Goal: Communication & Community: Answer question/provide support

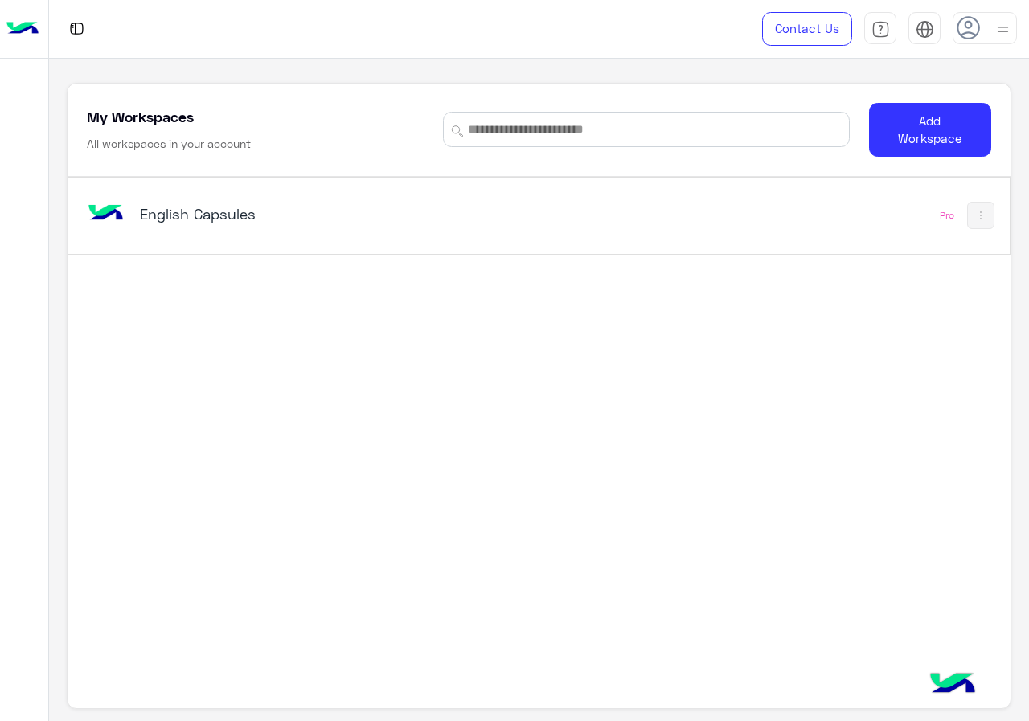
click at [355, 215] on h5 "English Capsules" at bounding box center [304, 213] width 328 height 19
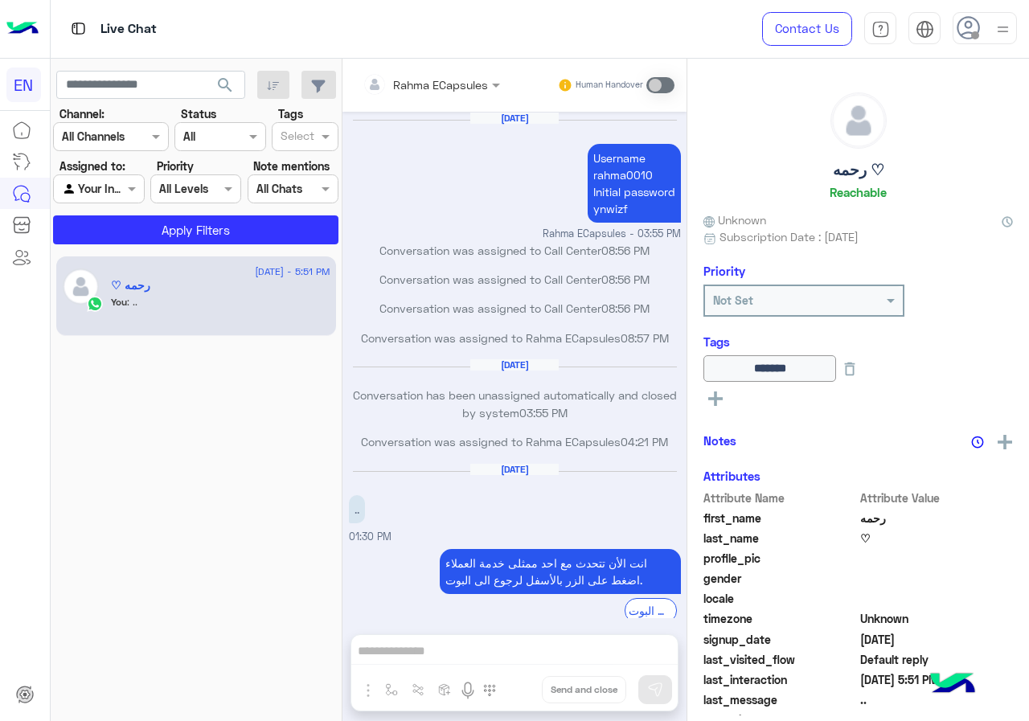
scroll to position [527, 0]
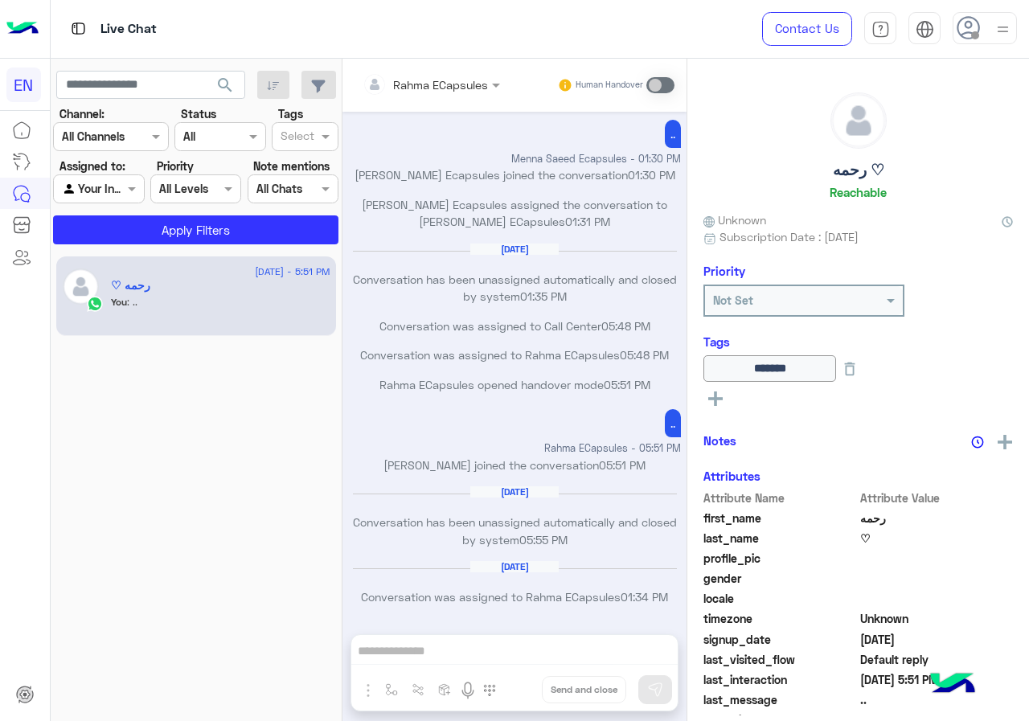
click at [125, 141] on div at bounding box center [111, 136] width 114 height 18
click at [130, 206] on div "WhatsApp" at bounding box center [111, 199] width 116 height 31
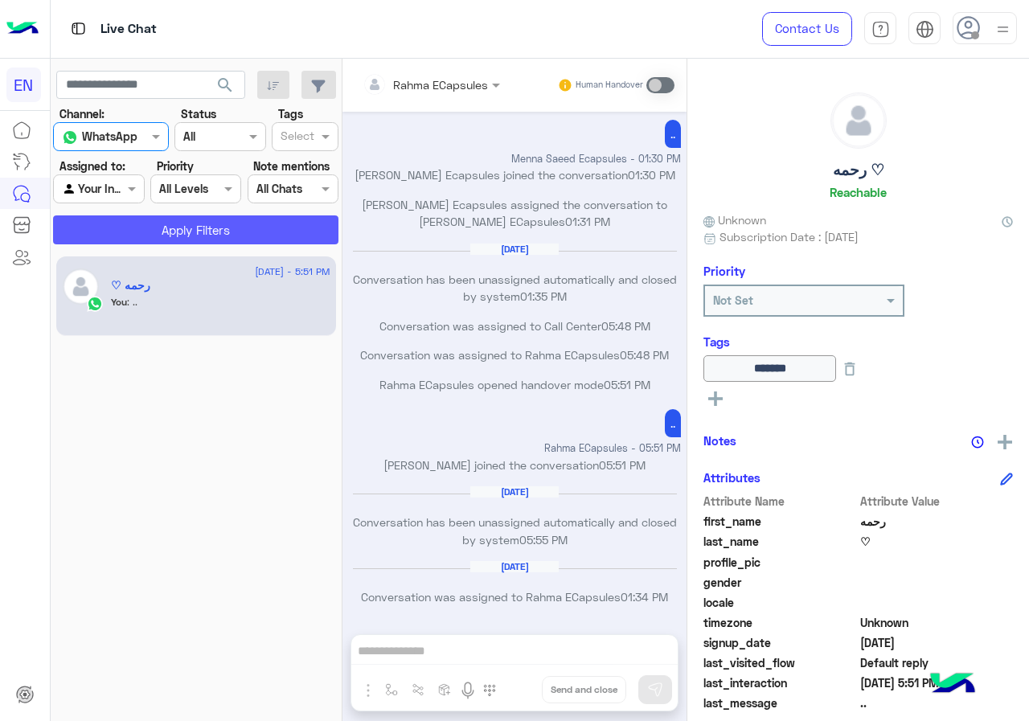
click at [135, 224] on button "Apply Filters" at bounding box center [195, 229] width 285 height 29
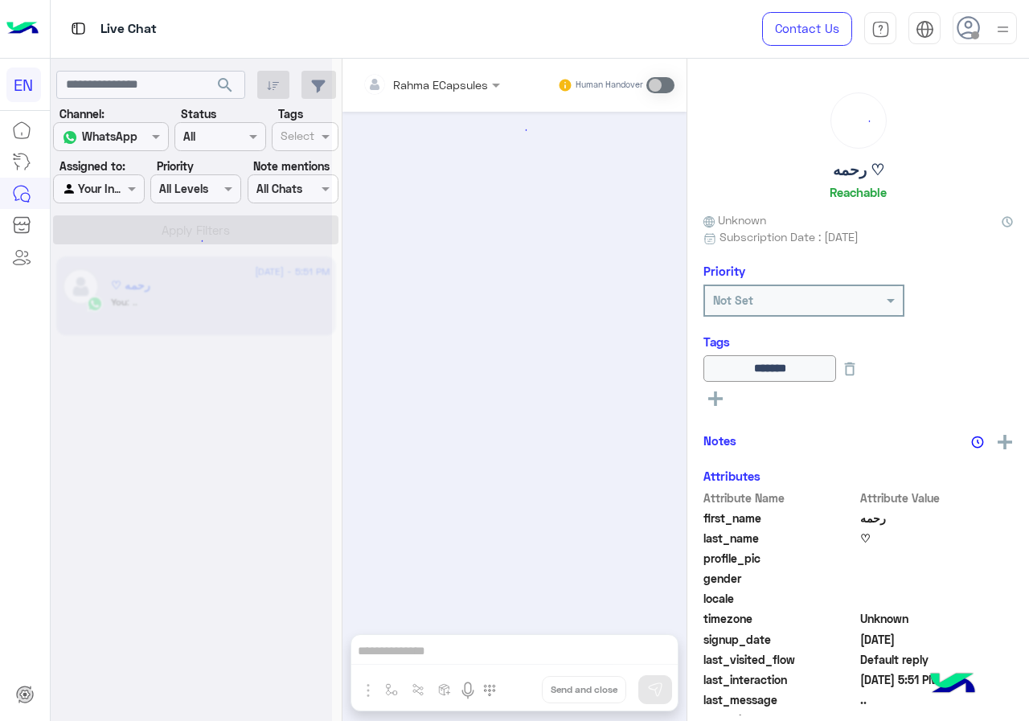
click at [117, 191] on div at bounding box center [98, 188] width 89 height 18
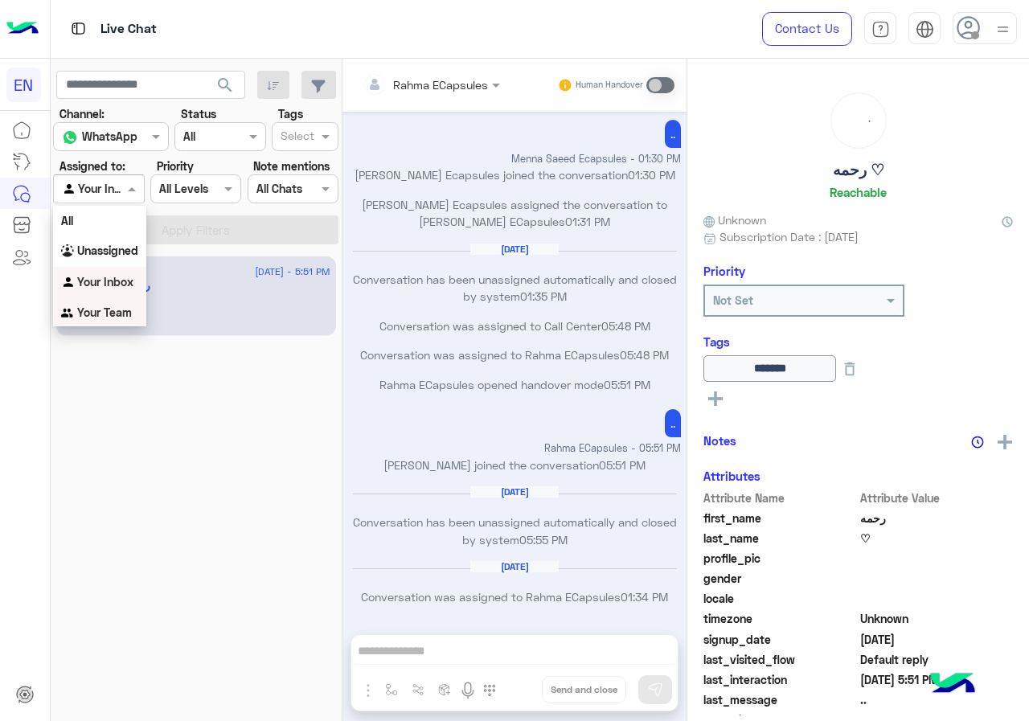
click at [125, 307] on b "Your Team" at bounding box center [104, 313] width 55 height 14
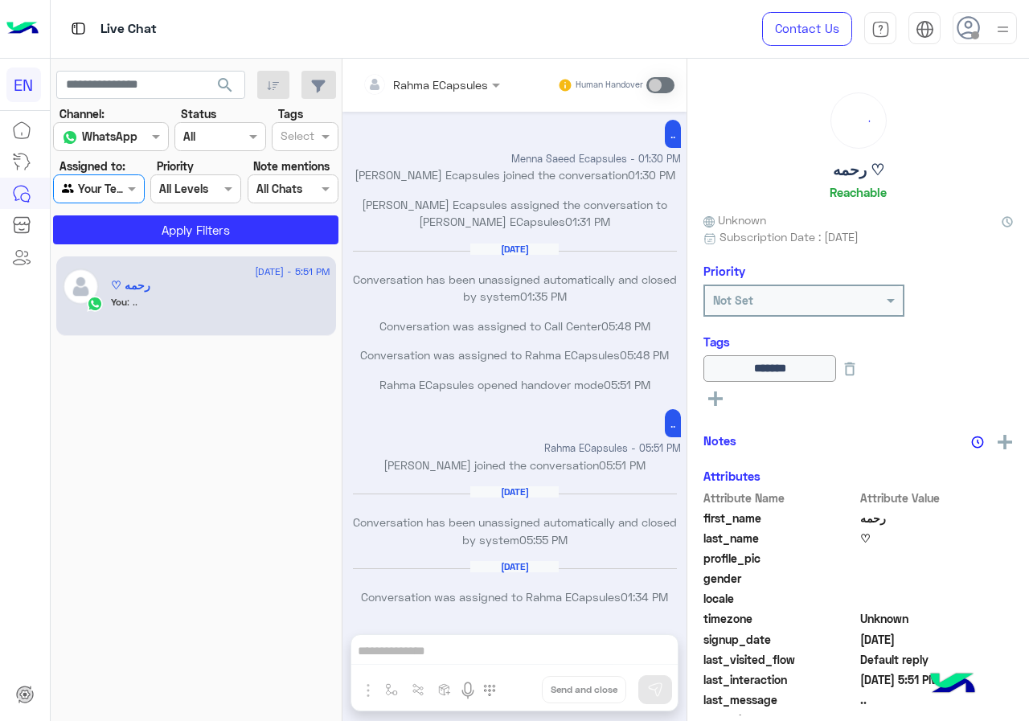
click at [132, 250] on div "[DATE] - 5:51 PM رحمه ♡ You : .." at bounding box center [197, 488] width 292 height 477
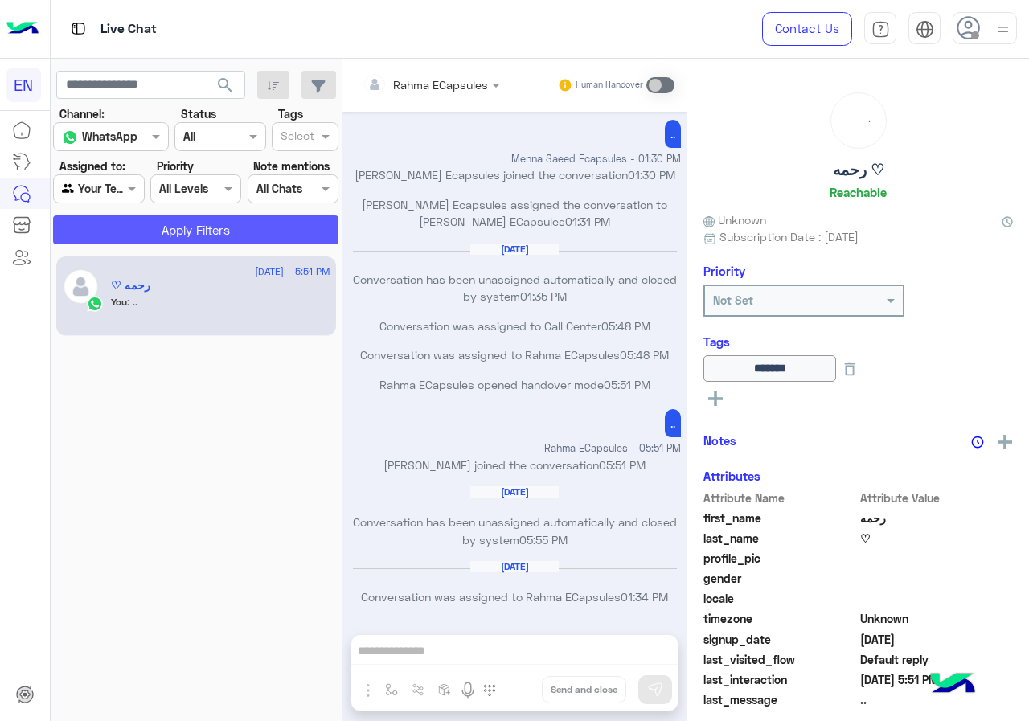
click at [139, 226] on button "Apply Filters" at bounding box center [195, 229] width 285 height 29
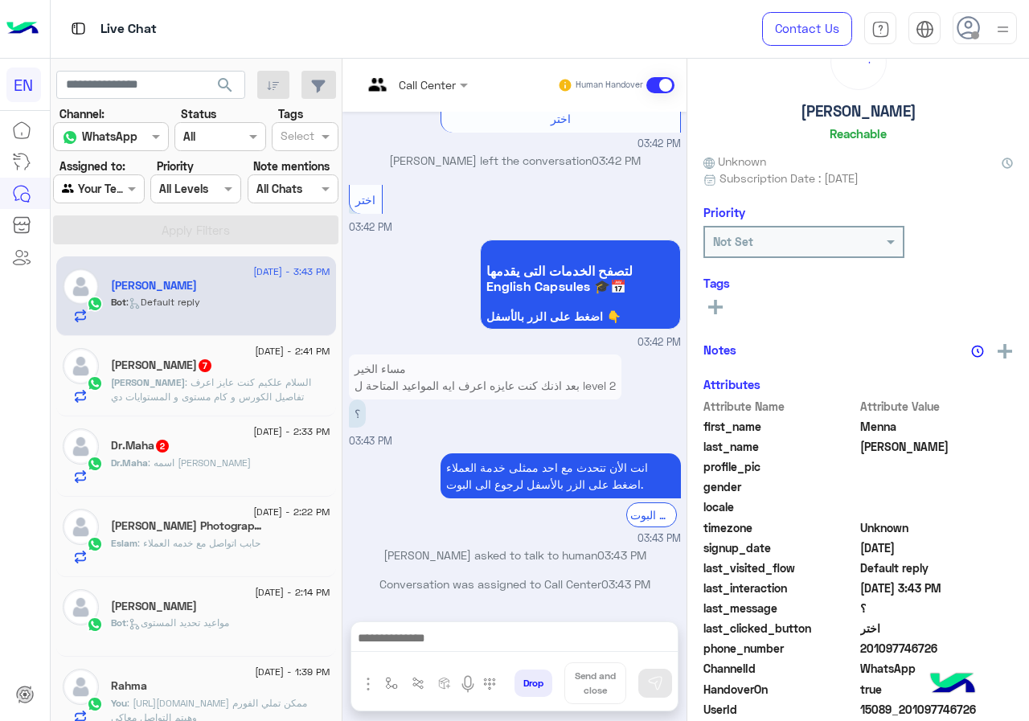
scroll to position [141, 0]
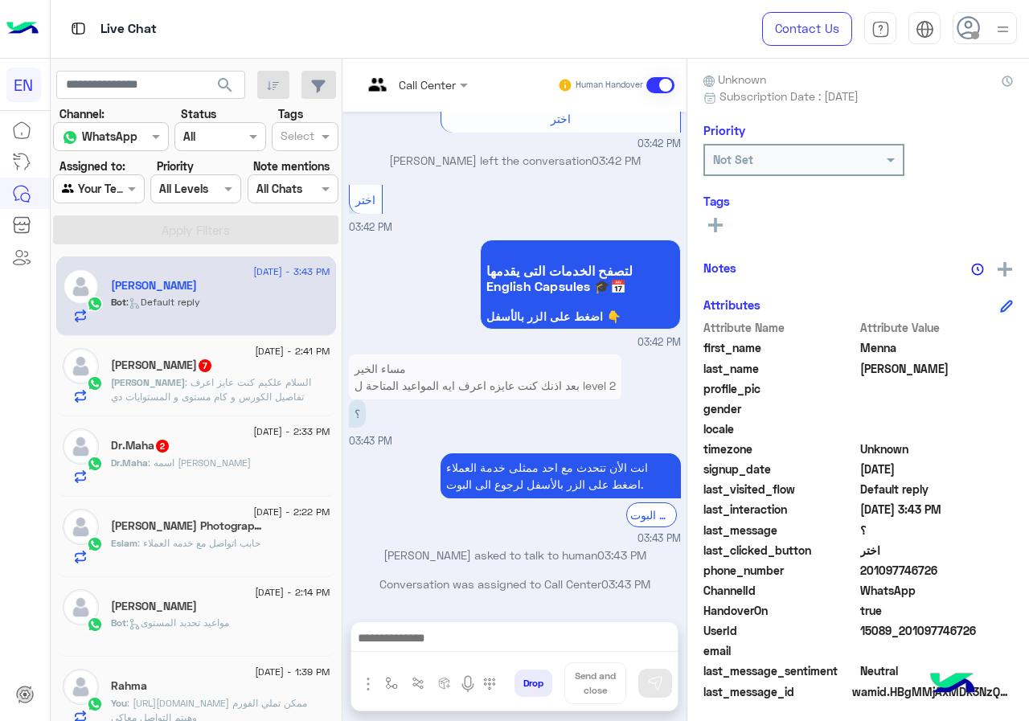
drag, startPoint x: 915, startPoint y: 571, endPoint x: 985, endPoint y: 571, distance: 69.9
click at [985, 571] on span "201097746726" at bounding box center [937, 570] width 154 height 17
copy span "01097746726"
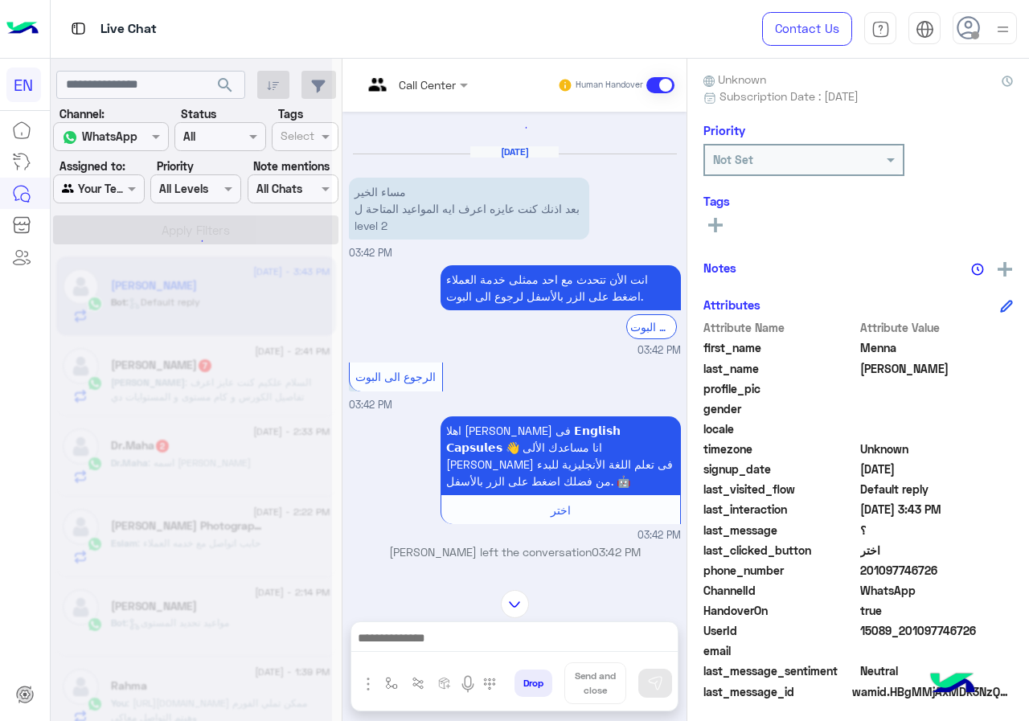
scroll to position [0, 0]
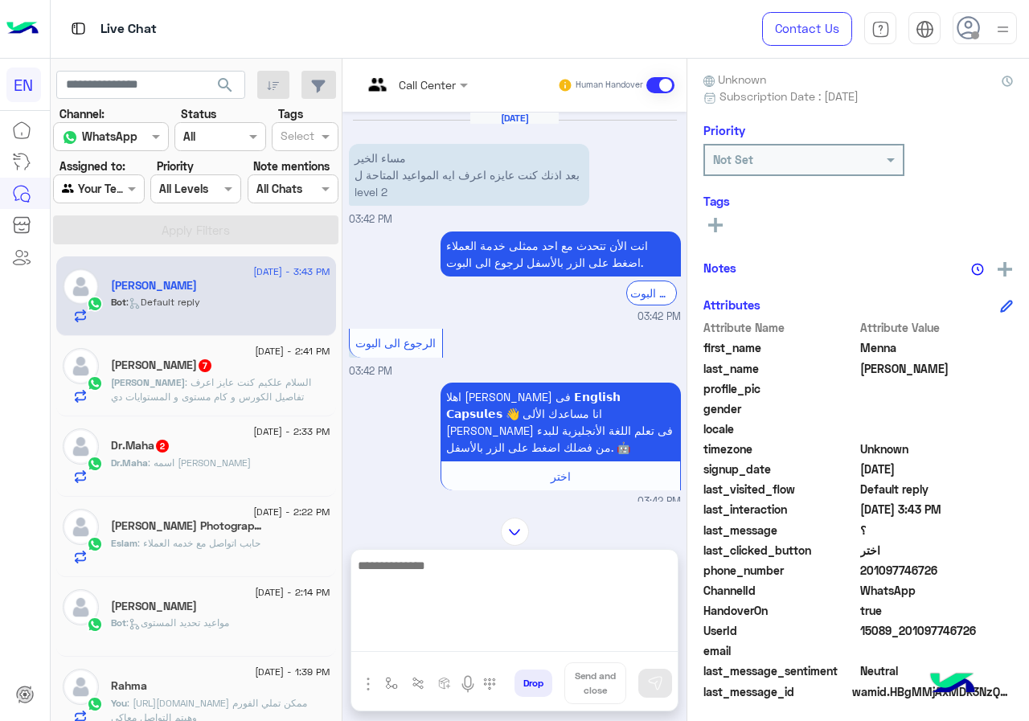
drag, startPoint x: 500, startPoint y: 643, endPoint x: 502, endPoint y: 628, distance: 15.4
click at [501, 643] on textarea at bounding box center [514, 604] width 326 height 96
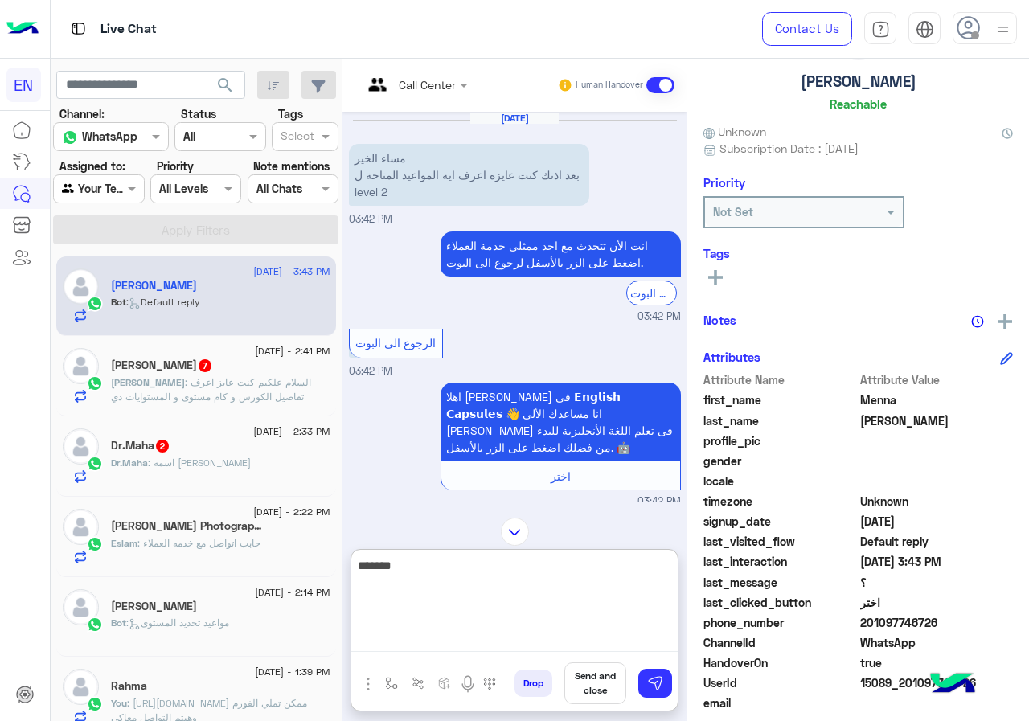
scroll to position [60, 0]
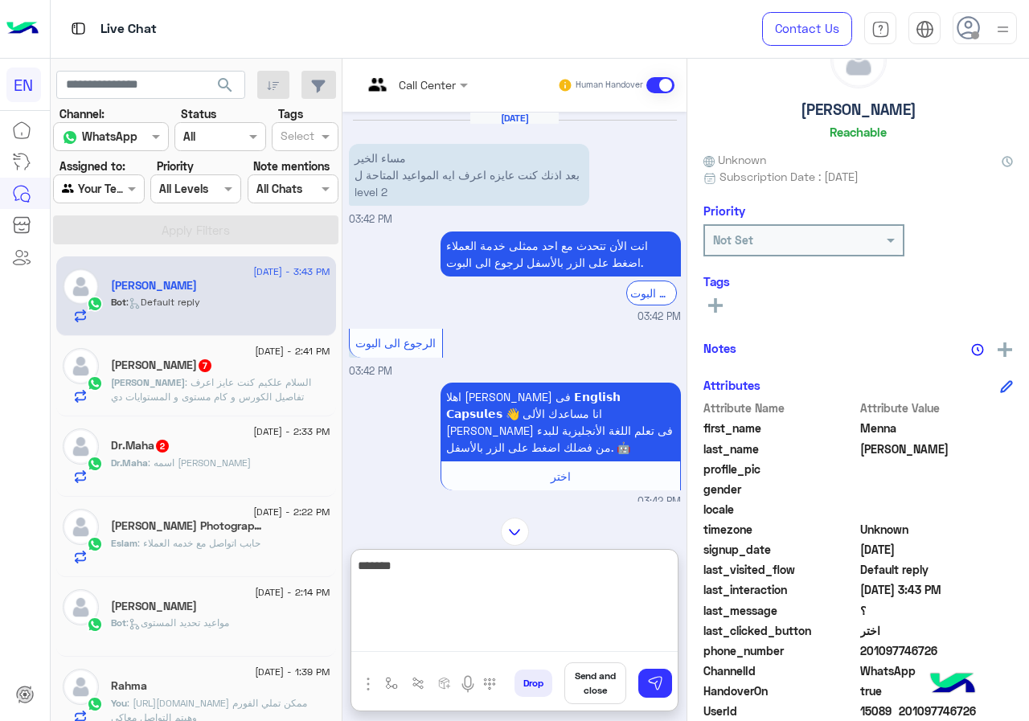
click at [518, 580] on textarea "******" at bounding box center [514, 604] width 326 height 96
paste textarea "**********"
drag, startPoint x: 486, startPoint y: 569, endPoint x: 503, endPoint y: 570, distance: 16.9
click at [503, 570] on textarea "**********" at bounding box center [514, 604] width 326 height 96
click at [678, 568] on textarea "**********" at bounding box center [514, 604] width 326 height 96
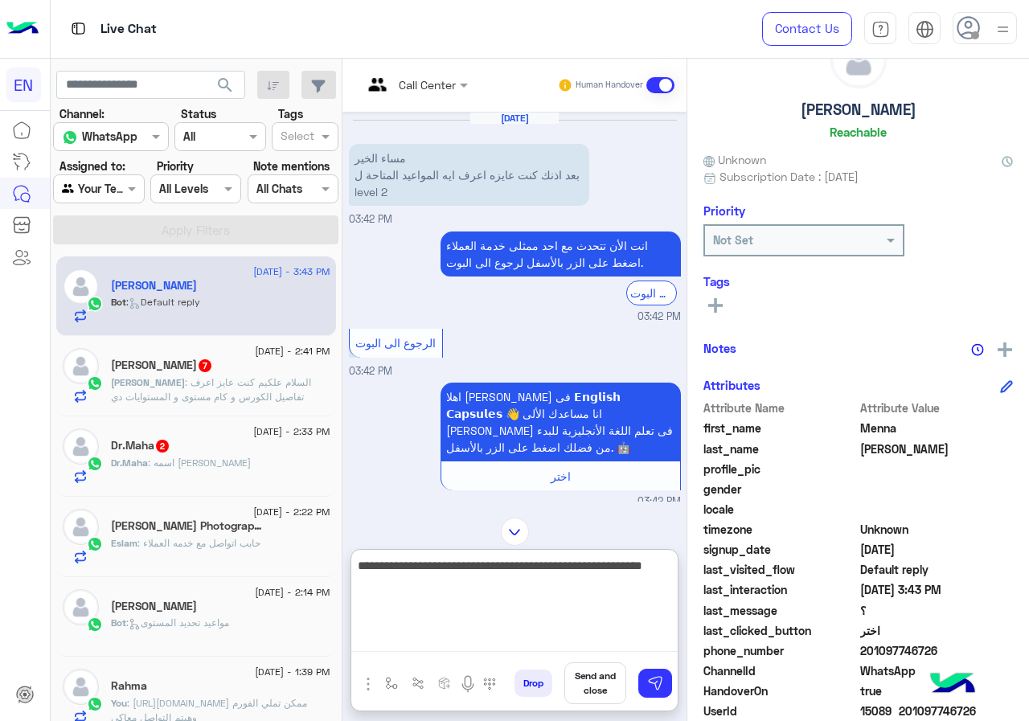
click at [629, 605] on textarea "**********" at bounding box center [514, 604] width 326 height 96
click at [624, 593] on textarea "**********" at bounding box center [514, 604] width 326 height 96
type textarea "**********"
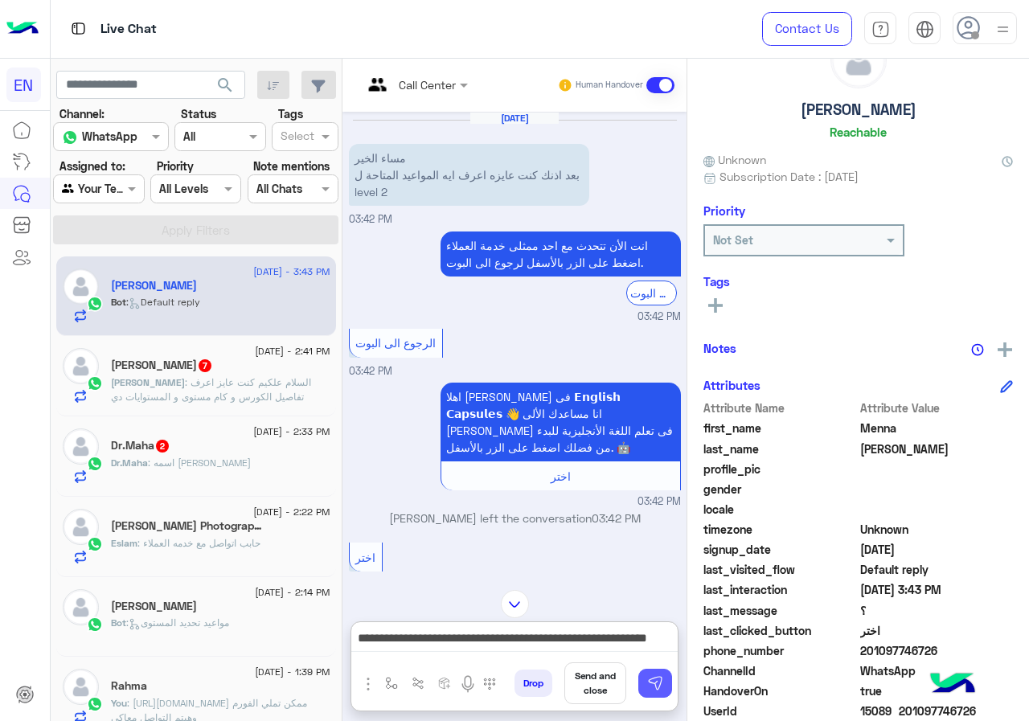
click at [672, 681] on button at bounding box center [655, 683] width 34 height 29
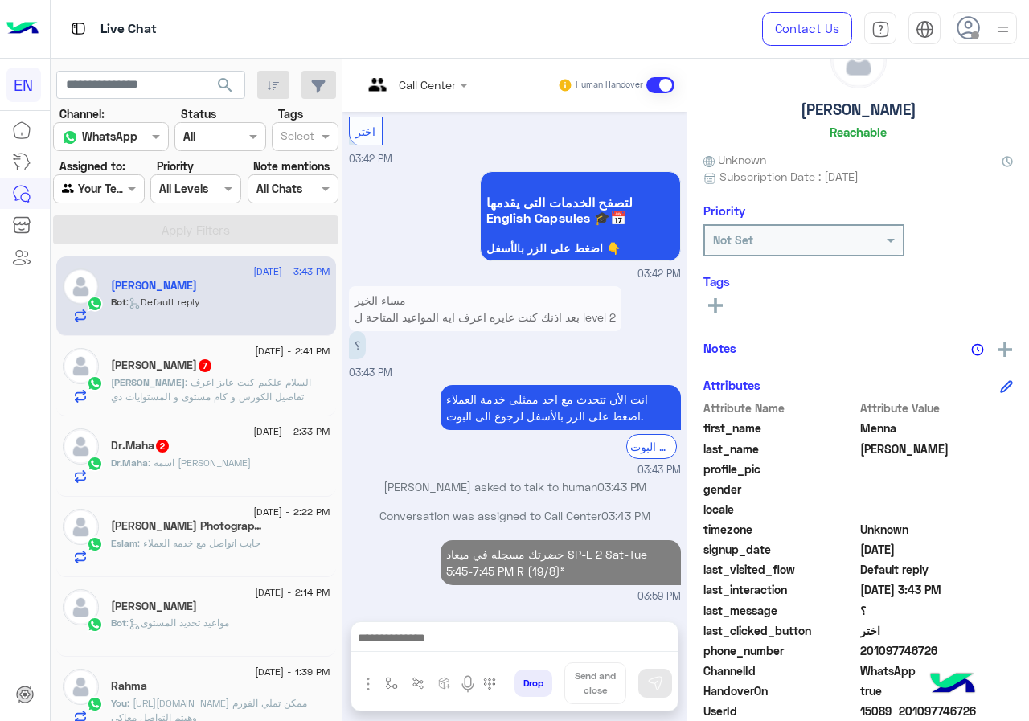
scroll to position [455, 0]
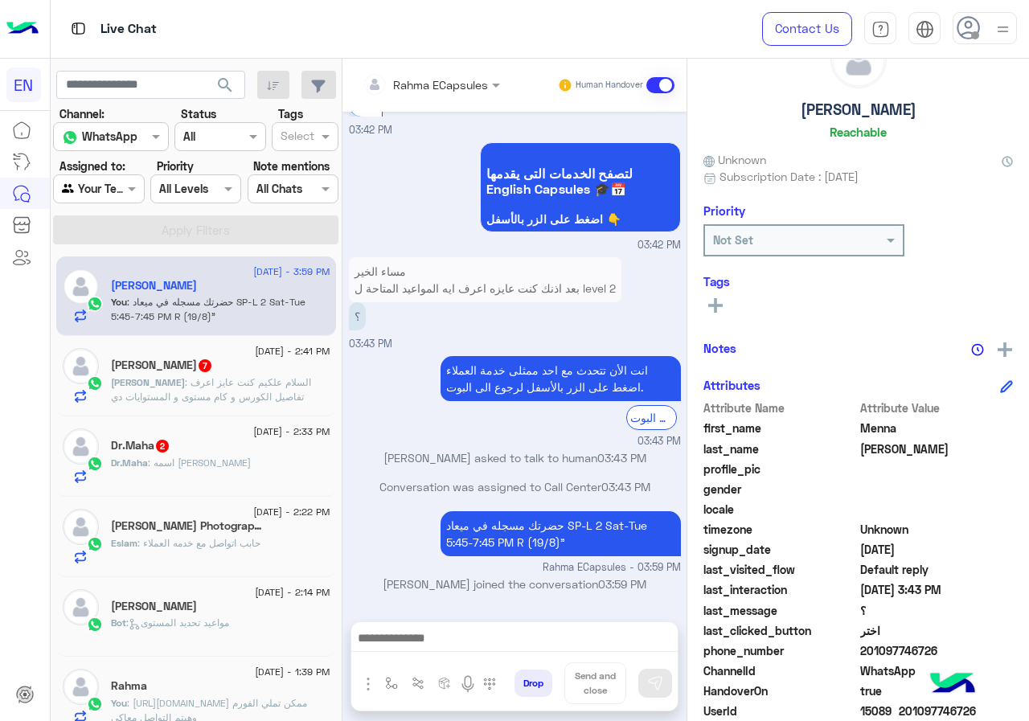
click at [284, 400] on span ": السلام علكيم كنت عايز اعرف تفاصيل الكورس و كام مستوى و المستوايات دي بتوازي ا…" at bounding box center [211, 396] width 200 height 41
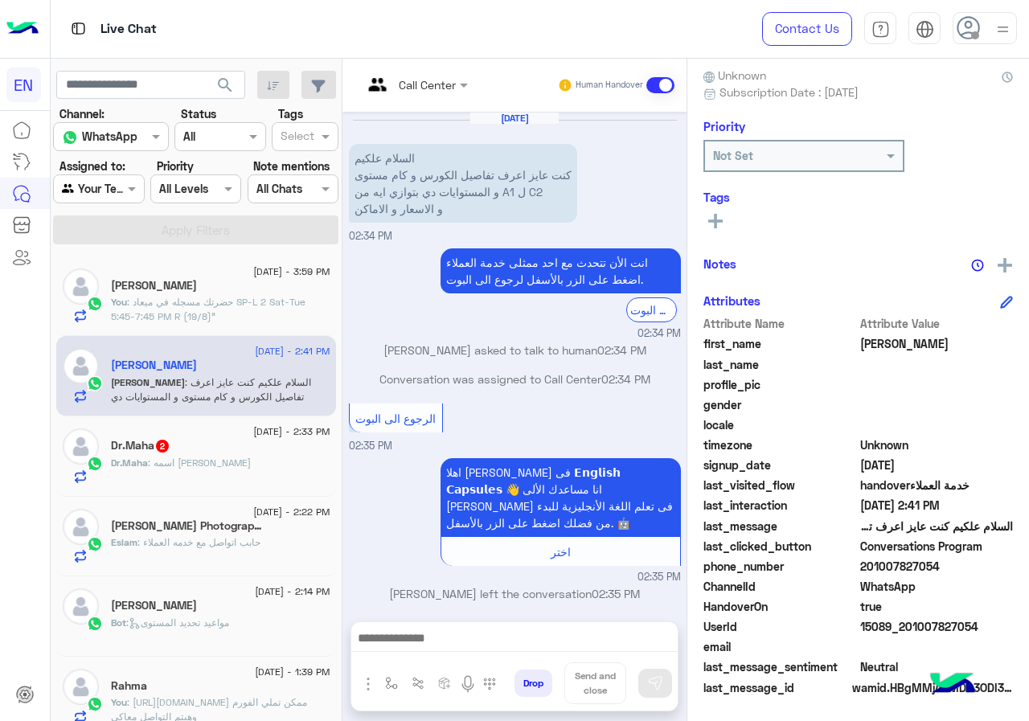
scroll to position [1889, 0]
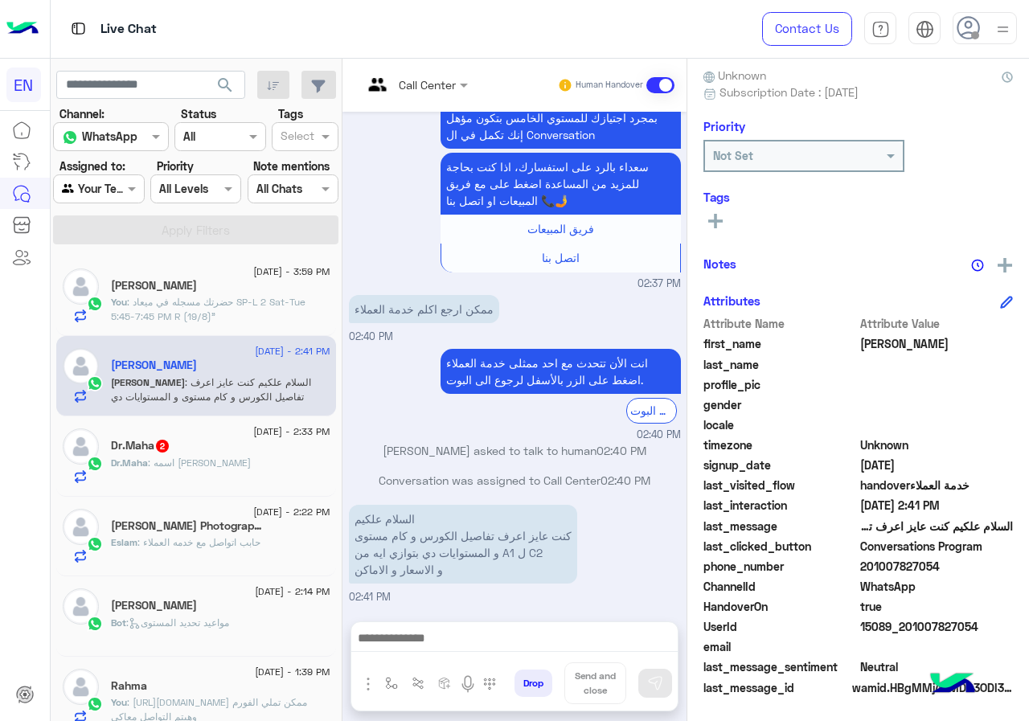
drag, startPoint x: 913, startPoint y: 568, endPoint x: 1028, endPoint y: 567, distance: 115.0
click at [1014, 567] on span "201007827054" at bounding box center [937, 566] width 154 height 17
copy span "01007827054"
click at [449, 92] on div "Call Center" at bounding box center [427, 84] width 57 height 17
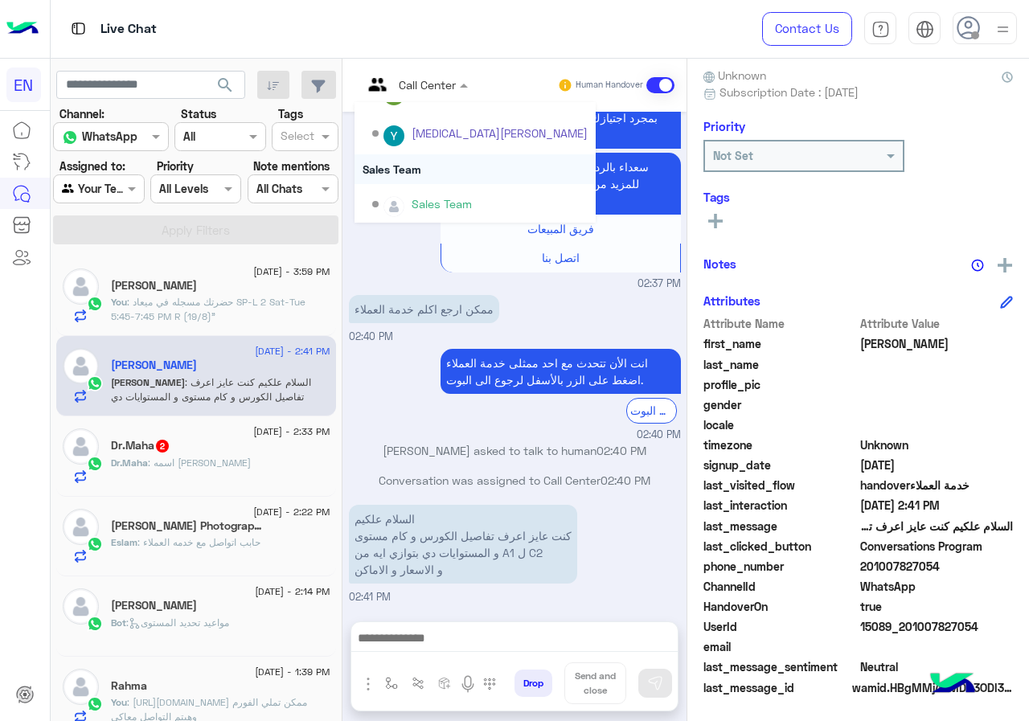
scroll to position [267, 0]
click at [471, 174] on div "Sales Team" at bounding box center [475, 167] width 241 height 30
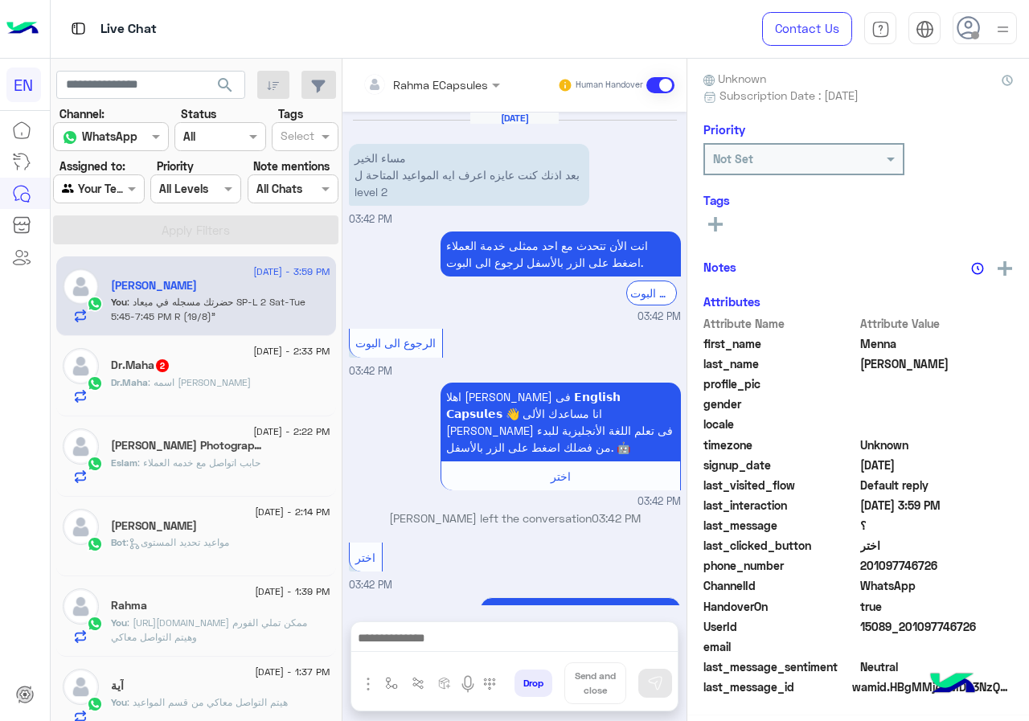
scroll to position [455, 0]
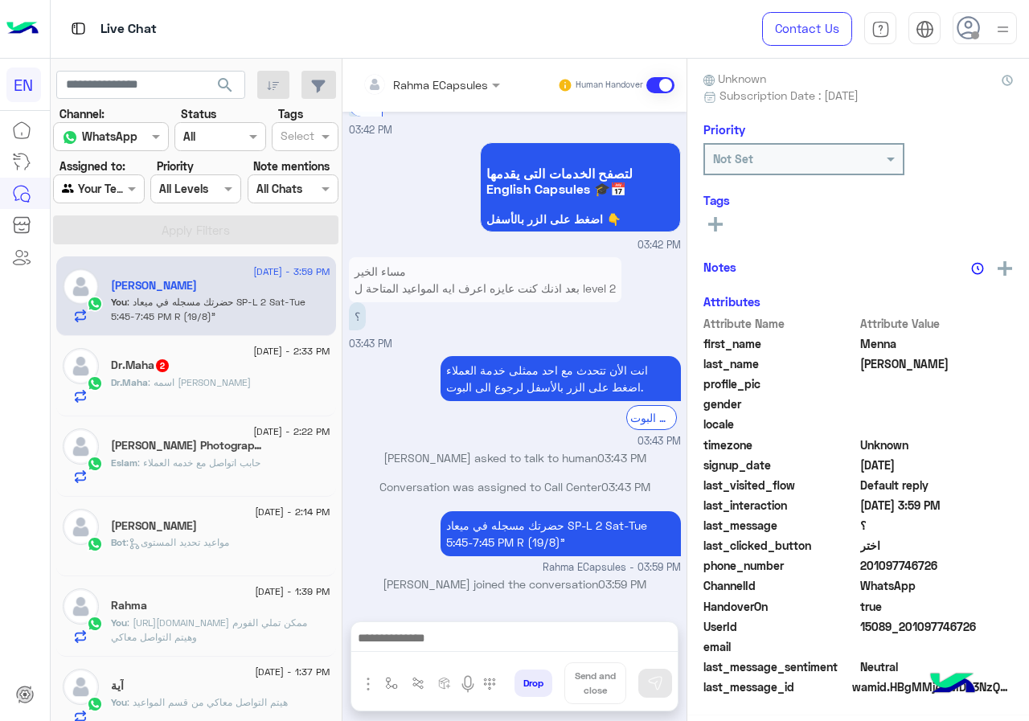
click at [268, 400] on div "Dr.Maha : اسمه [PERSON_NAME]" at bounding box center [220, 389] width 219 height 28
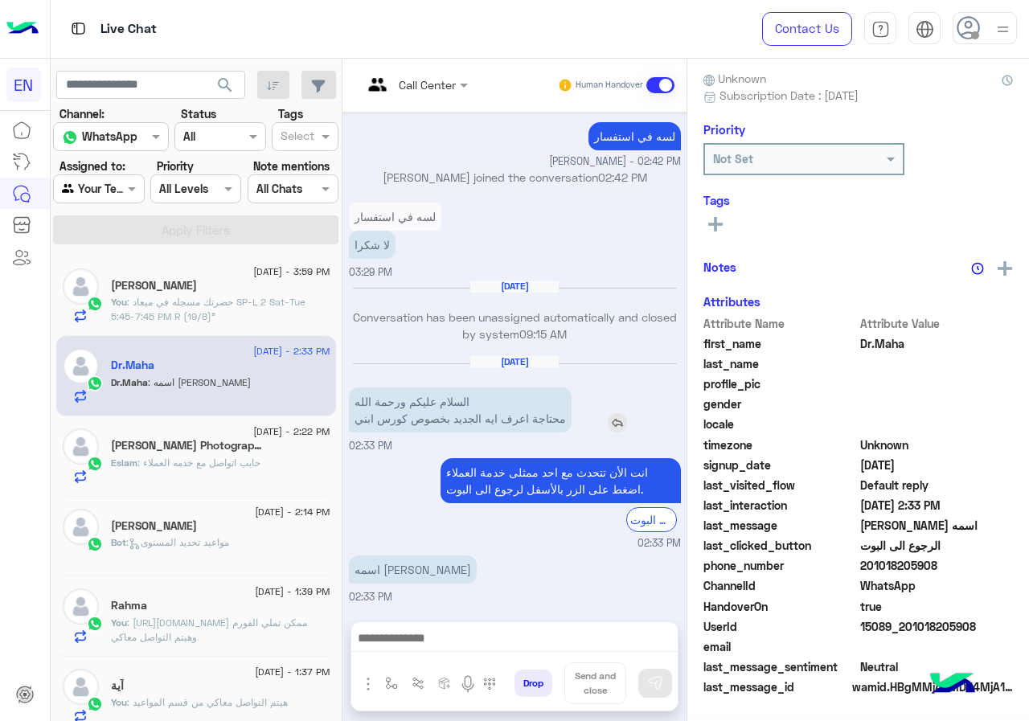
scroll to position [145, 0]
drag, startPoint x: 915, startPoint y: 564, endPoint x: 1005, endPoint y: 569, distance: 90.2
click at [1005, 569] on span "201018205908" at bounding box center [937, 566] width 154 height 17
copy span "01018205908"
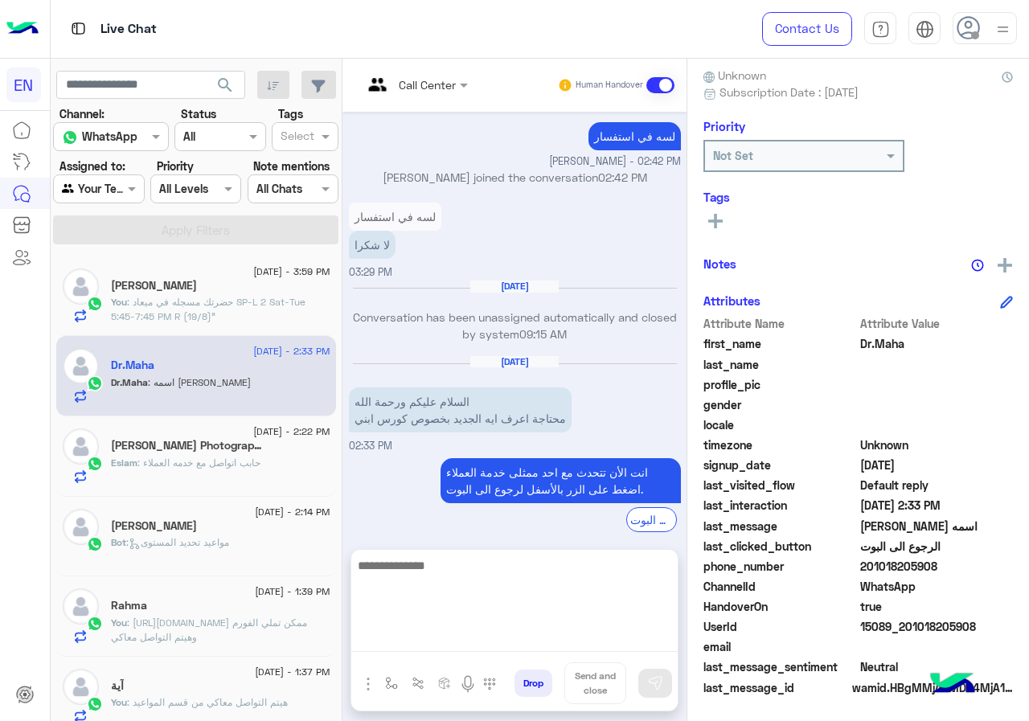
click at [534, 630] on textarea at bounding box center [514, 604] width 326 height 96
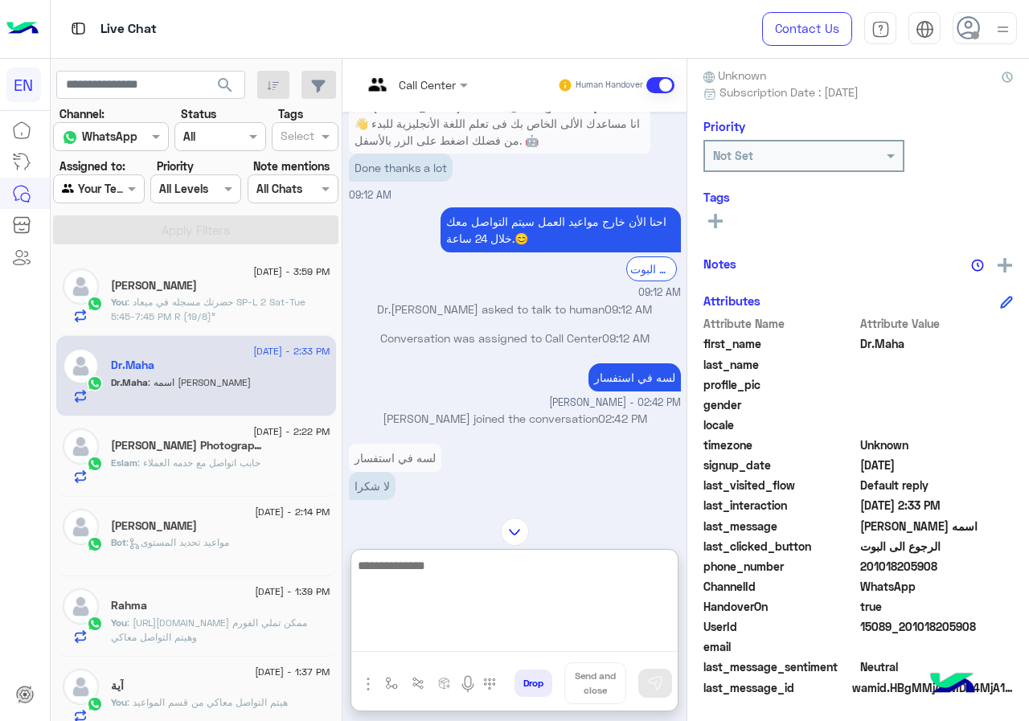
scroll to position [746, 0]
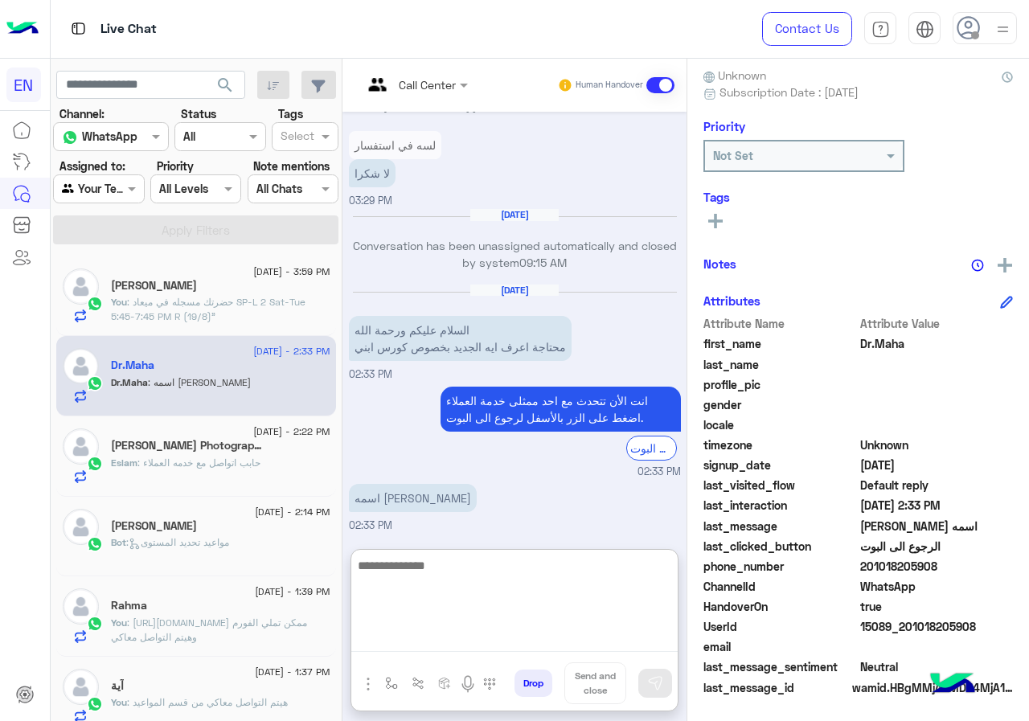
click at [562, 612] on textarea at bounding box center [514, 604] width 326 height 96
type textarea "*"
type textarea "**********"
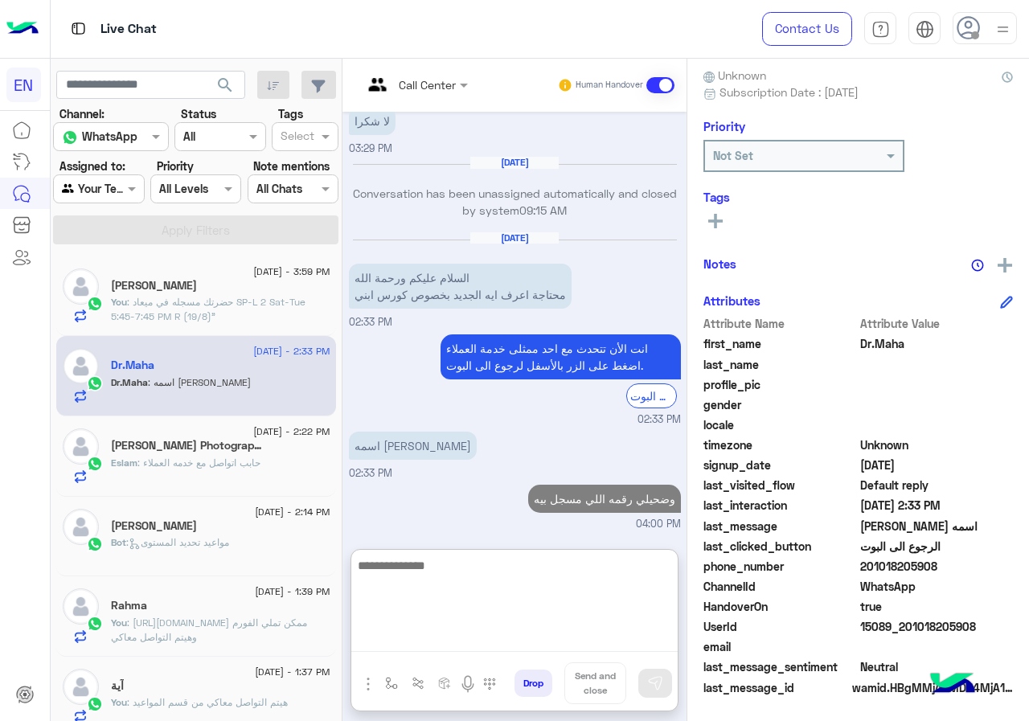
scroll to position [827, 0]
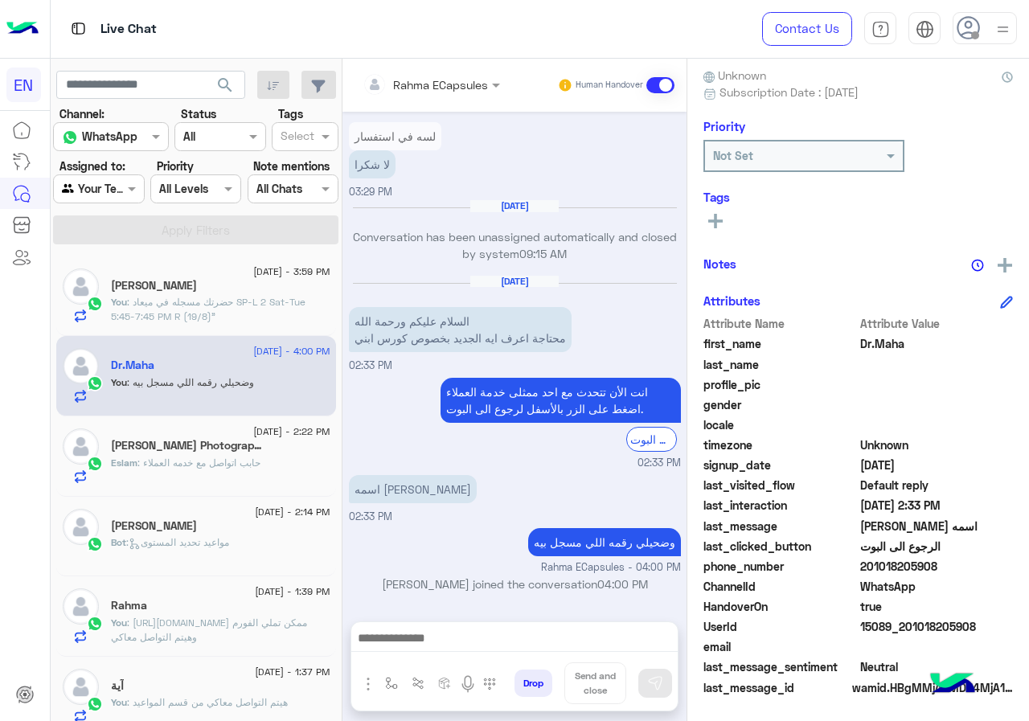
click at [245, 469] on p "Eslam : حابب اتواصل مع خدمه العملاء" at bounding box center [186, 463] width 150 height 14
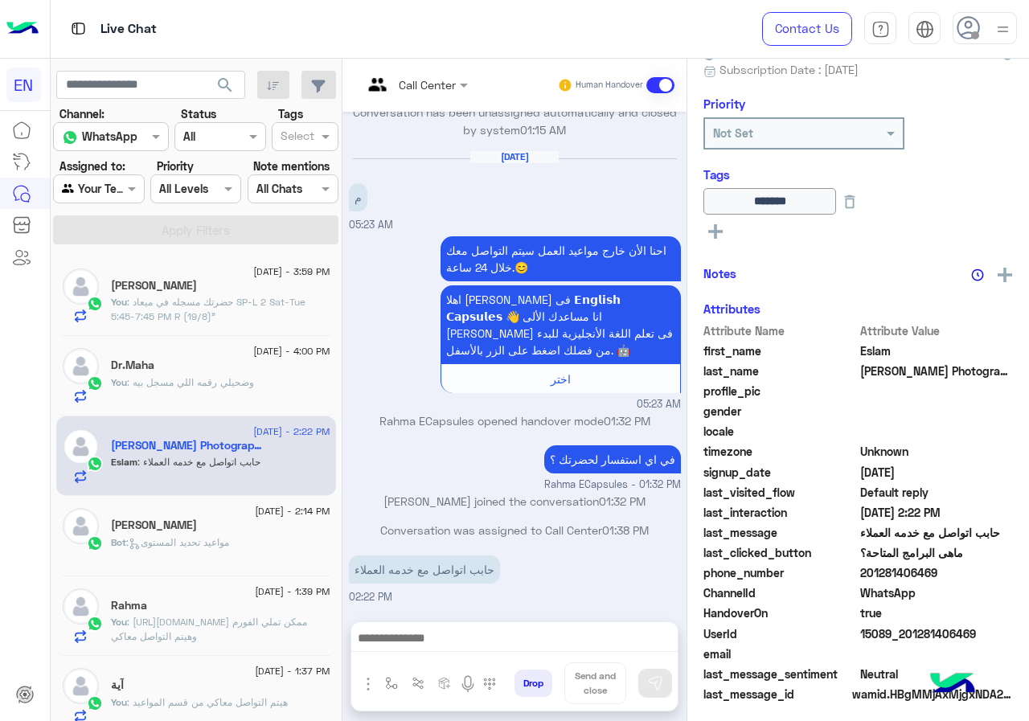
scroll to position [174, 0]
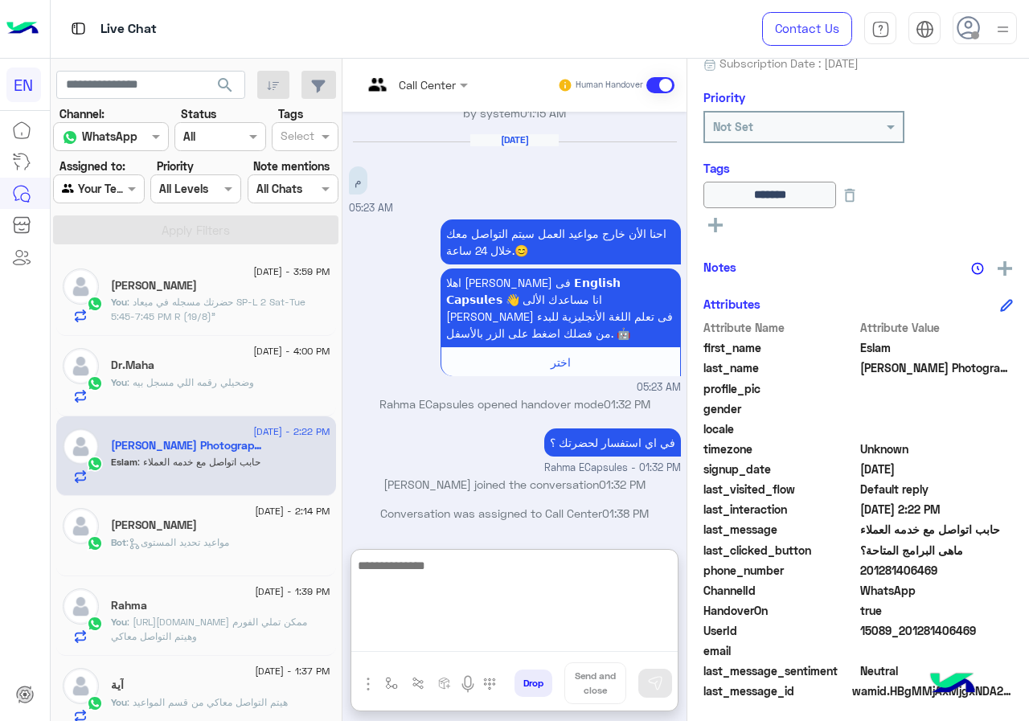
click at [552, 650] on textarea at bounding box center [514, 604] width 326 height 96
type textarea "**********"
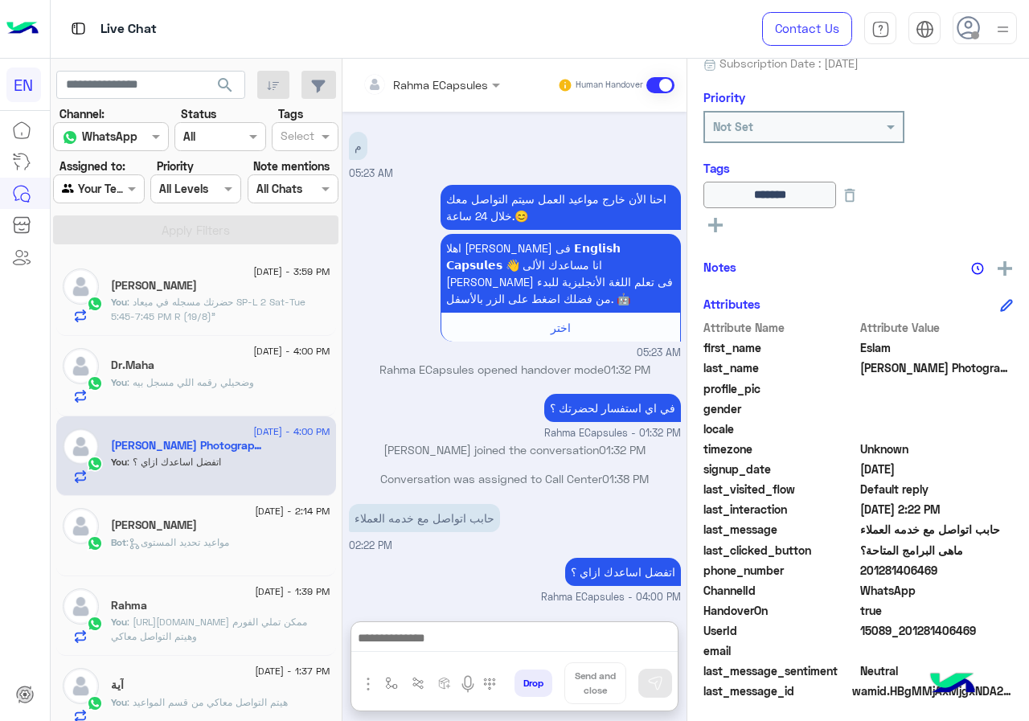
click at [264, 537] on div "Bot : مواعيد تحديد المستوى" at bounding box center [220, 549] width 219 height 28
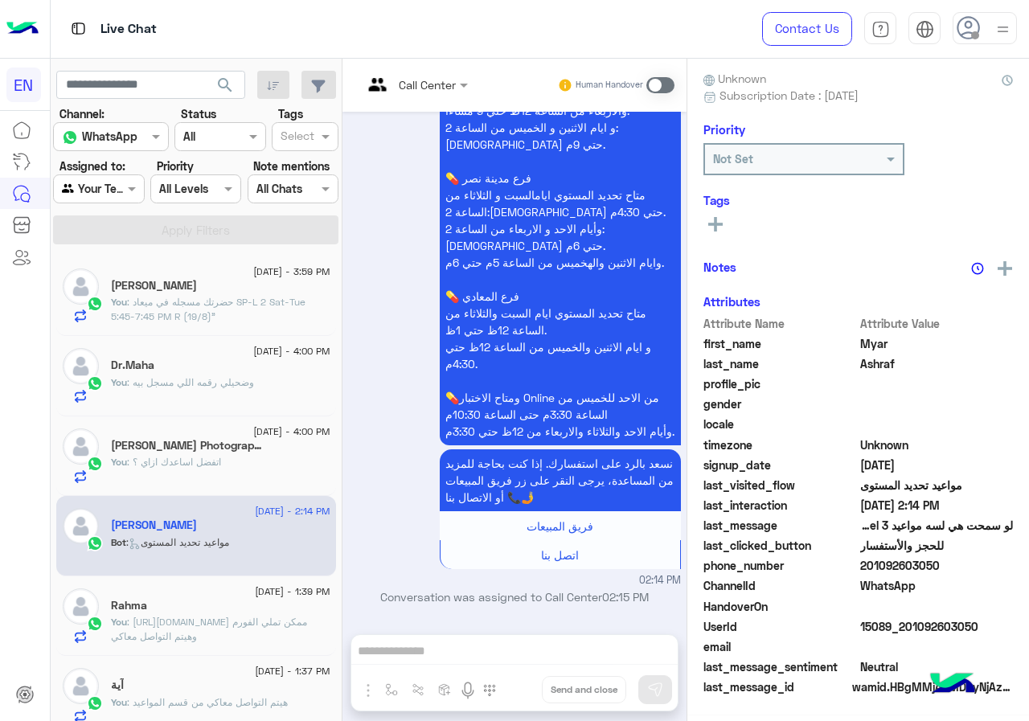
scroll to position [141, 0]
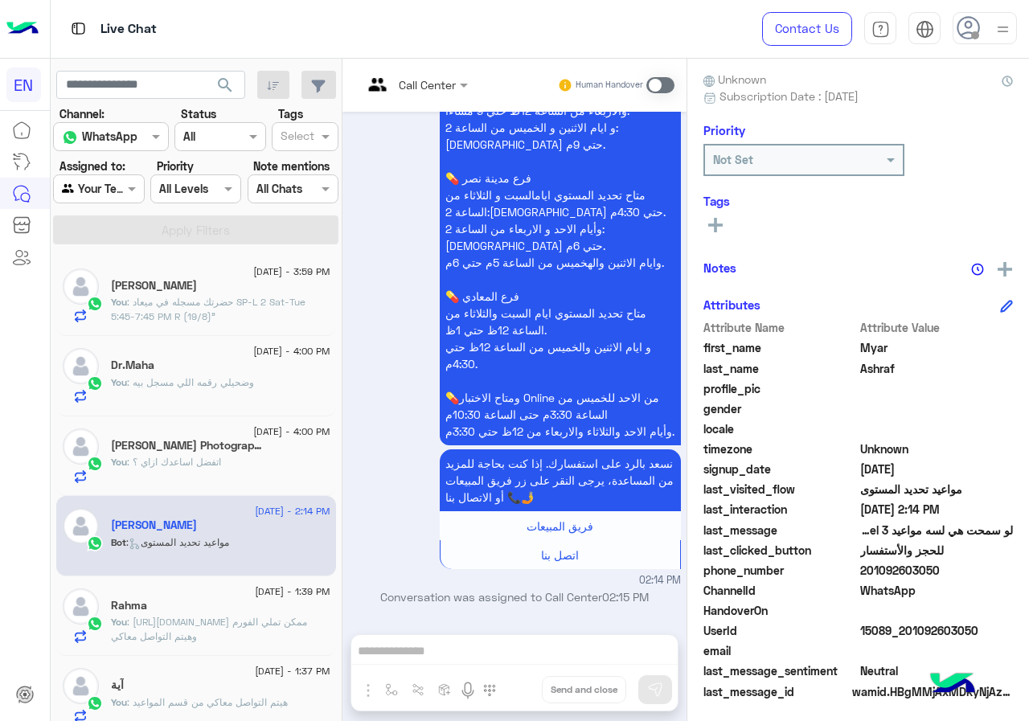
drag, startPoint x: 915, startPoint y: 560, endPoint x: 990, endPoint y: 573, distance: 76.7
click at [990, 573] on span "201092603050" at bounding box center [937, 570] width 154 height 17
drag, startPoint x: 916, startPoint y: 566, endPoint x: 997, endPoint y: 564, distance: 81.2
click at [997, 564] on span "201092603050" at bounding box center [937, 570] width 154 height 17
copy span "01092603050"
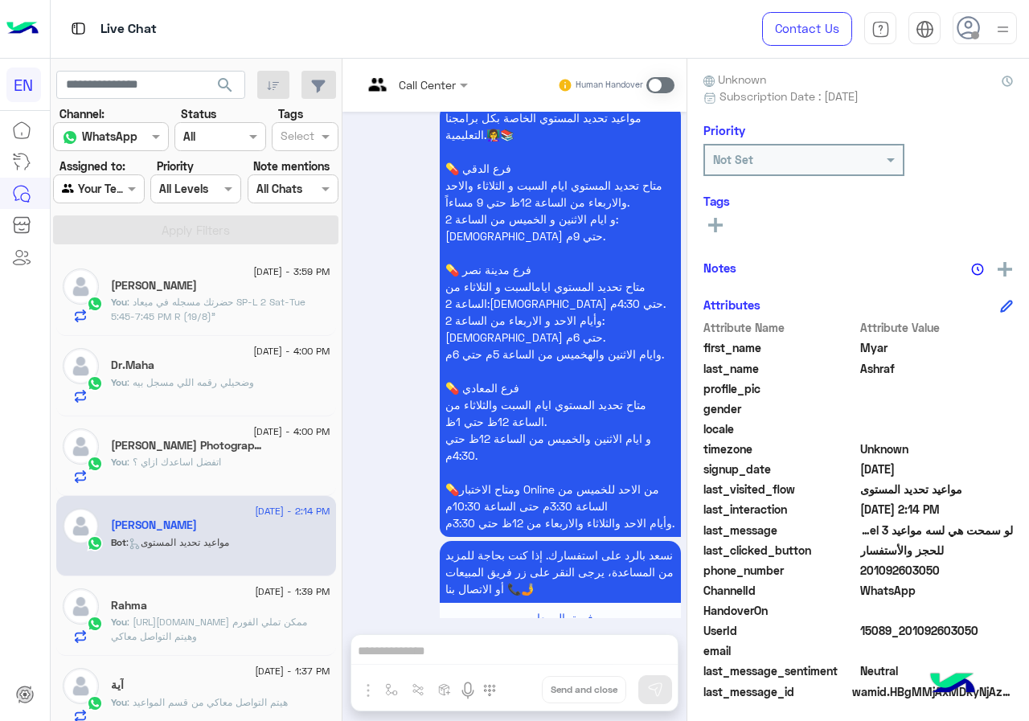
scroll to position [870, 0]
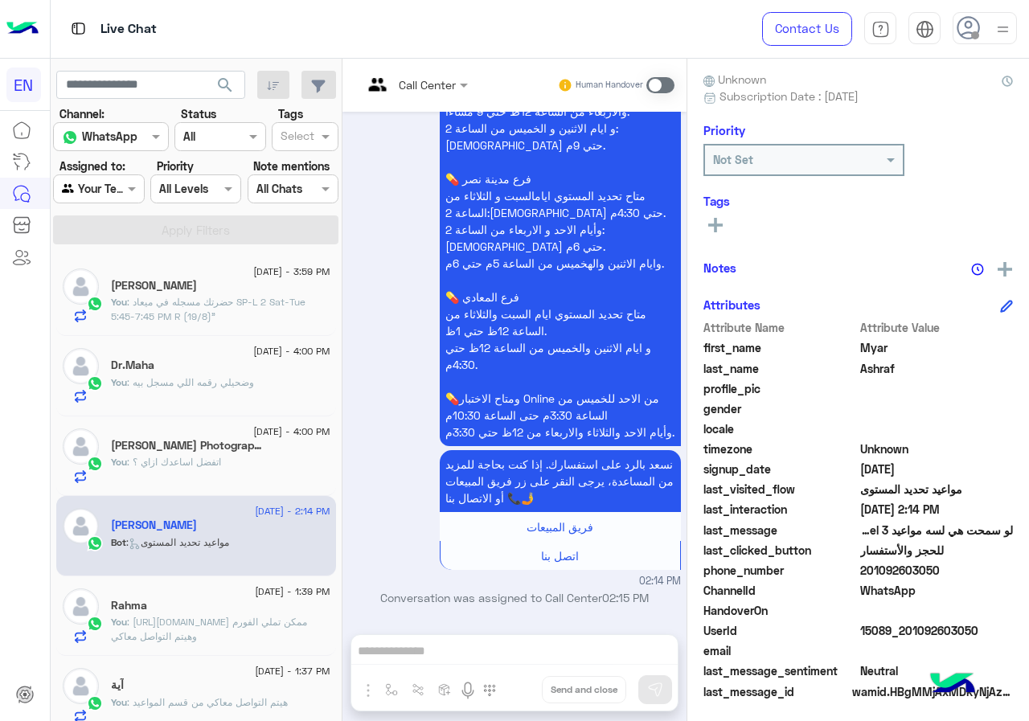
drag, startPoint x: 532, startPoint y: 646, endPoint x: 696, endPoint y: 84, distance: 584.6
click at [675, 84] on span at bounding box center [660, 85] width 28 height 16
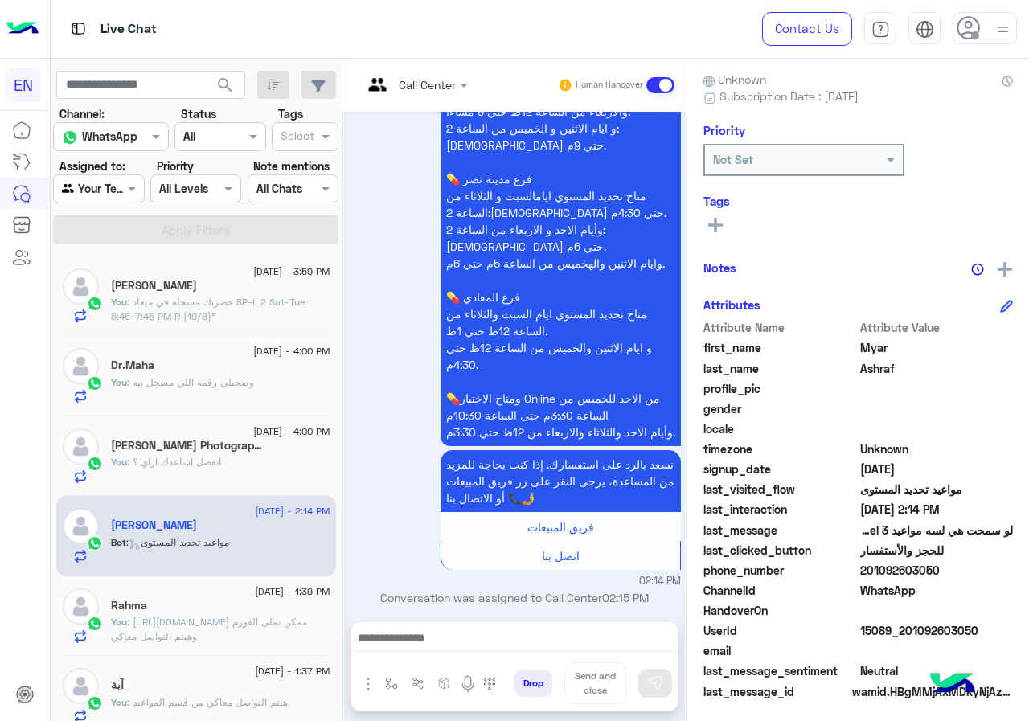
scroll to position [929, 0]
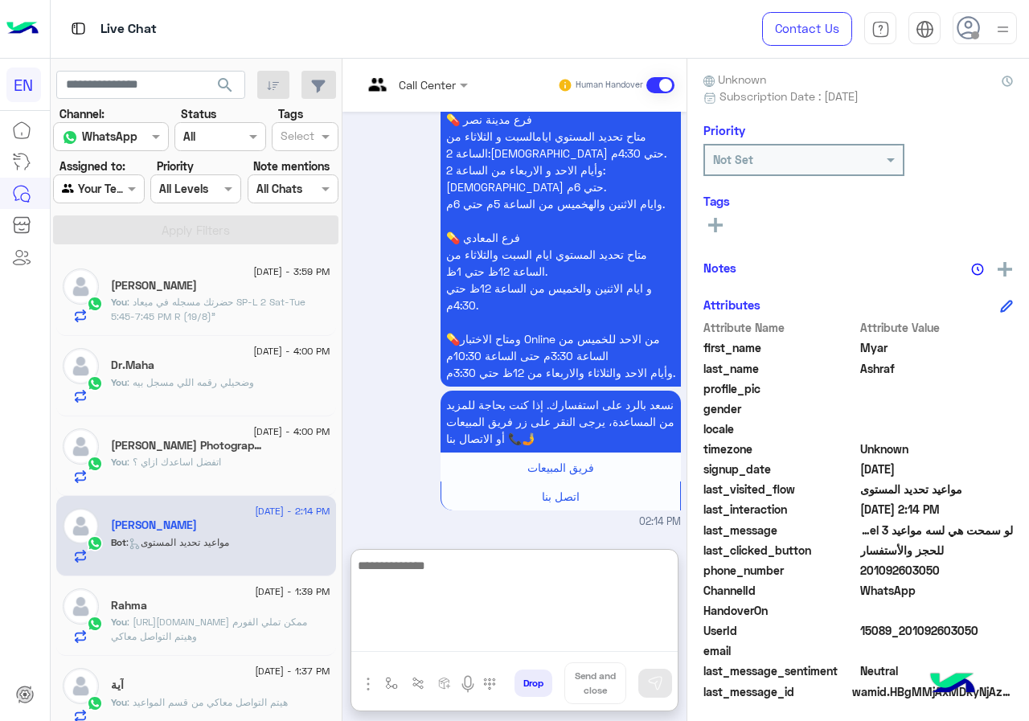
click at [526, 639] on textarea at bounding box center [514, 604] width 326 height 96
paste textarea "**********"
type textarea "**********"
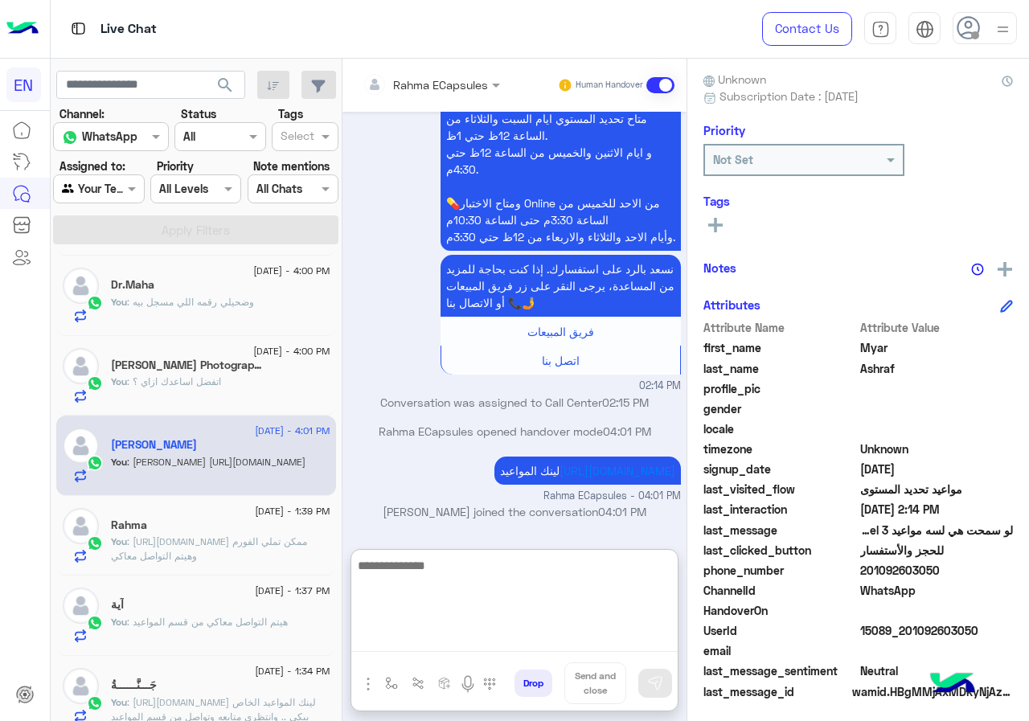
scroll to position [0, 0]
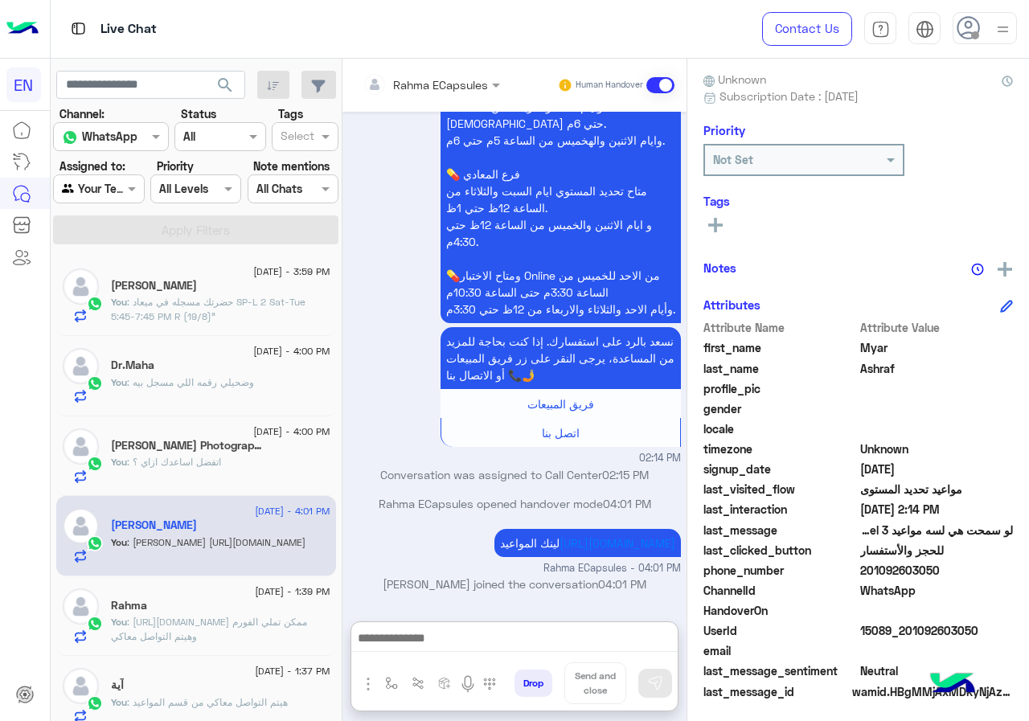
click at [99, 181] on input "text" at bounding box center [80, 189] width 37 height 17
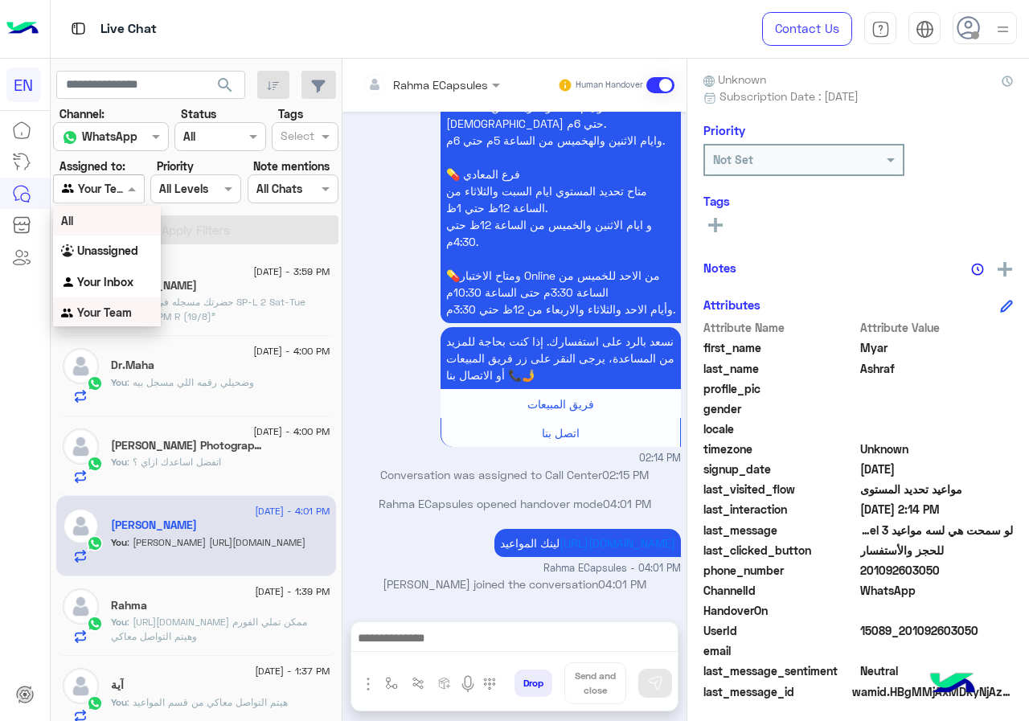
scroll to position [1, 0]
click at [100, 267] on div "Your Inbox" at bounding box center [107, 281] width 108 height 31
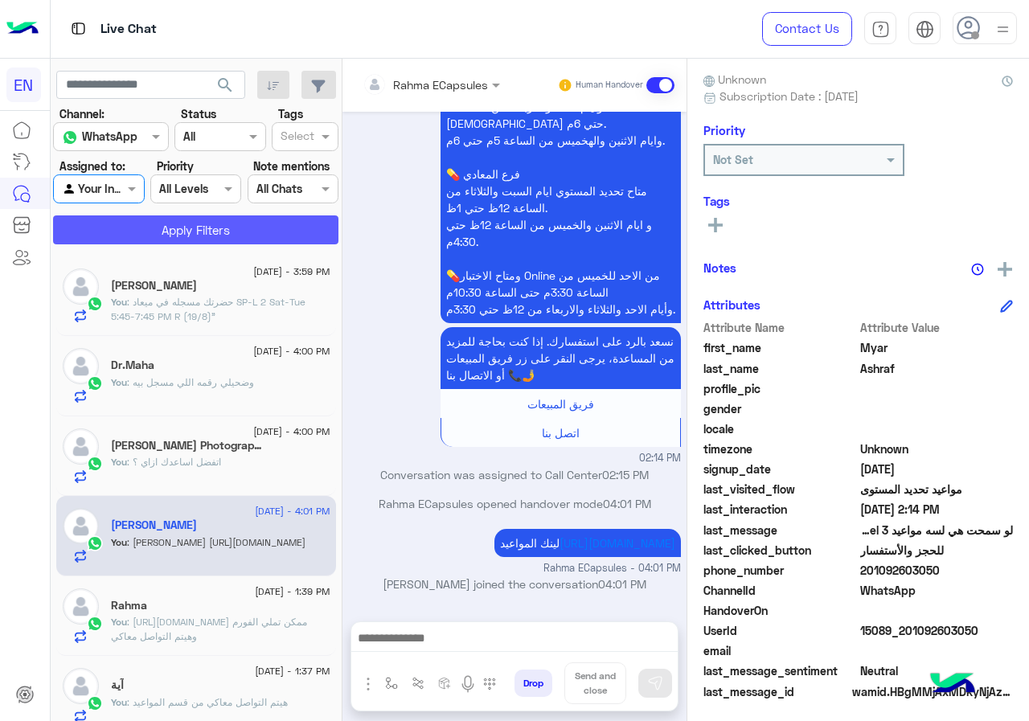
click at [124, 219] on button "Apply Filters" at bounding box center [195, 229] width 285 height 29
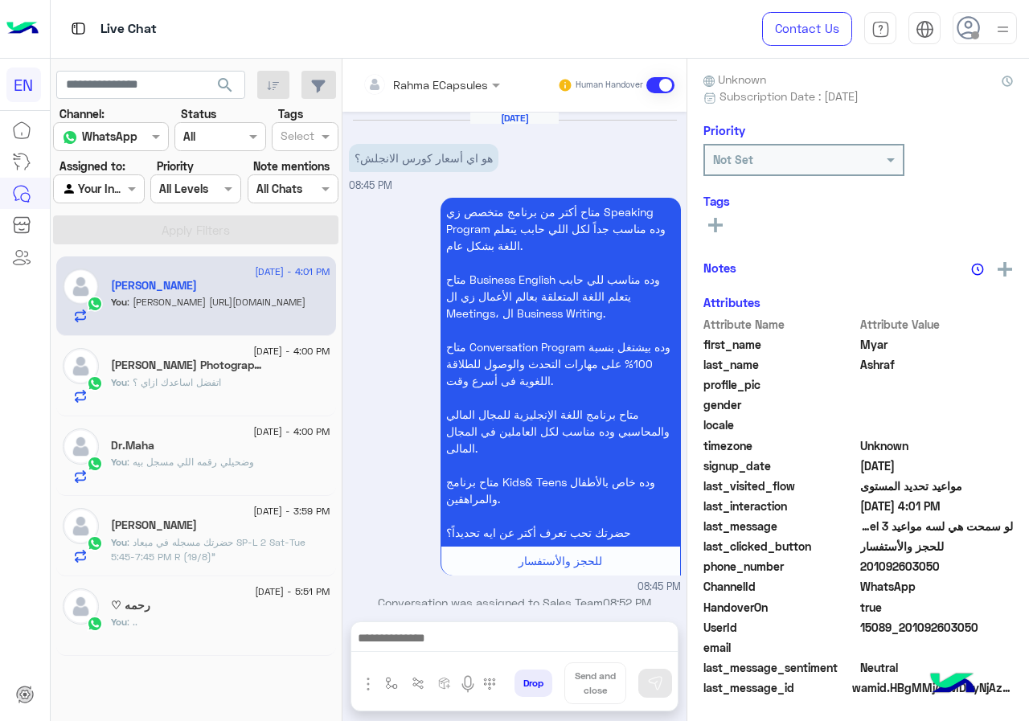
scroll to position [1044, 0]
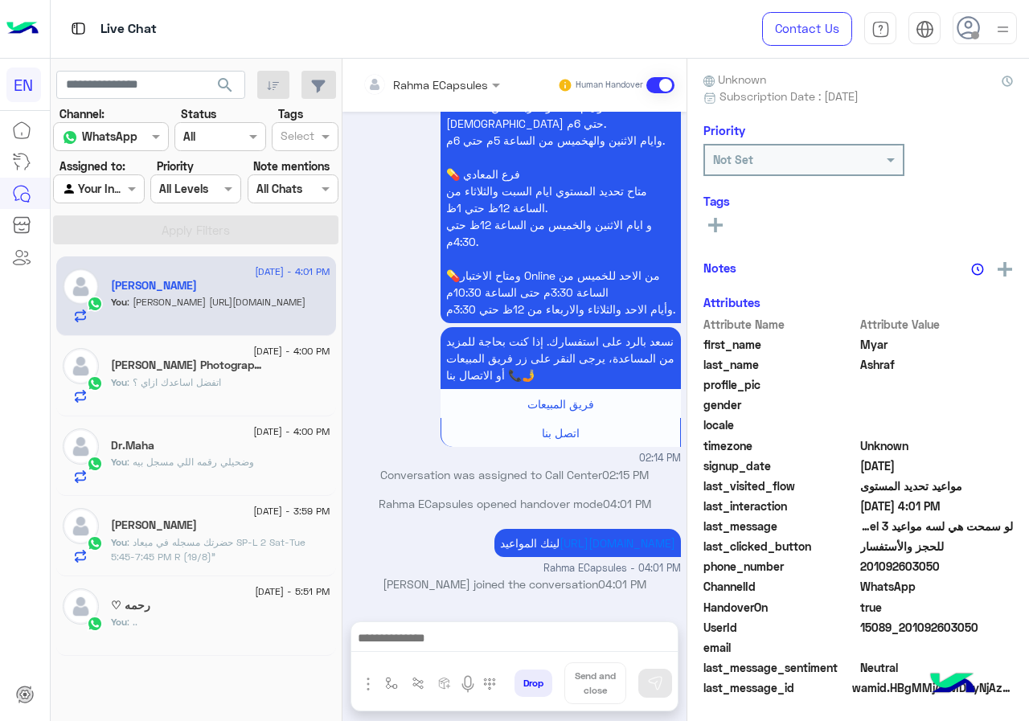
click at [481, 110] on div "Rahma ECapsules Human Handover" at bounding box center [514, 85] width 344 height 53
click at [457, 87] on input "text" at bounding box center [410, 84] width 94 height 17
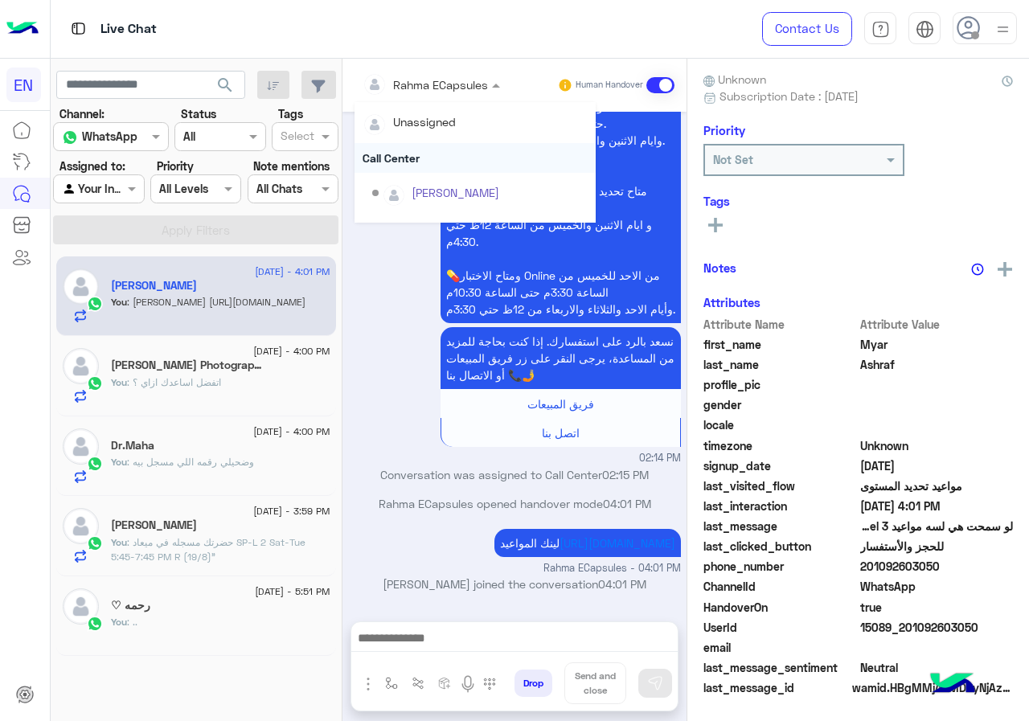
click at [469, 146] on div "Call Center" at bounding box center [475, 158] width 241 height 30
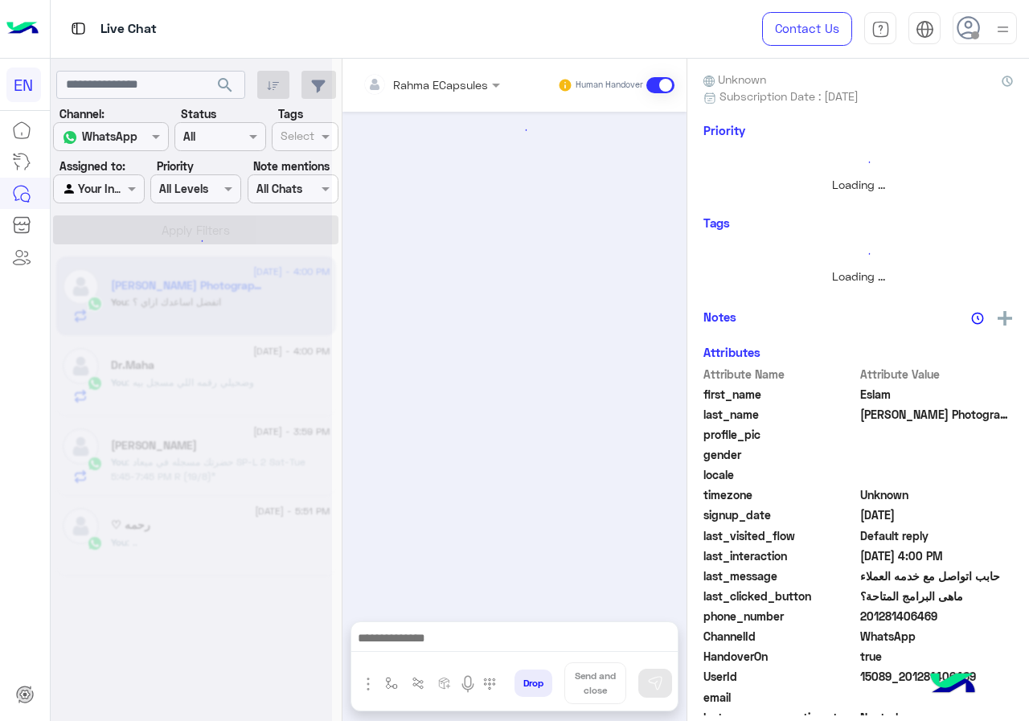
click at [466, 89] on div at bounding box center [432, 84] width 154 height 18
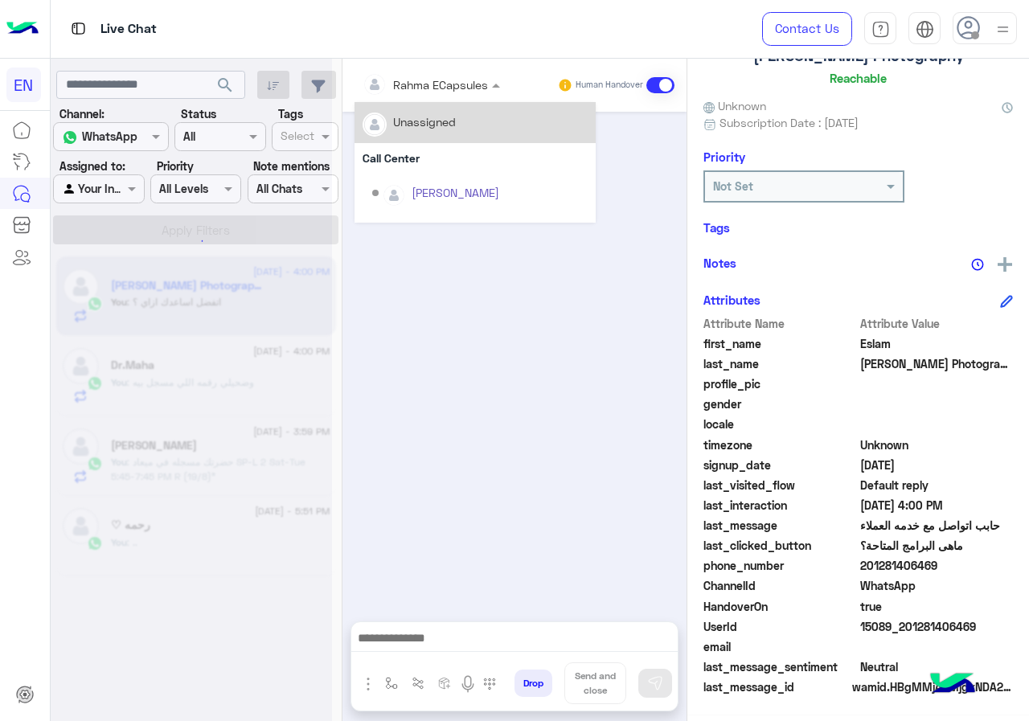
scroll to position [114, 0]
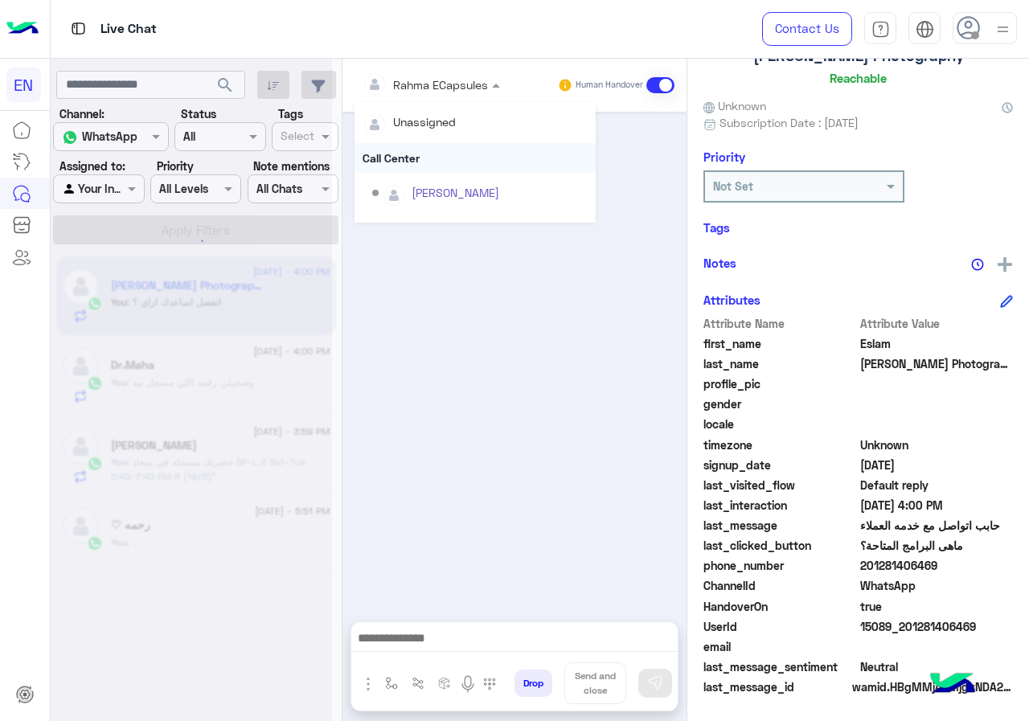
click at [460, 150] on div "Call Center" at bounding box center [475, 158] width 241 height 30
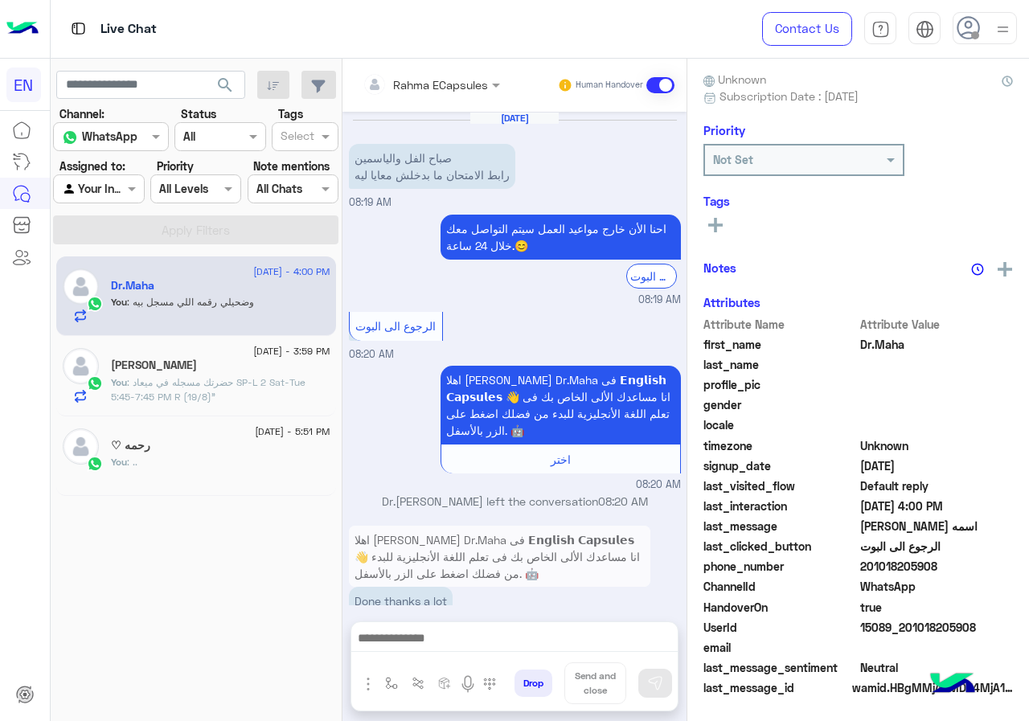
scroll to position [755, 0]
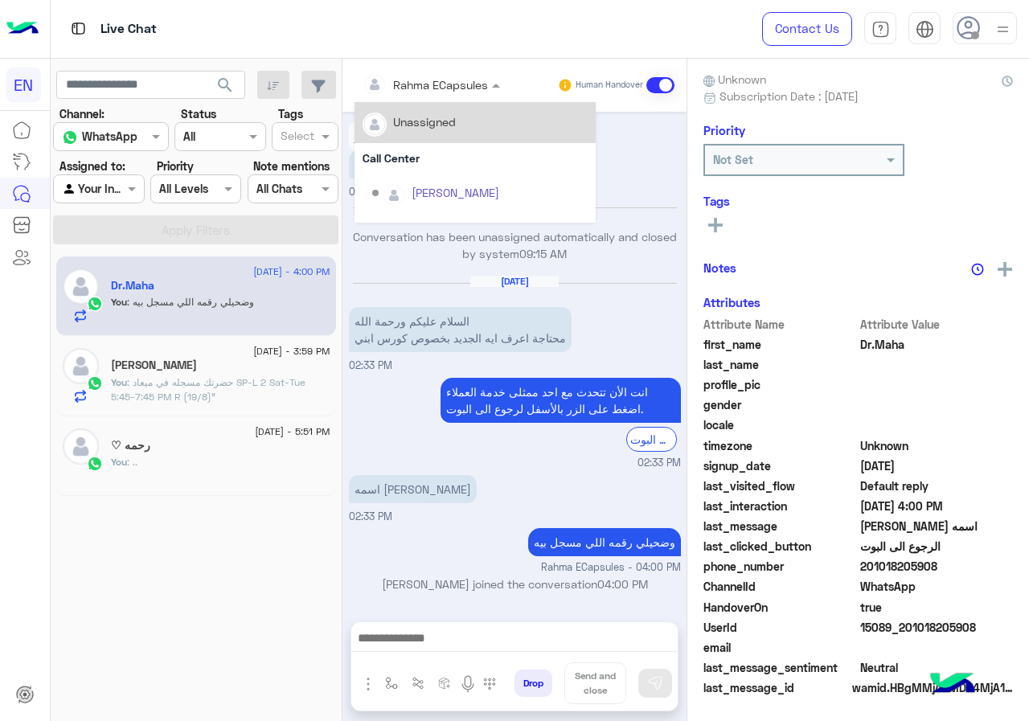
click at [457, 78] on div at bounding box center [432, 84] width 154 height 18
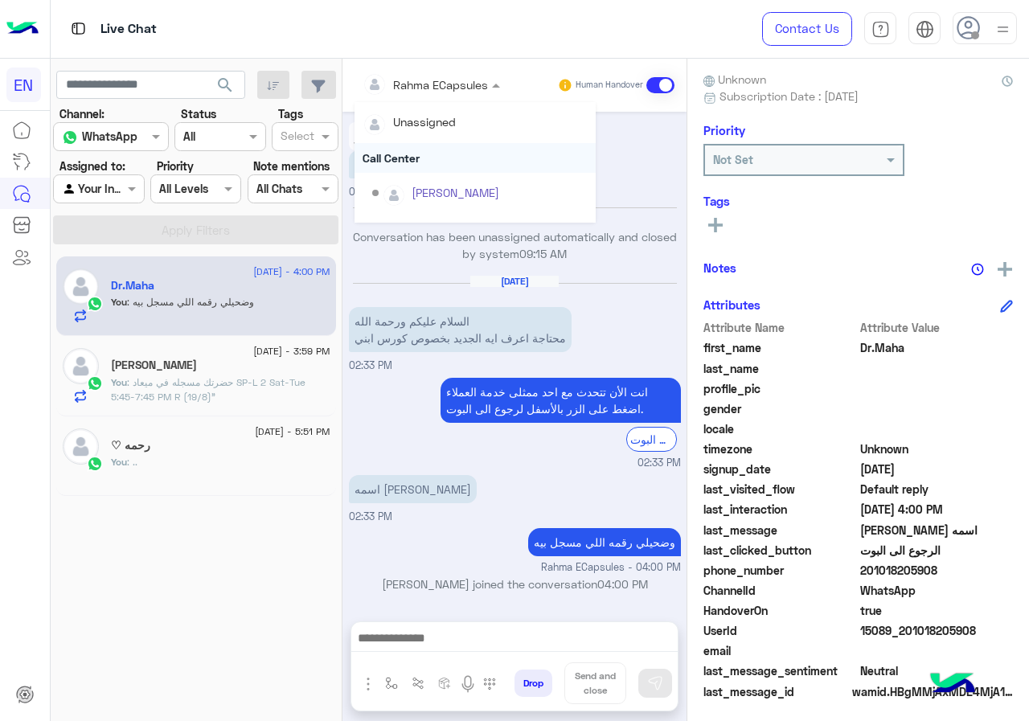
click at [442, 153] on div "Call Center" at bounding box center [475, 158] width 241 height 30
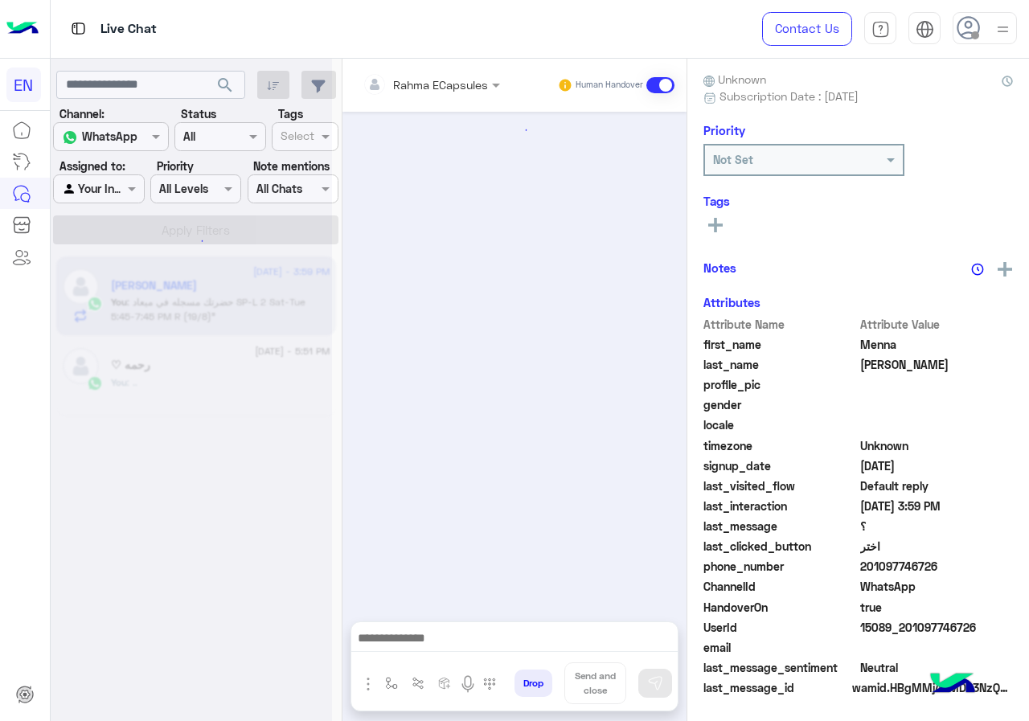
click at [435, 96] on div "Rahma ECapsules" at bounding box center [425, 84] width 125 height 32
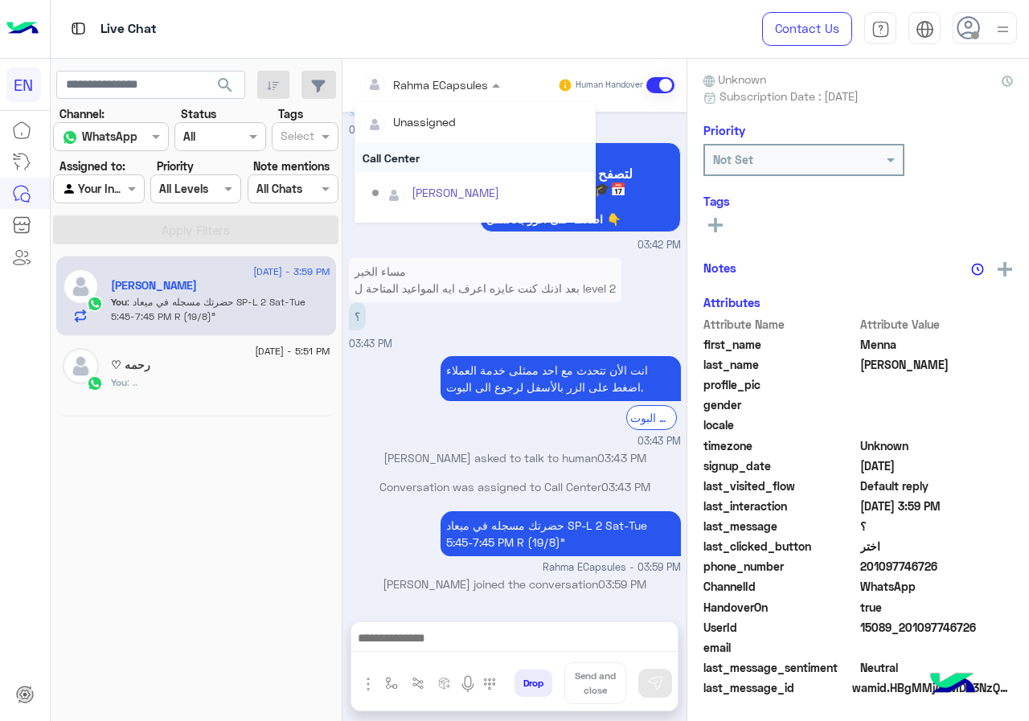
click at [429, 161] on div "Call Center" at bounding box center [475, 158] width 241 height 30
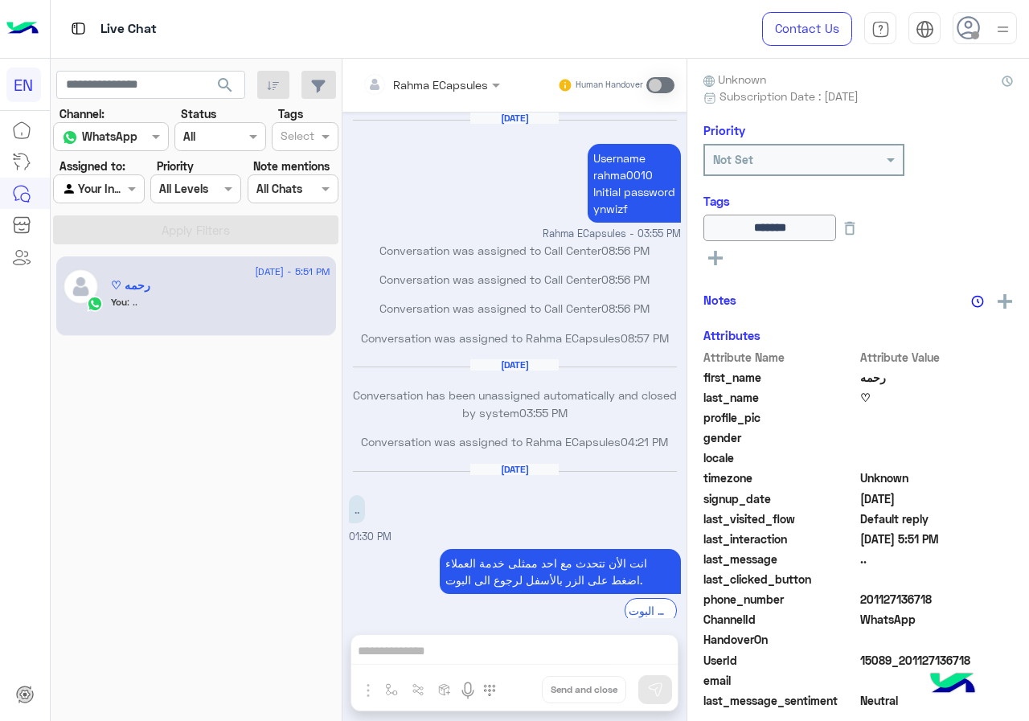
scroll to position [527, 0]
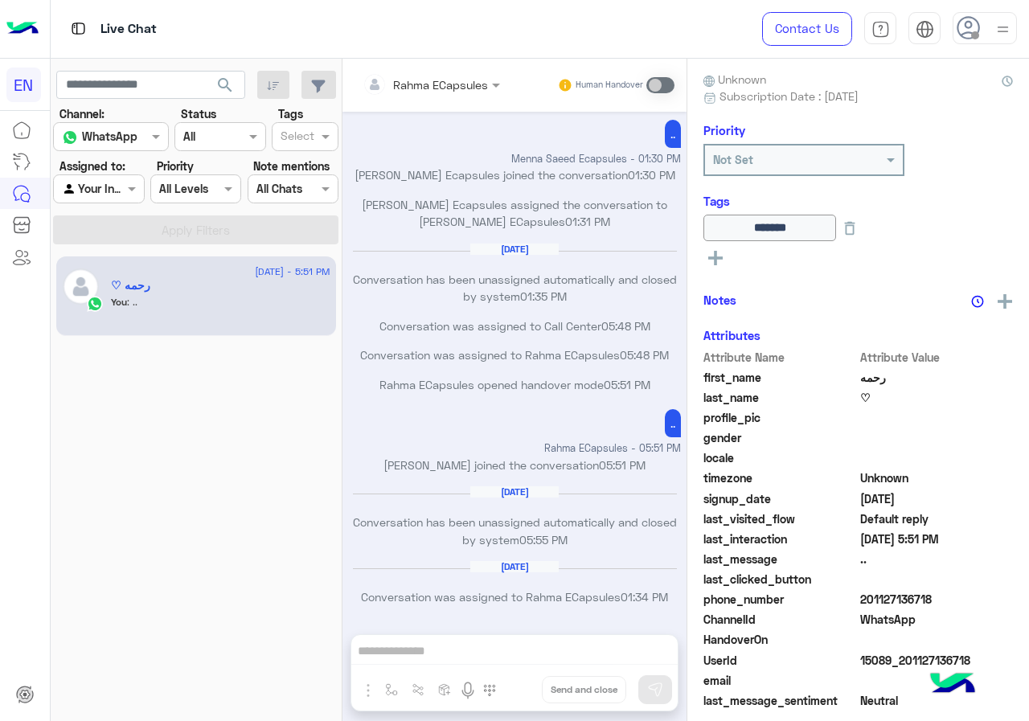
click at [99, 188] on input "text" at bounding box center [80, 189] width 37 height 17
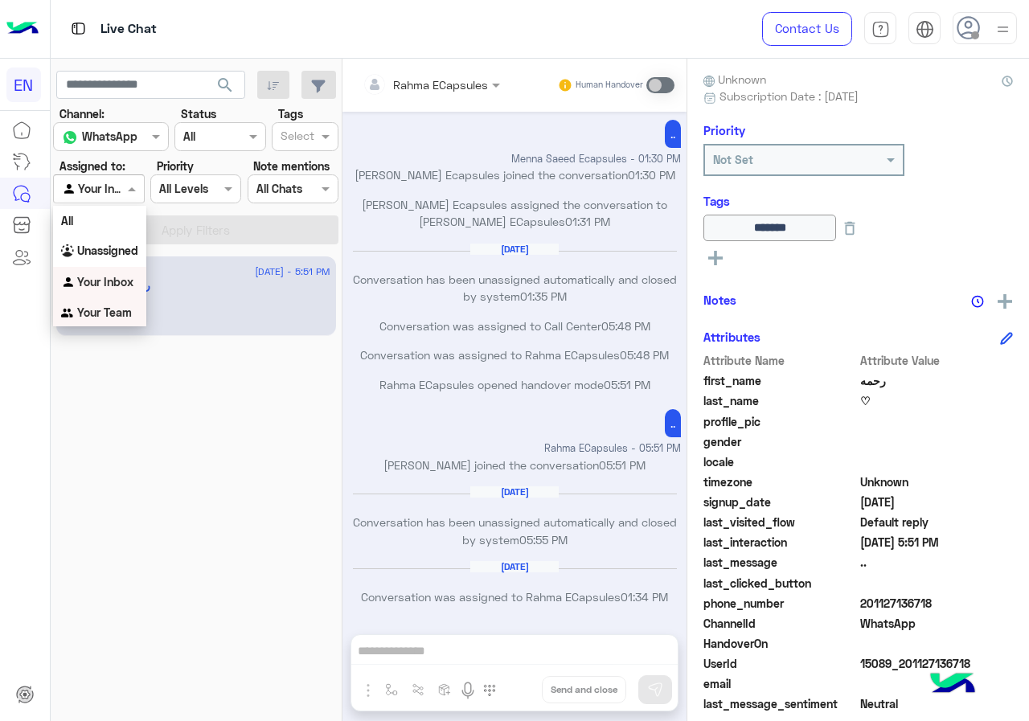
click at [97, 302] on div "Your Team" at bounding box center [99, 312] width 93 height 31
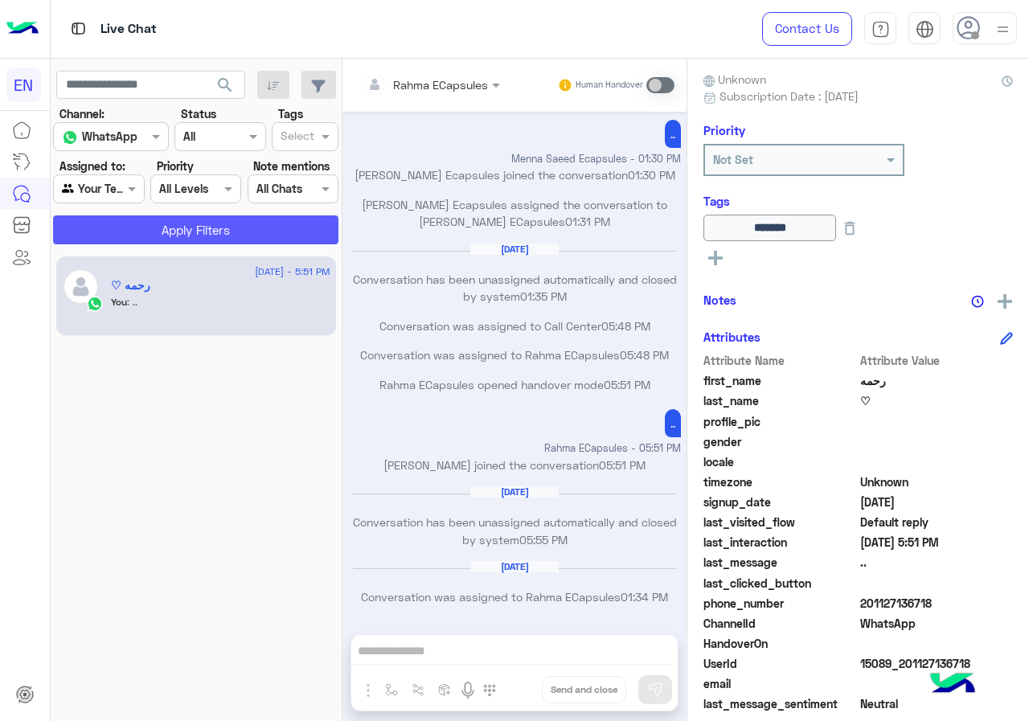
click at [119, 236] on button "Apply Filters" at bounding box center [195, 229] width 285 height 29
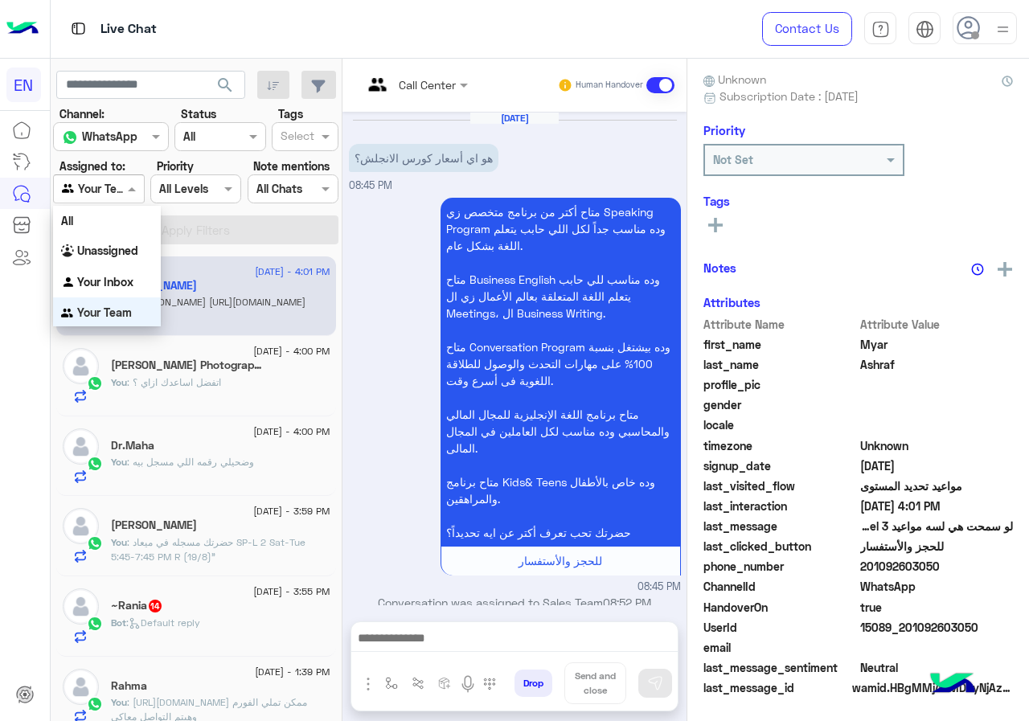
click at [99, 188] on input "text" at bounding box center [80, 189] width 37 height 17
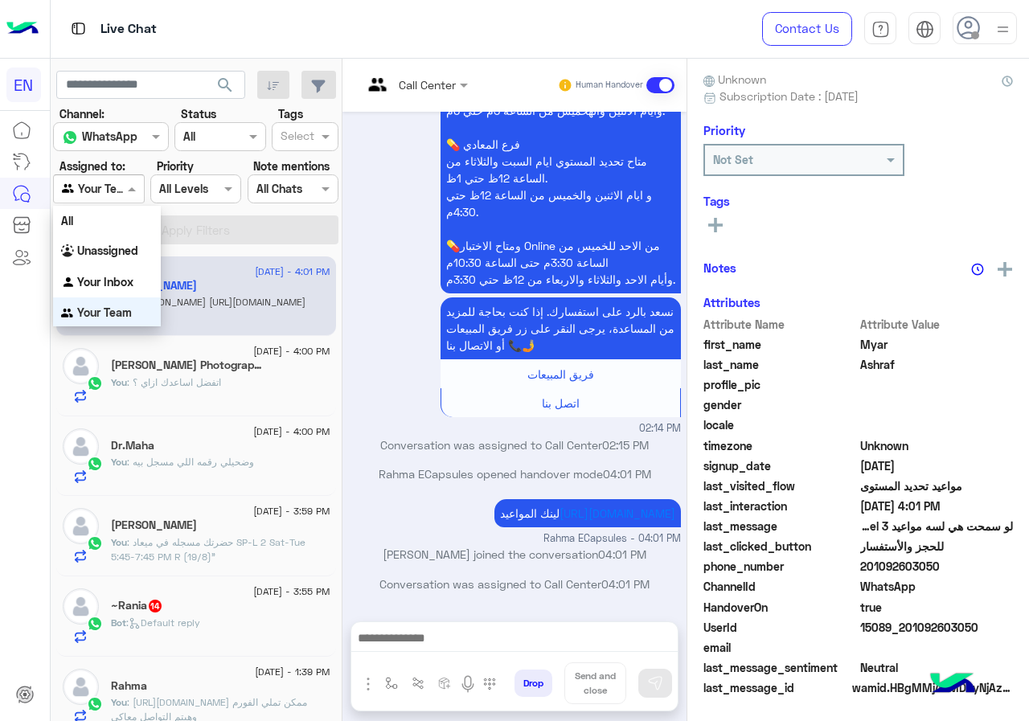
scroll to position [2, 0]
click at [232, 618] on div "Bot : Default reply" at bounding box center [220, 630] width 219 height 28
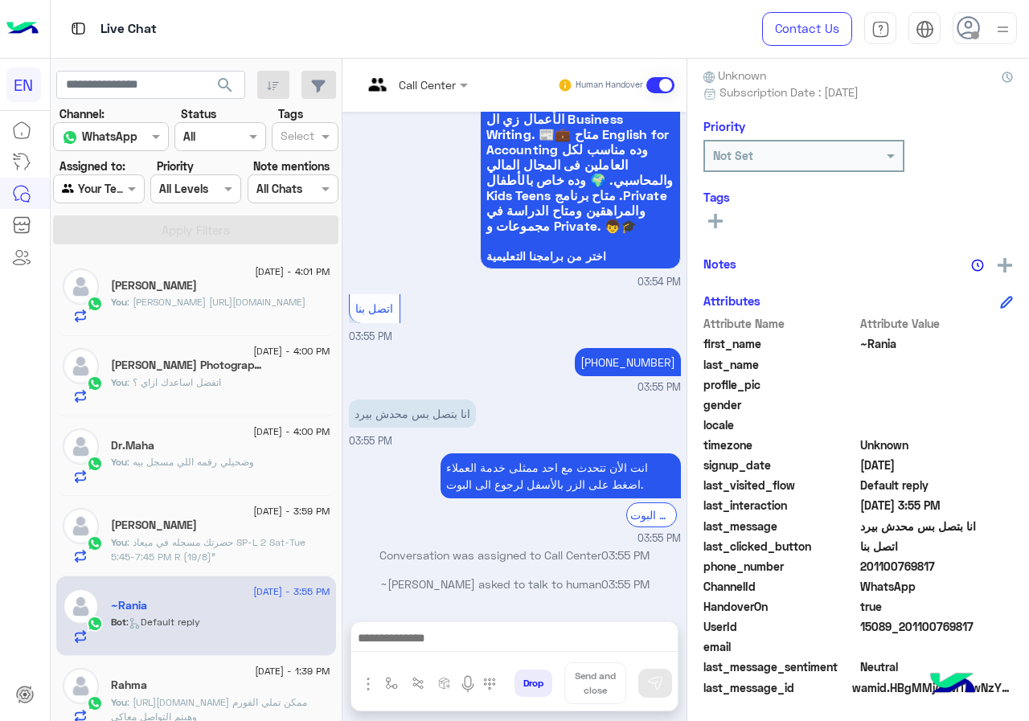
drag, startPoint x: 917, startPoint y: 564, endPoint x: 1015, endPoint y: 563, distance: 97.3
click at [1014, 563] on span "201100769817" at bounding box center [937, 566] width 154 height 17
click at [970, 563] on span "201100769817" at bounding box center [937, 566] width 154 height 17
drag, startPoint x: 915, startPoint y: 563, endPoint x: 995, endPoint y: 563, distance: 79.6
click at [995, 563] on span "201100769817" at bounding box center [937, 566] width 154 height 17
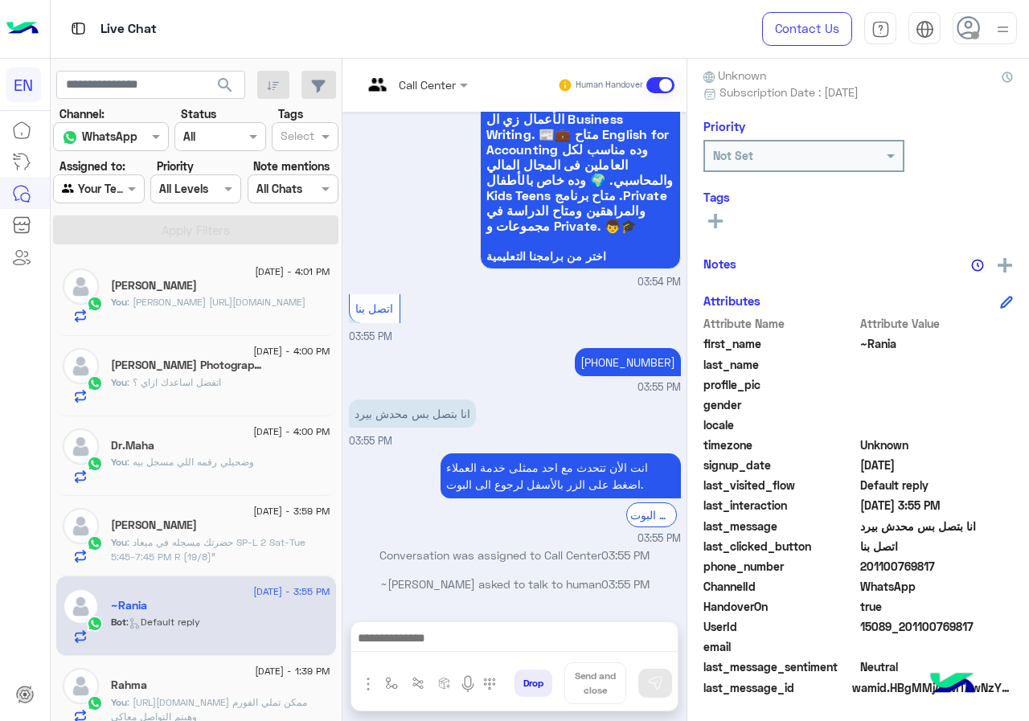
copy span "01100769817"
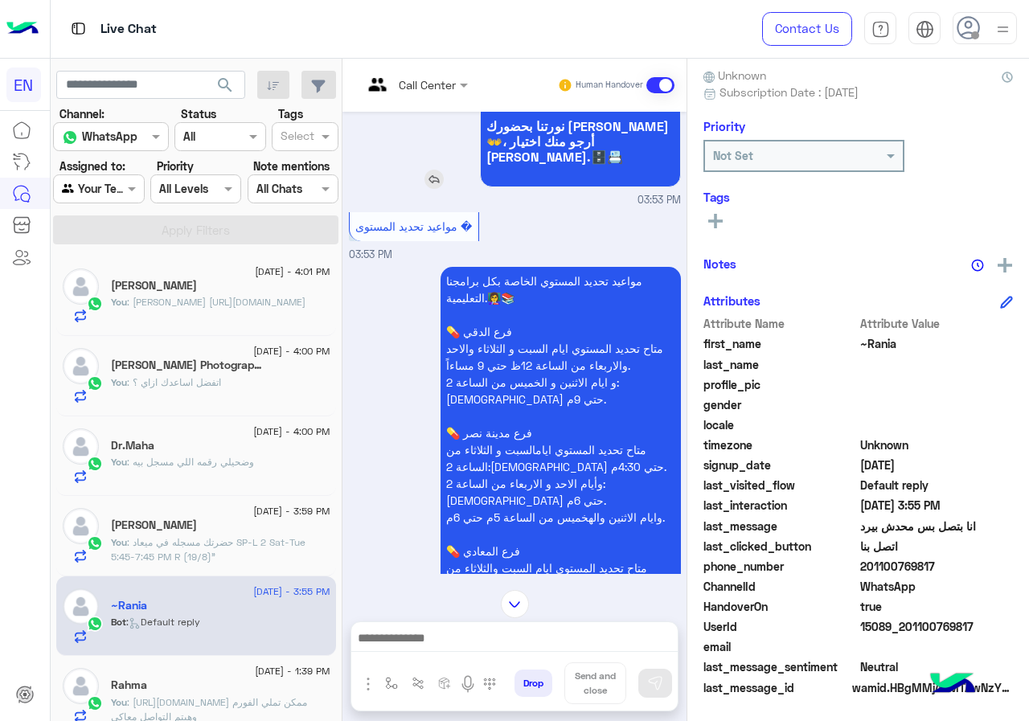
scroll to position [701, 0]
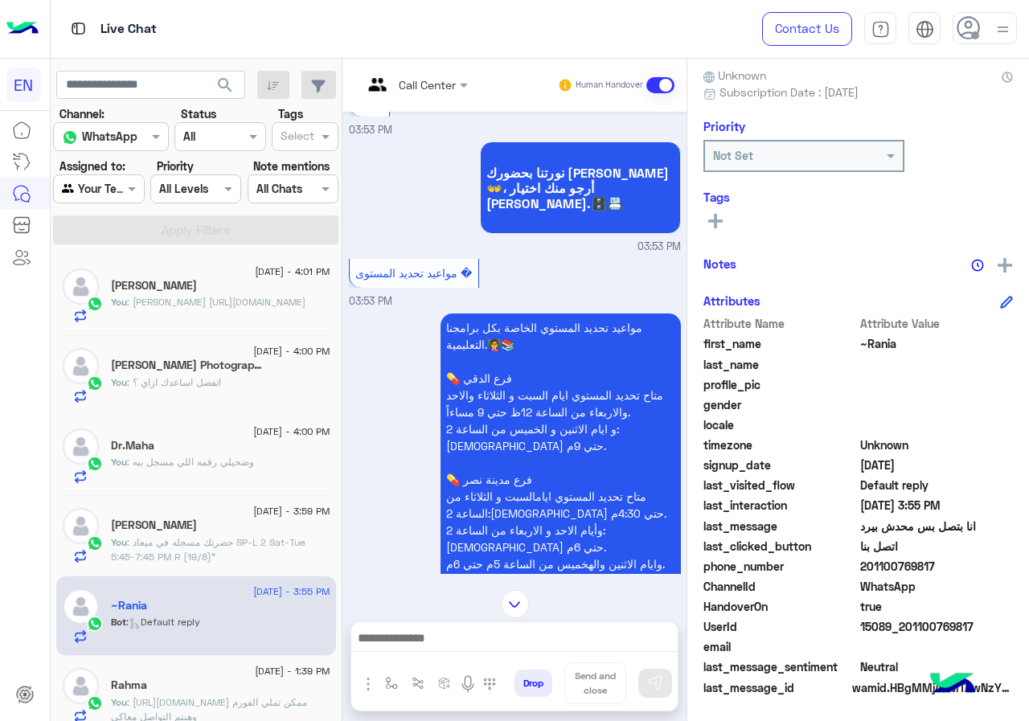
click at [428, 88] on input "text" at bounding box center [395, 84] width 65 height 17
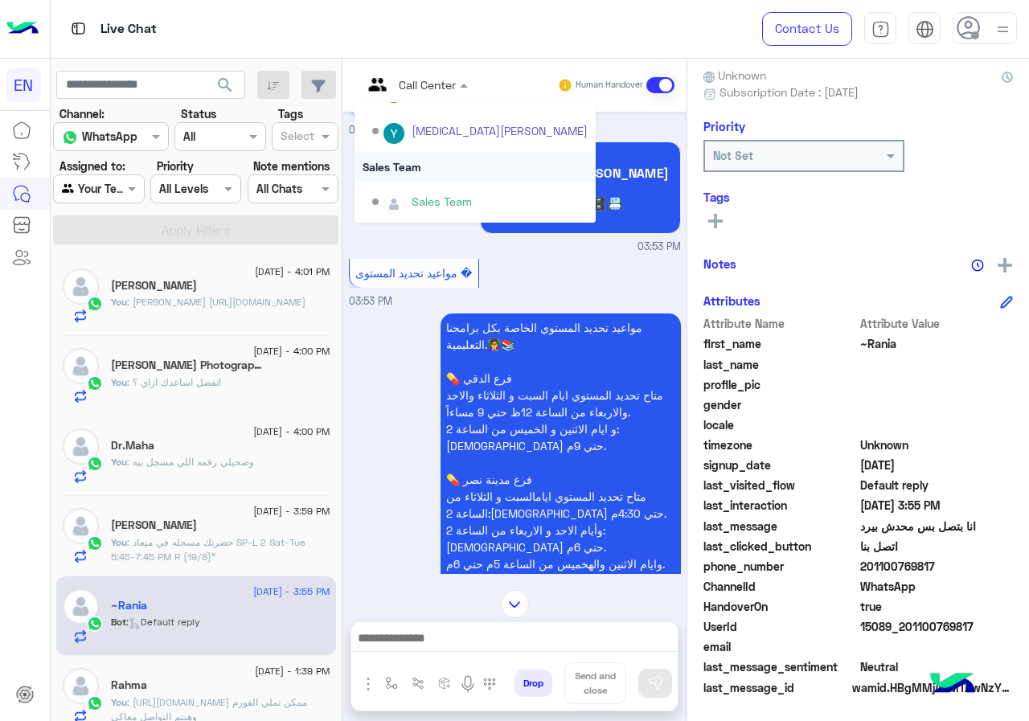
click at [482, 170] on div "Sales Team" at bounding box center [475, 167] width 241 height 30
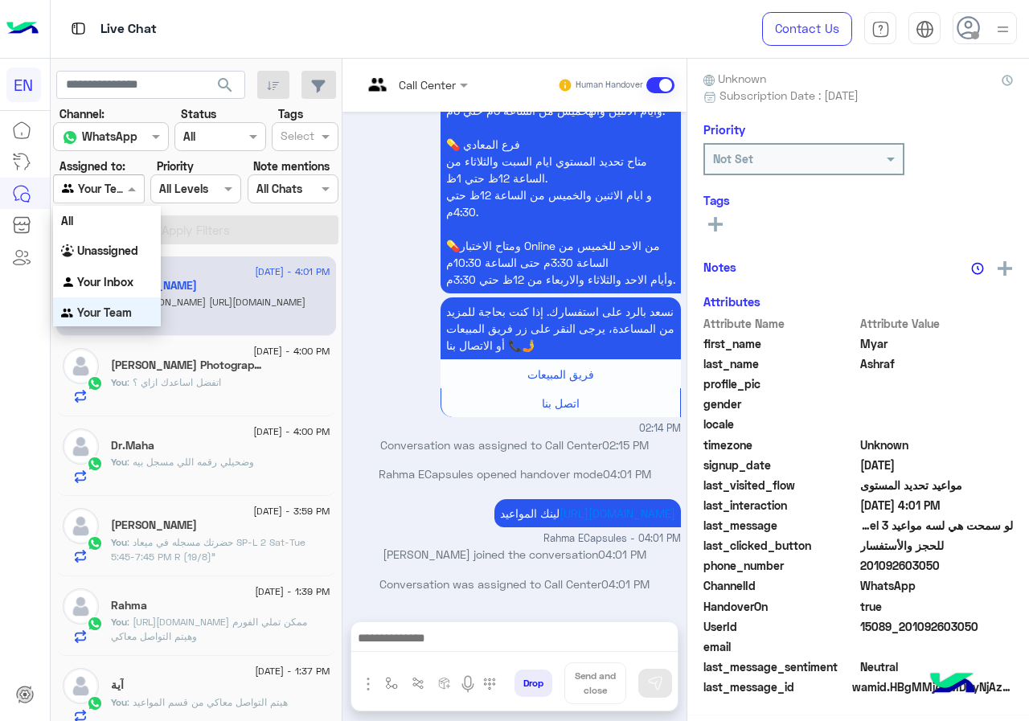
click at [99, 181] on input "text" at bounding box center [80, 189] width 37 height 17
click at [134, 284] on div "Your Inbox" at bounding box center [107, 281] width 108 height 31
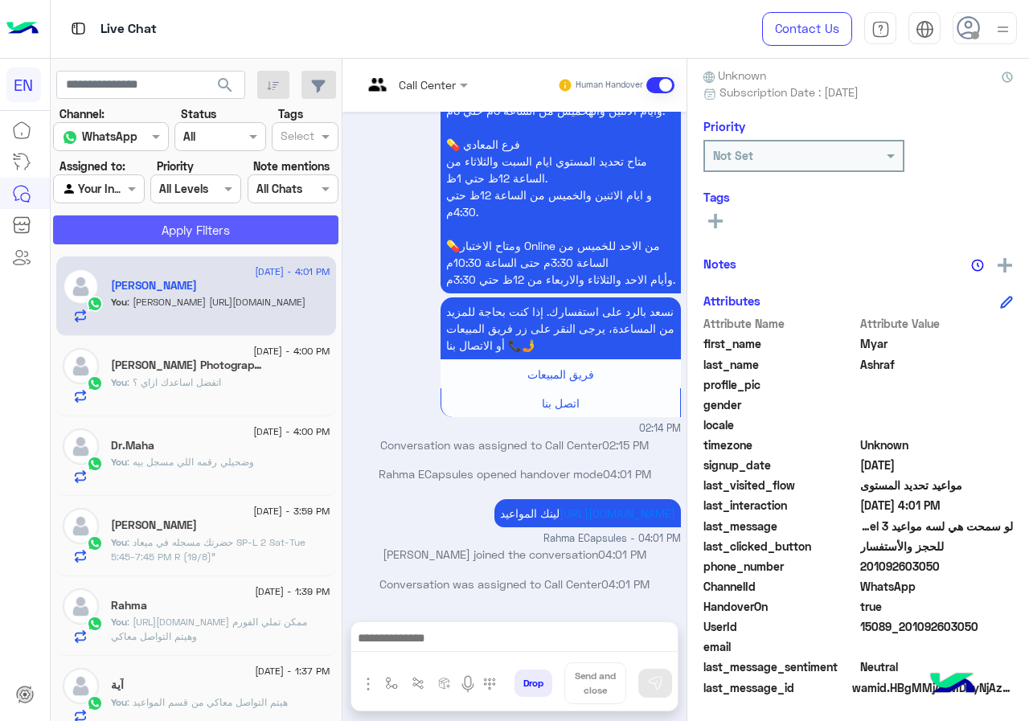
click at [184, 231] on button "Apply Filters" at bounding box center [195, 229] width 285 height 29
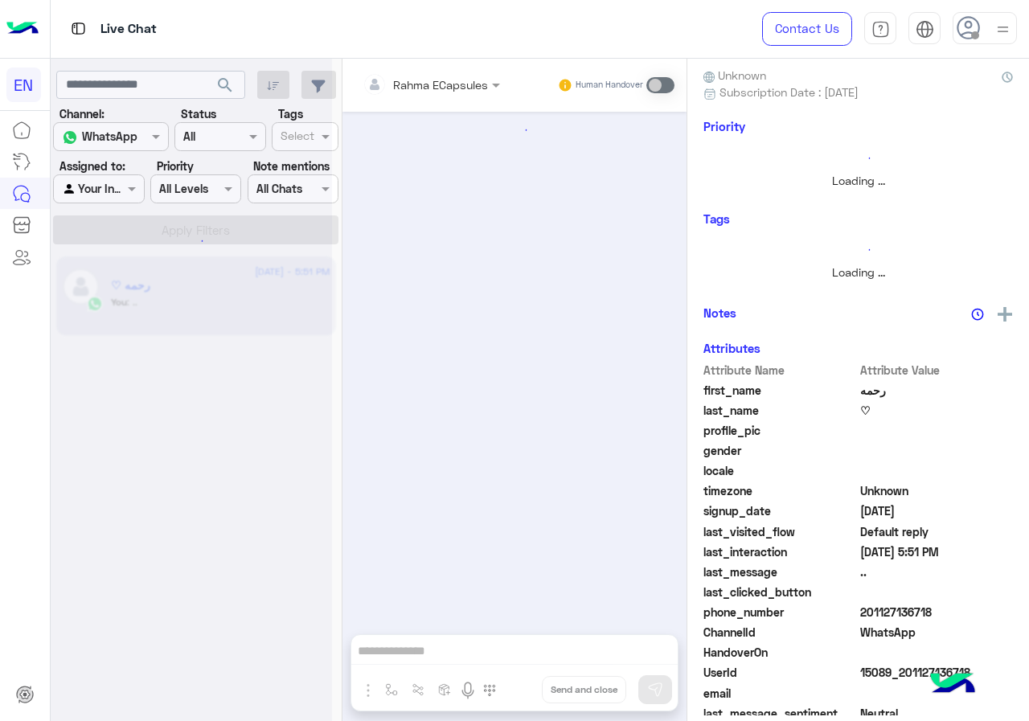
click at [114, 206] on div at bounding box center [191, 366] width 281 height 721
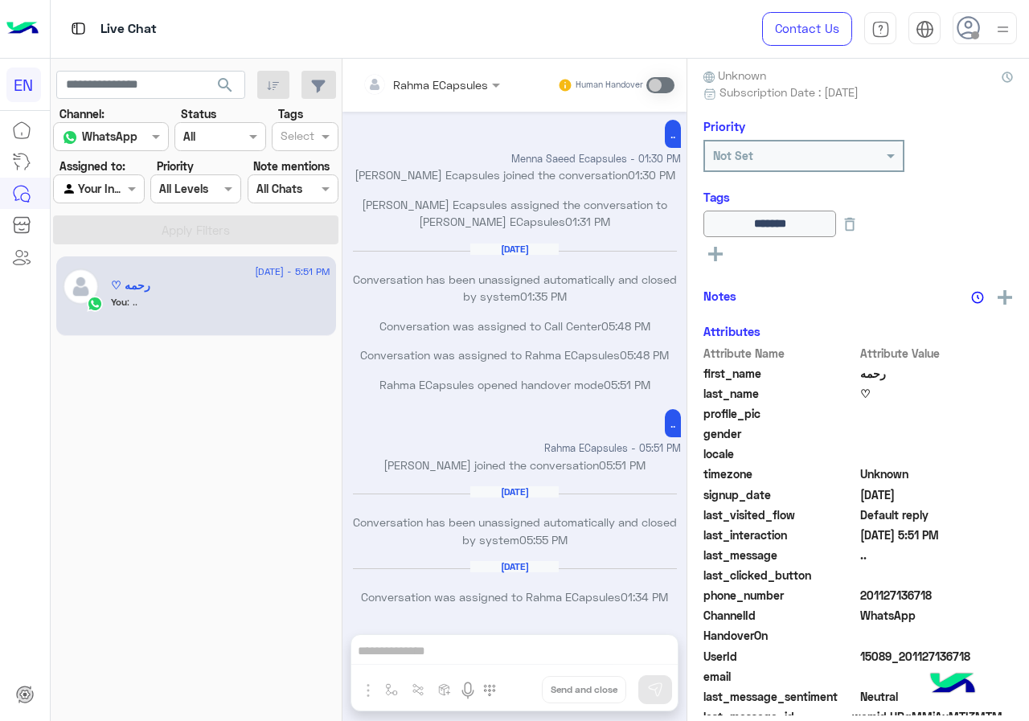
click at [117, 196] on div at bounding box center [98, 188] width 89 height 18
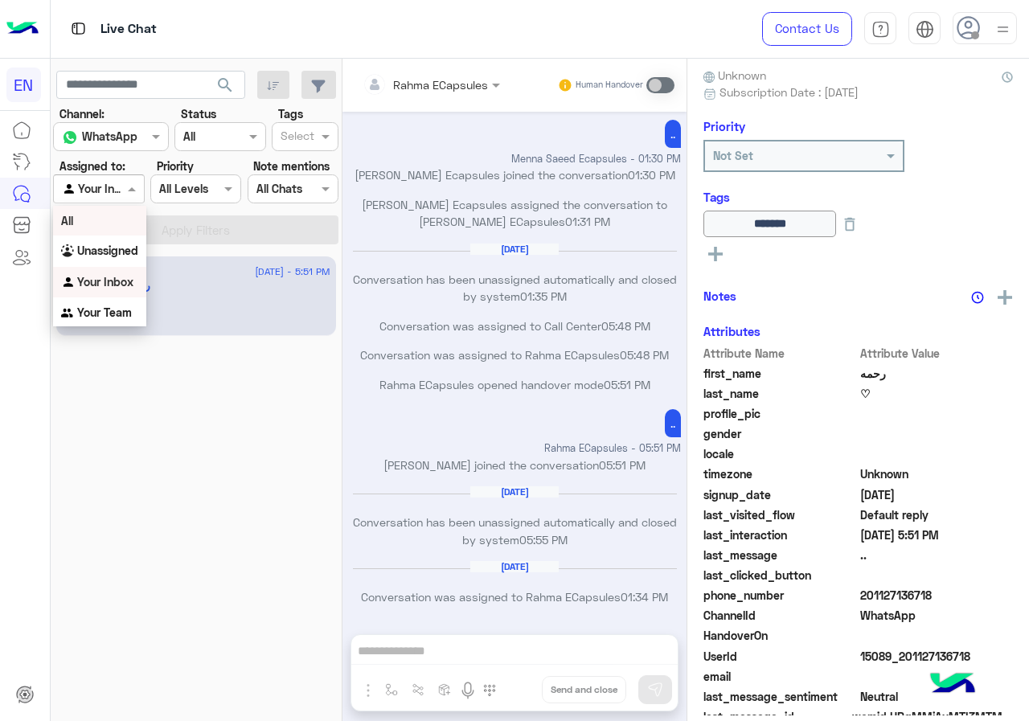
click at [117, 252] on b "Unassigned" at bounding box center [107, 251] width 61 height 14
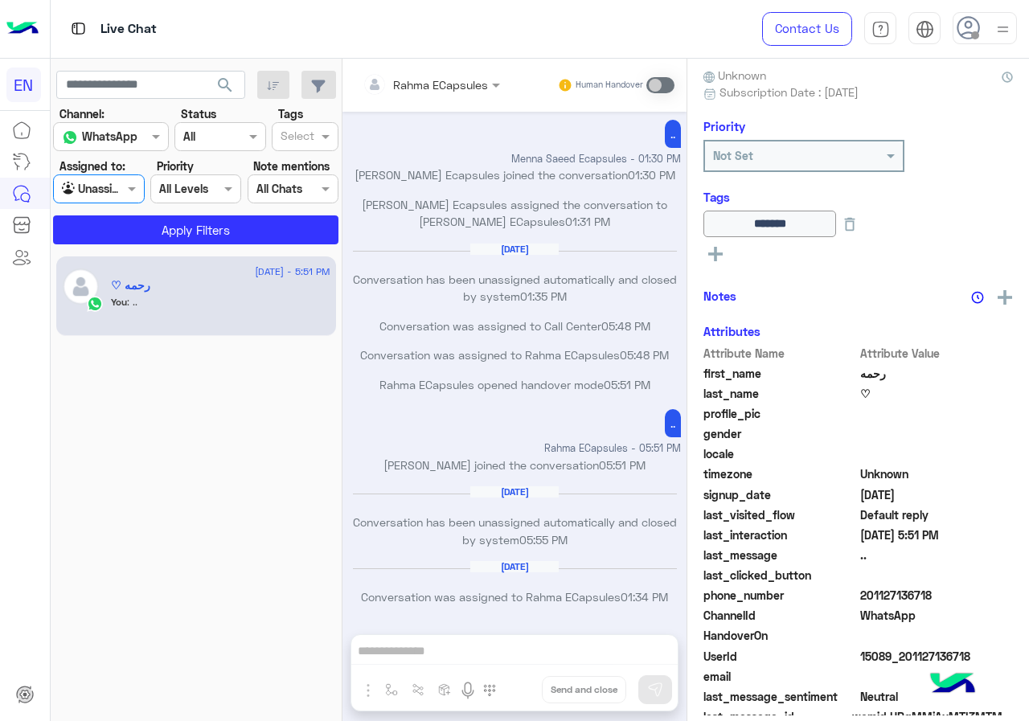
click at [122, 249] on app-inbox-users-filters "search Channel: Channel WhatsApp Status Channel All Tags Select Assigned to: Ag…" at bounding box center [197, 155] width 292 height 192
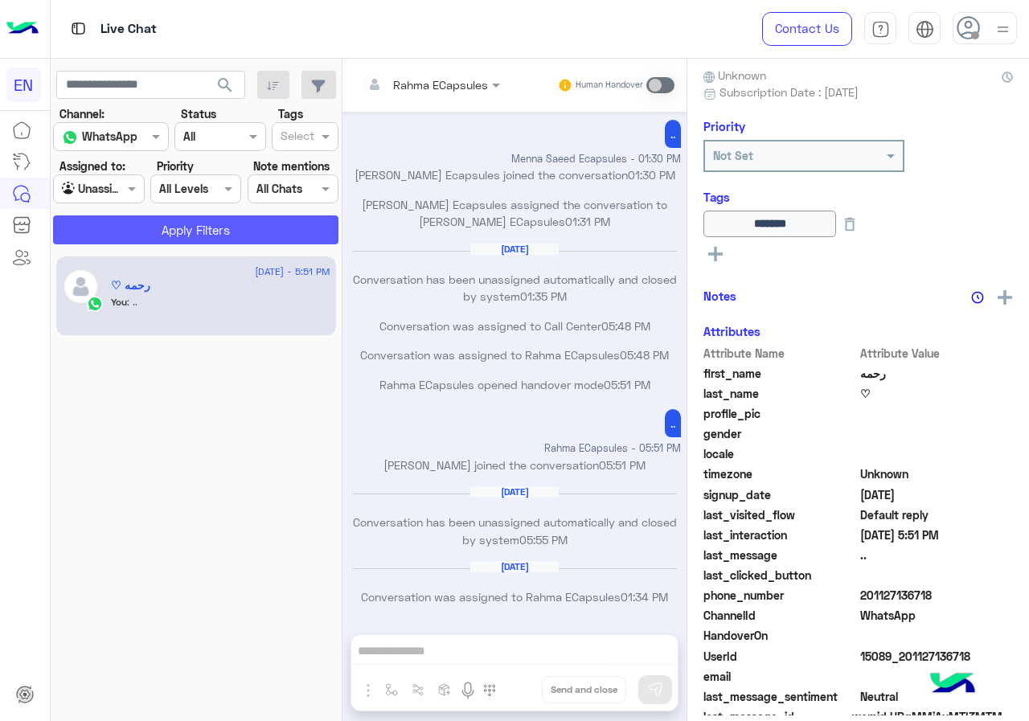
click at [123, 240] on button "Apply Filters" at bounding box center [195, 229] width 285 height 29
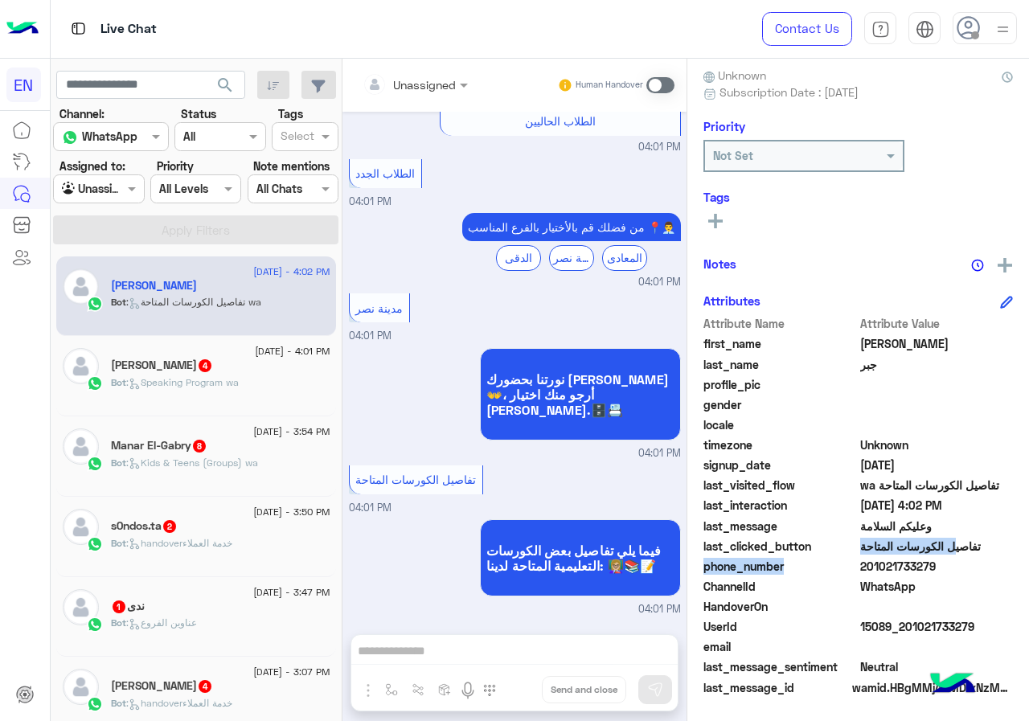
drag, startPoint x: 860, startPoint y: 576, endPoint x: 962, endPoint y: 556, distance: 103.3
click at [962, 556] on div "Attribute Name Attribute Value first_name [PERSON_NAME] last_name جبر profile_p…" at bounding box center [858, 506] width 310 height 383
click at [935, 572] on span "201021733279" at bounding box center [937, 566] width 154 height 17
drag, startPoint x: 865, startPoint y: 568, endPoint x: 958, endPoint y: 560, distance: 92.8
click at [958, 560] on span "201021733279" at bounding box center [937, 566] width 154 height 17
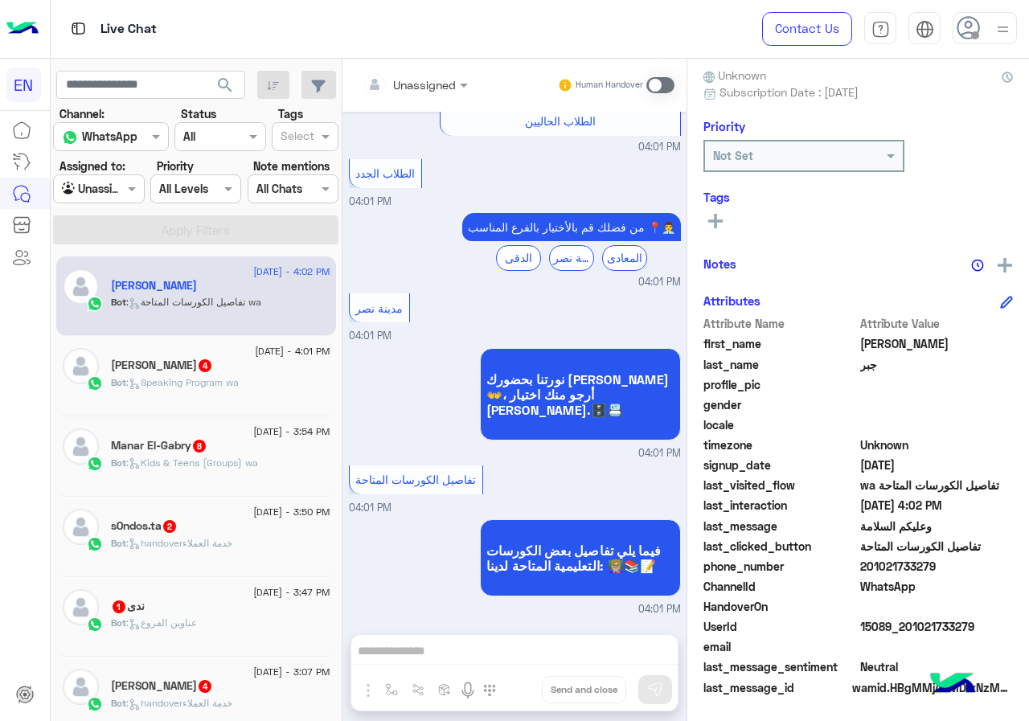
copy span "01021733279"
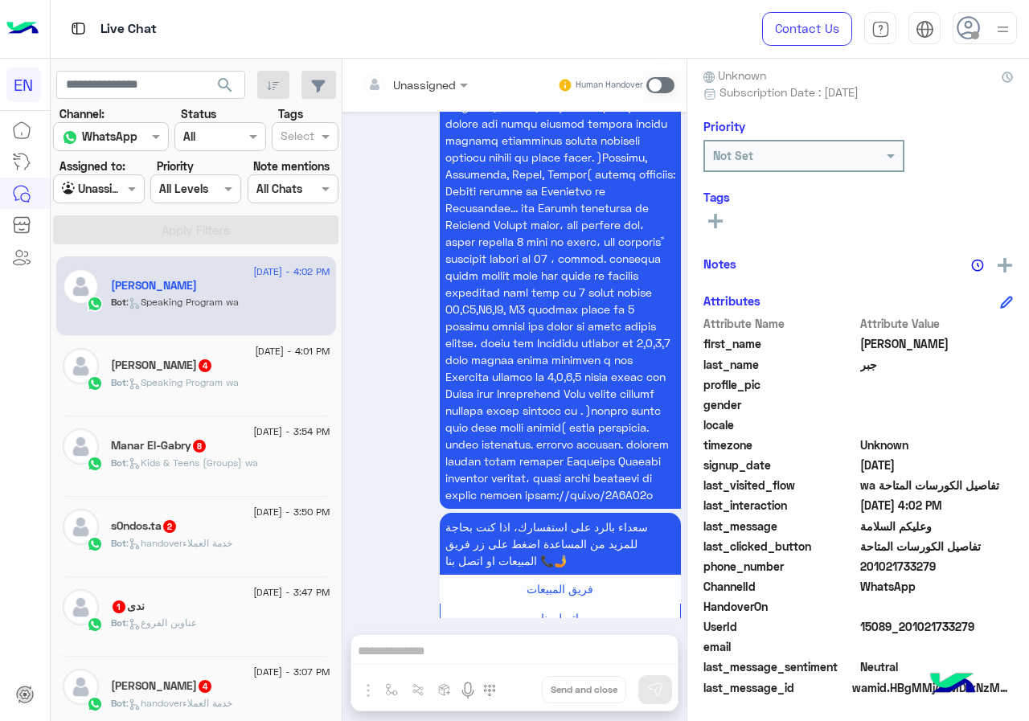
copy span "01021733279"
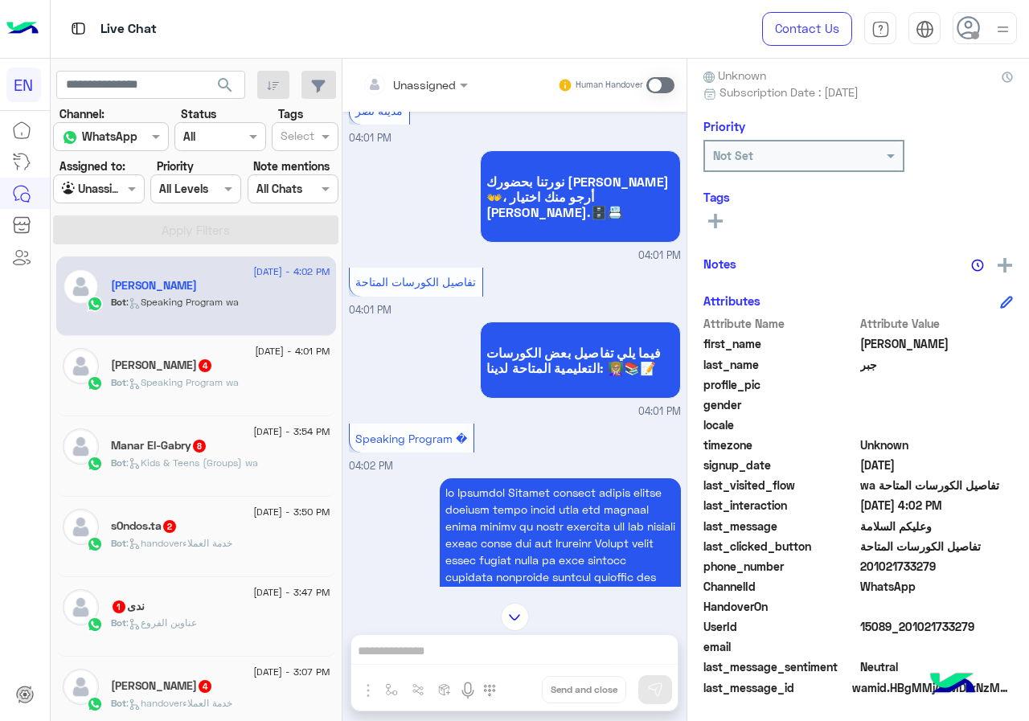
scroll to position [1106, 0]
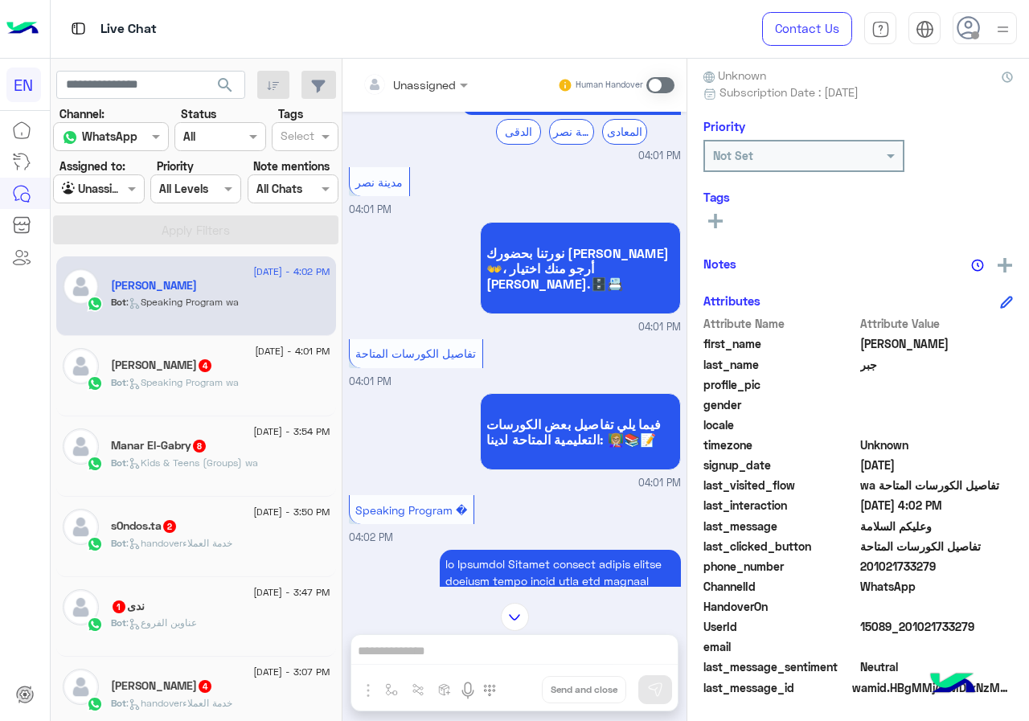
click at [417, 69] on div "Unassigned Human Handover" at bounding box center [514, 85] width 344 height 53
click at [416, 95] on div "Unassigned" at bounding box center [409, 84] width 93 height 32
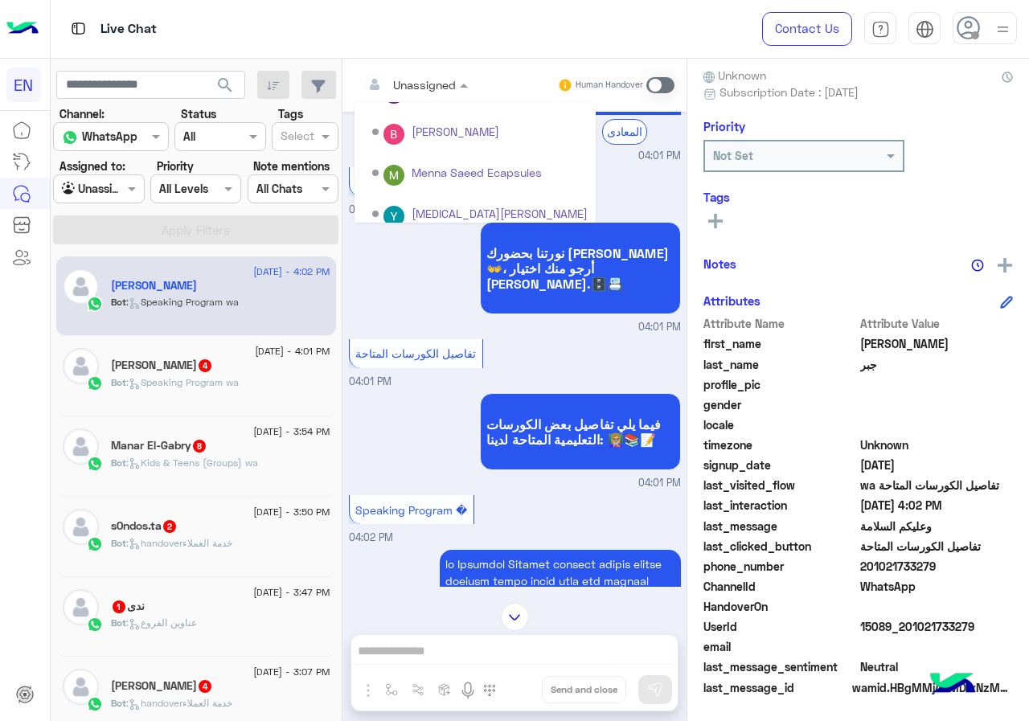
scroll to position [267, 0]
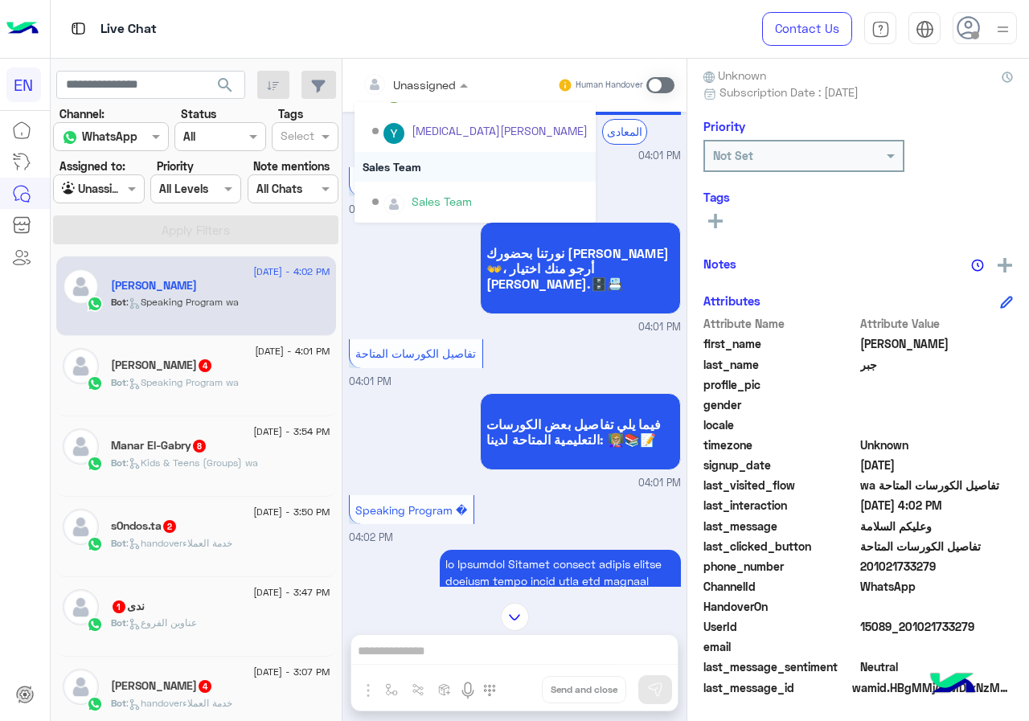
click at [455, 171] on div "Sales Team" at bounding box center [475, 167] width 241 height 30
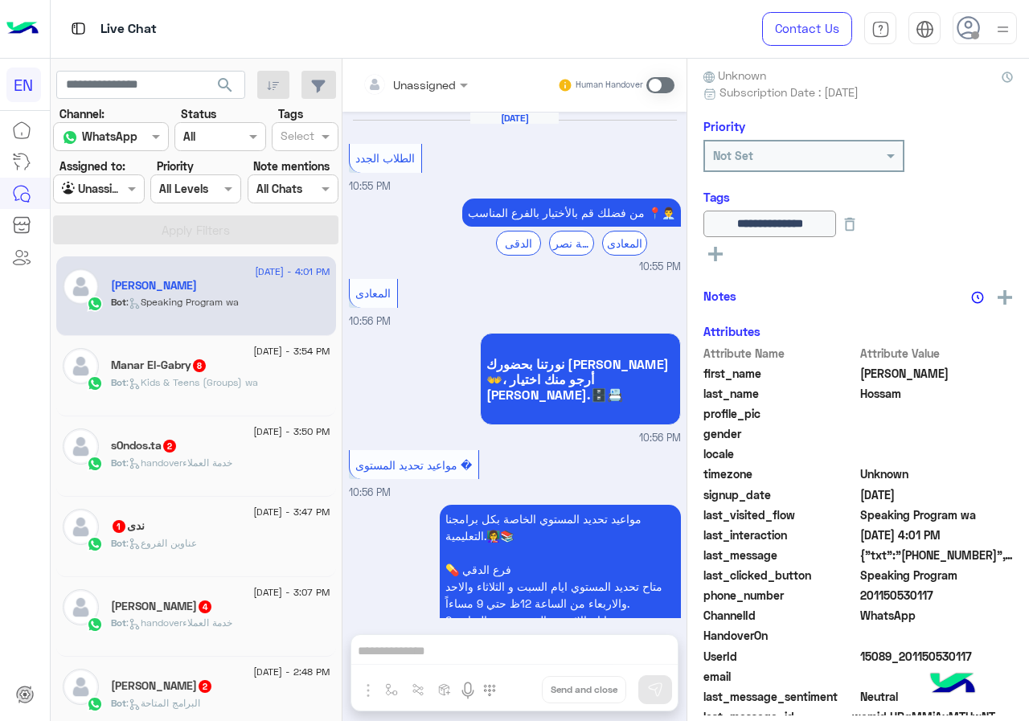
scroll to position [174, 0]
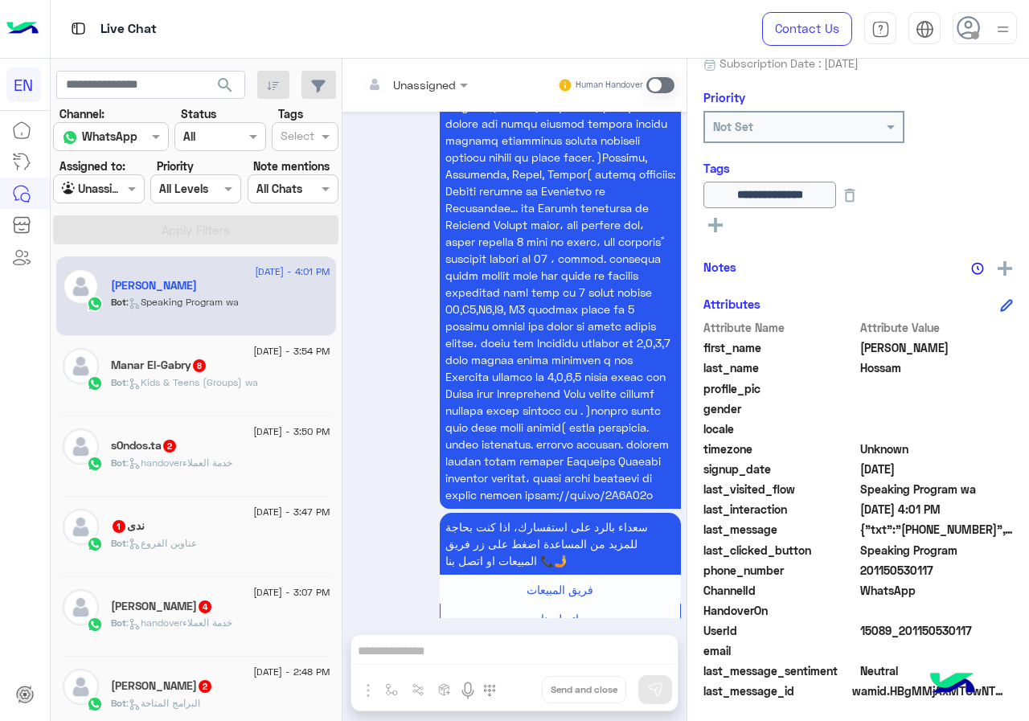
drag, startPoint x: 857, startPoint y: 569, endPoint x: 933, endPoint y: 572, distance: 75.6
click at [938, 569] on span "201150530117" at bounding box center [937, 570] width 154 height 17
click at [925, 575] on span "201150530117" at bounding box center [937, 570] width 154 height 17
drag, startPoint x: 861, startPoint y: 568, endPoint x: 987, endPoint y: 573, distance: 126.3
click at [987, 573] on span "201150530117" at bounding box center [937, 570] width 154 height 17
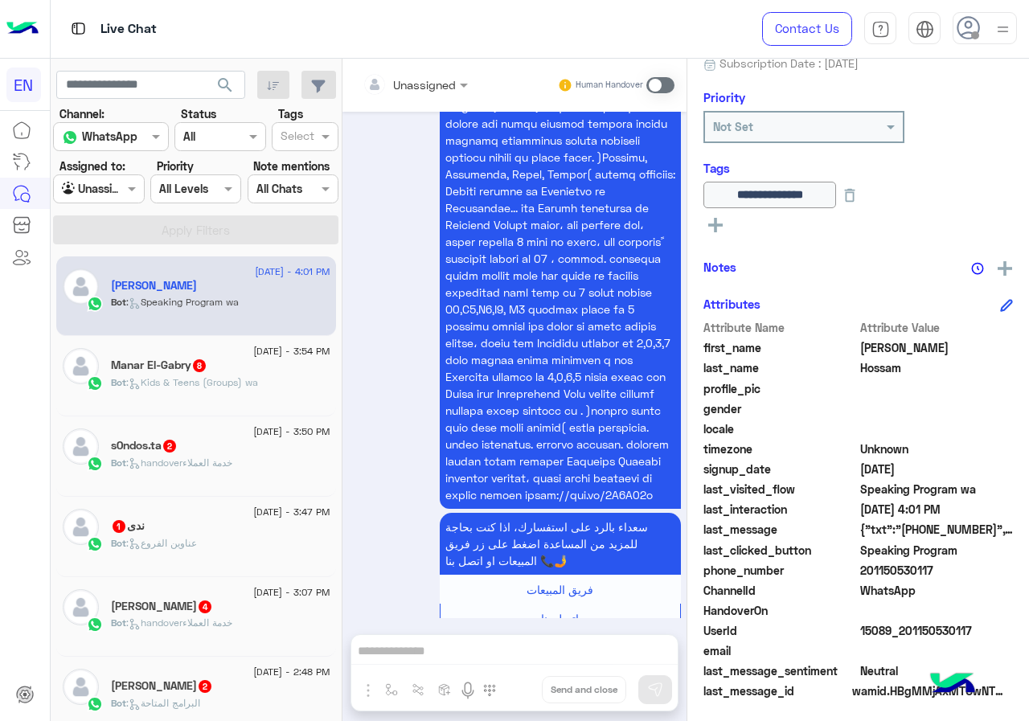
drag, startPoint x: 929, startPoint y: 582, endPoint x: 865, endPoint y: 614, distance: 71.9
click at [865, 614] on span at bounding box center [937, 610] width 154 height 17
drag, startPoint x: 864, startPoint y: 571, endPoint x: 938, endPoint y: 565, distance: 74.2
click at [938, 565] on span "201150530117" at bounding box center [937, 570] width 154 height 17
copy span "01150530117"
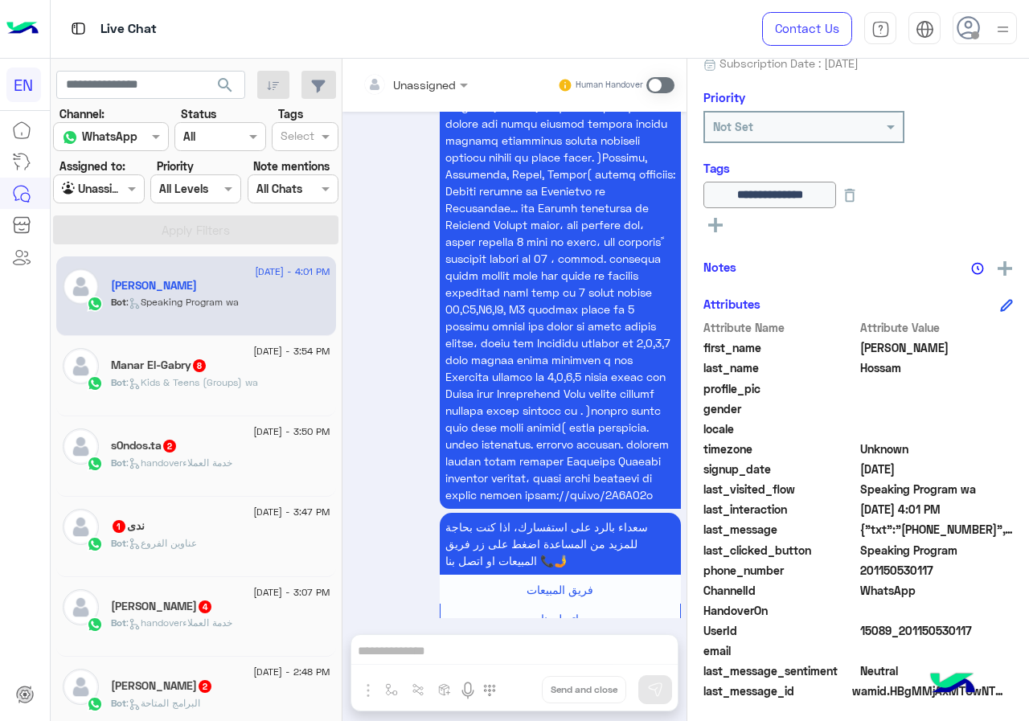
click at [433, 91] on div at bounding box center [415, 84] width 121 height 18
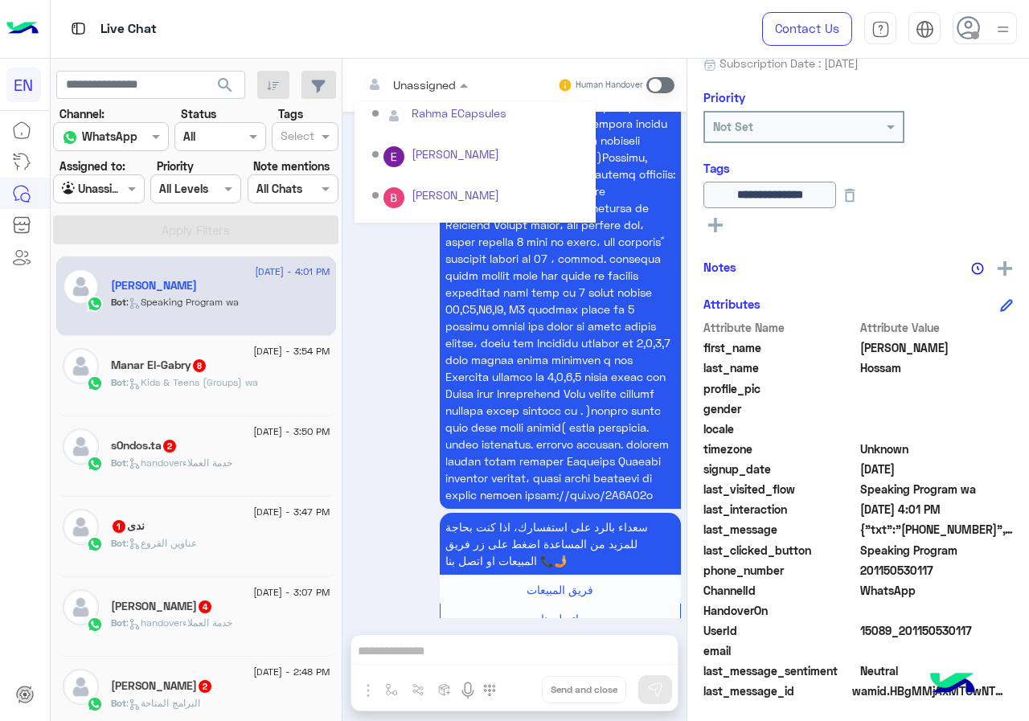
scroll to position [267, 0]
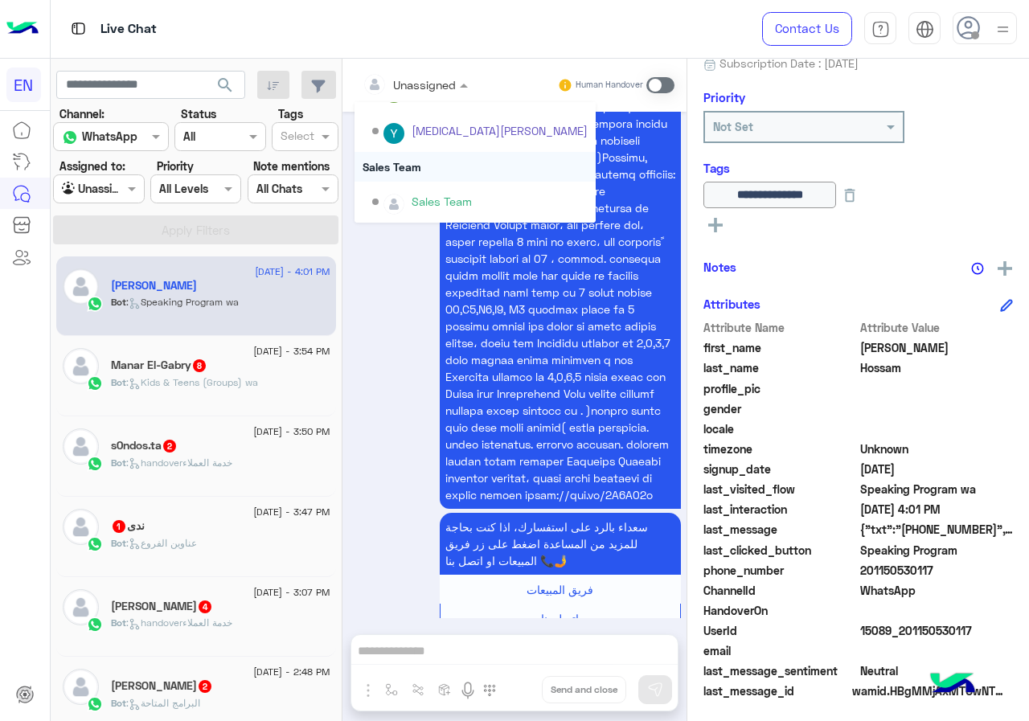
click at [495, 172] on div "Sales Team" at bounding box center [475, 167] width 241 height 30
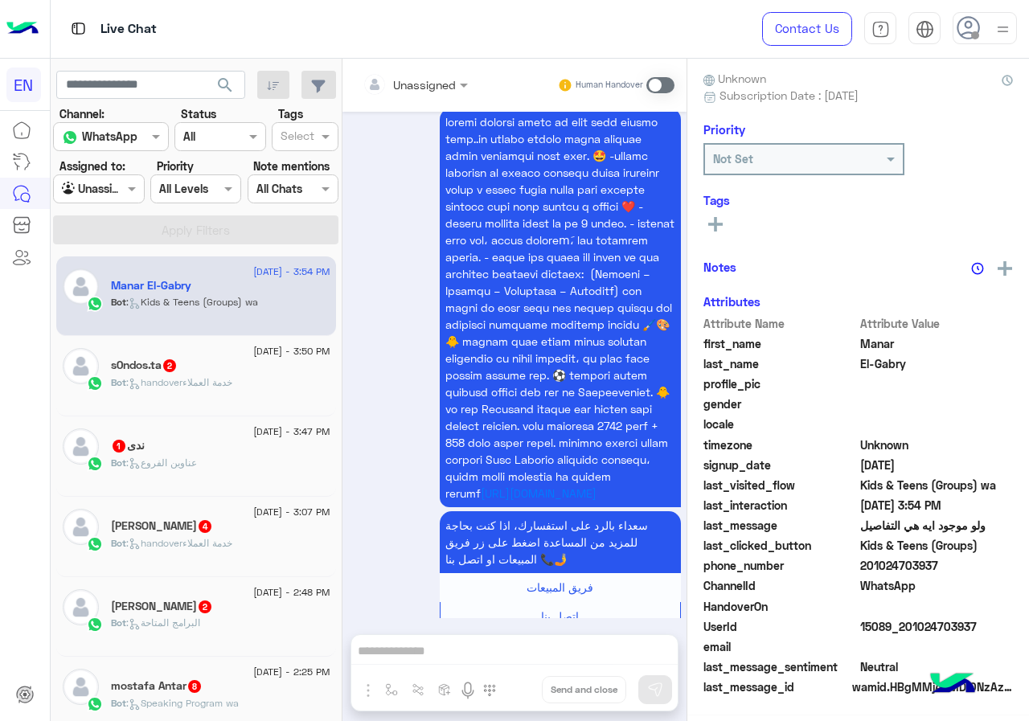
scroll to position [141, 0]
drag, startPoint x: 865, startPoint y: 568, endPoint x: 1021, endPoint y: 567, distance: 156.0
click at [1021, 567] on div "Manar El-Gabry Reachable Unknown Subscription Date : [DATE] Priority Not Set Ta…" at bounding box center [858, 387] width 342 height 657
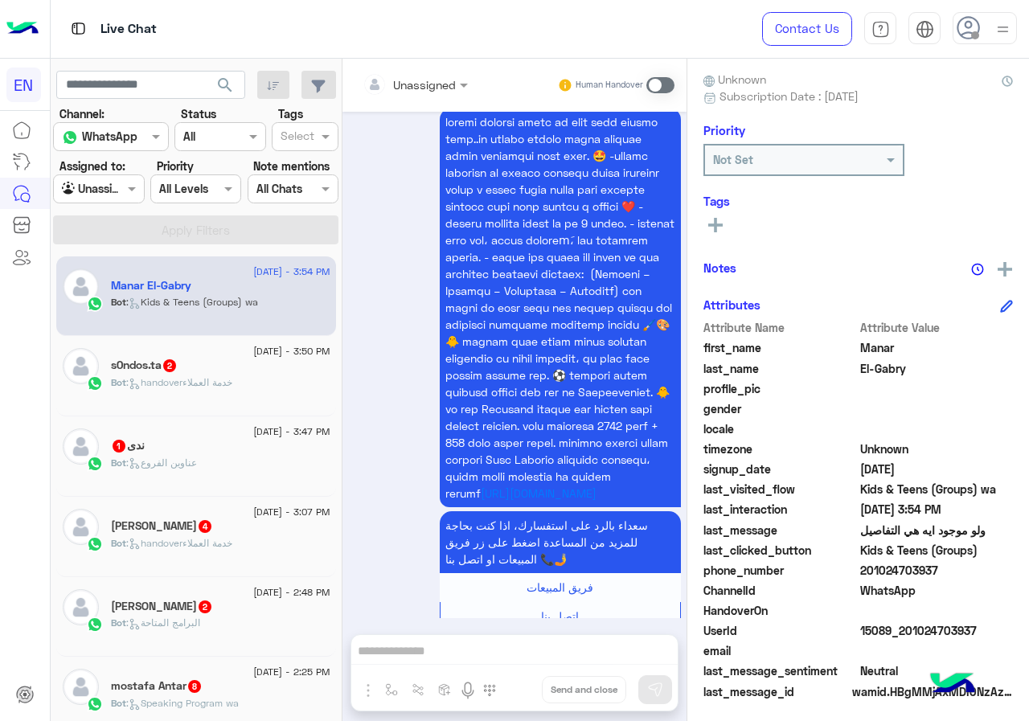
copy span "01024703937"
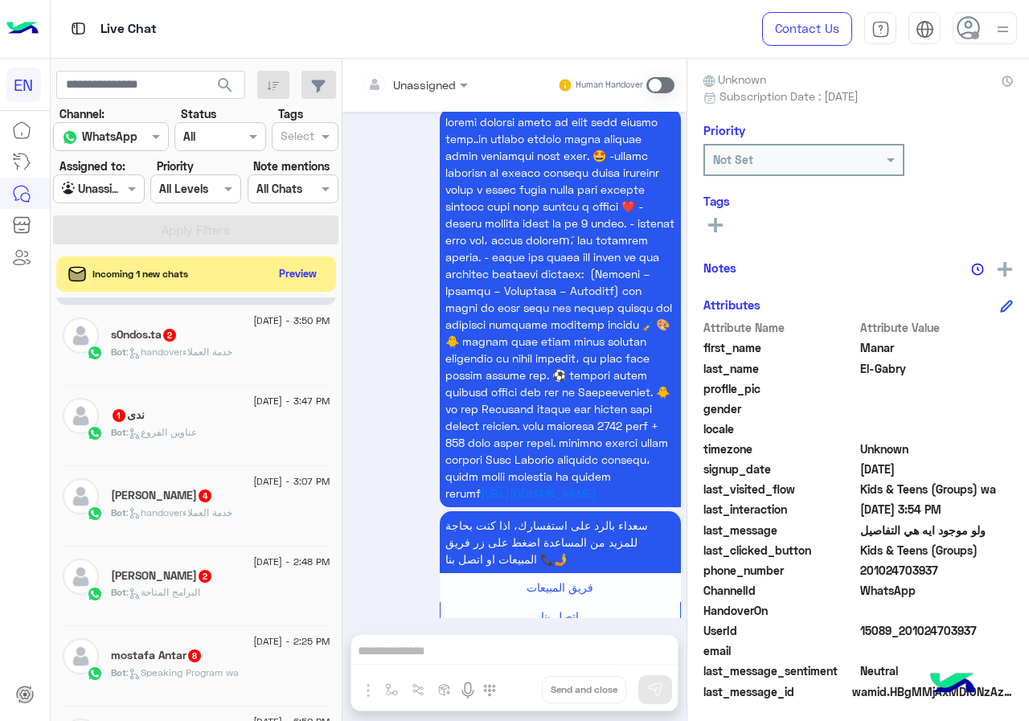
scroll to position [0, 0]
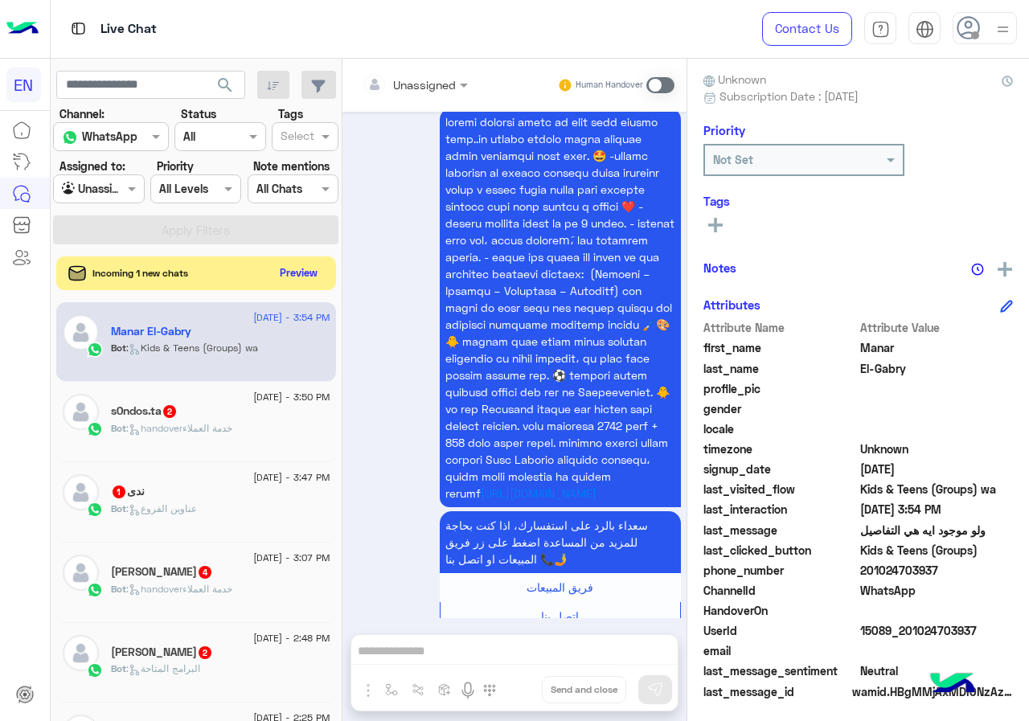
click at [297, 269] on button "Preview" at bounding box center [299, 273] width 50 height 22
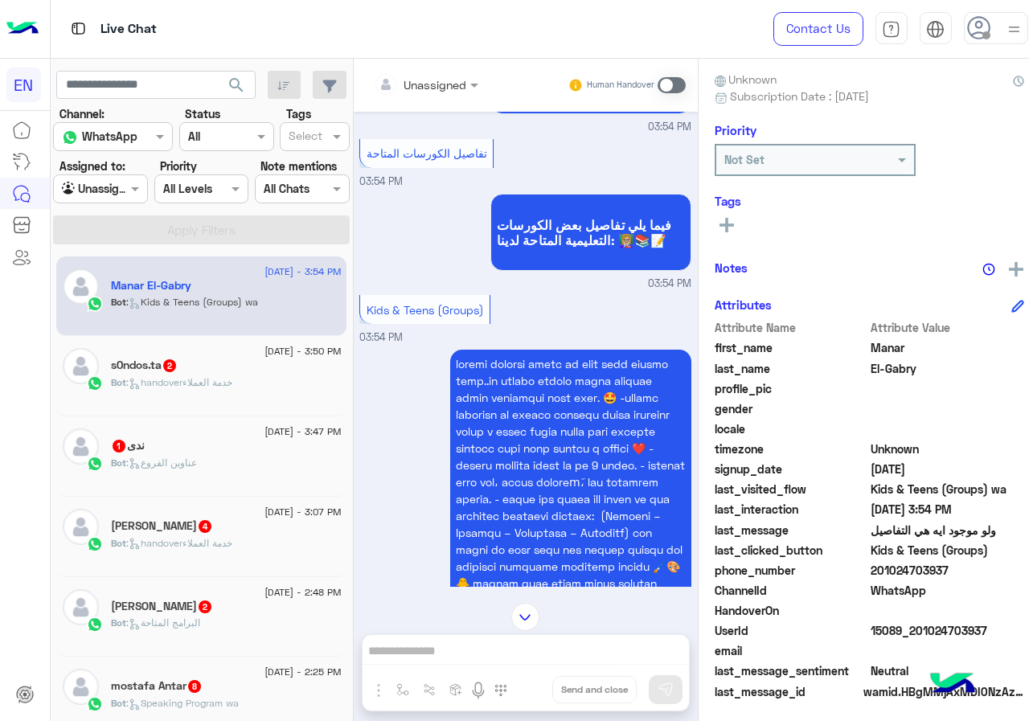
scroll to position [1359, 0]
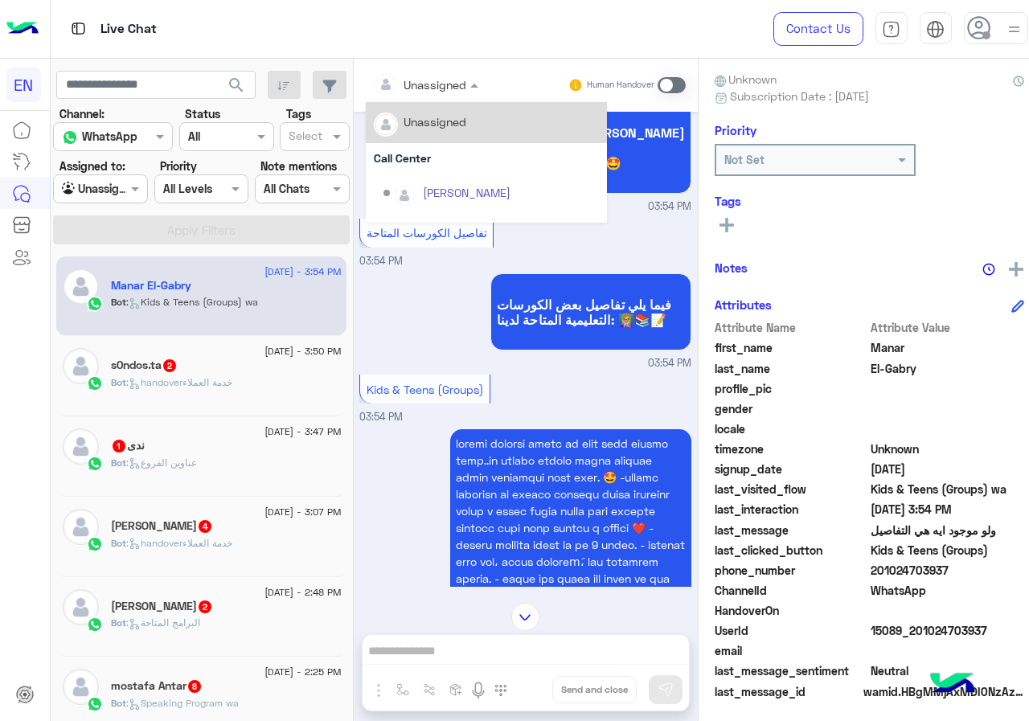
click at [429, 81] on div at bounding box center [426, 84] width 121 height 18
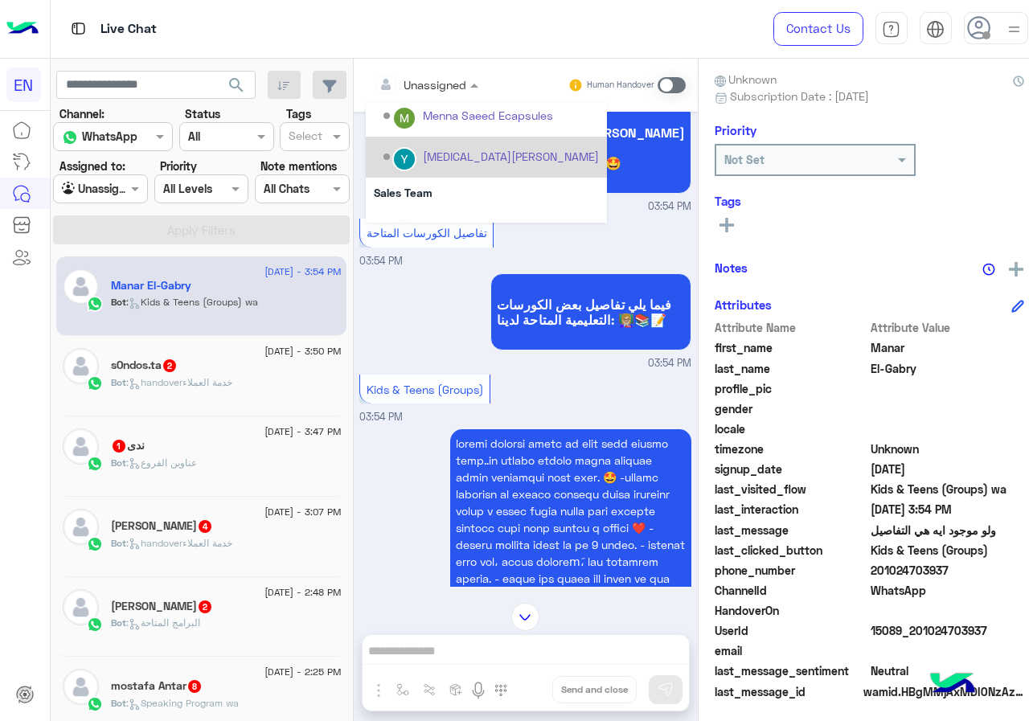
scroll to position [267, 0]
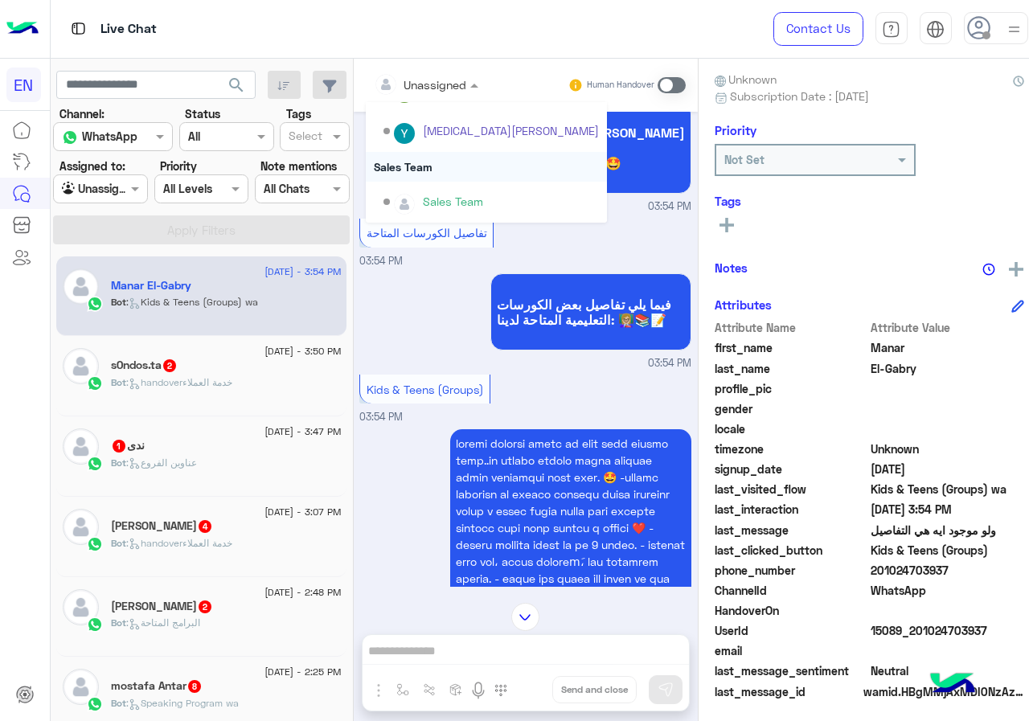
click at [425, 173] on div "Sales Team" at bounding box center [486, 167] width 241 height 30
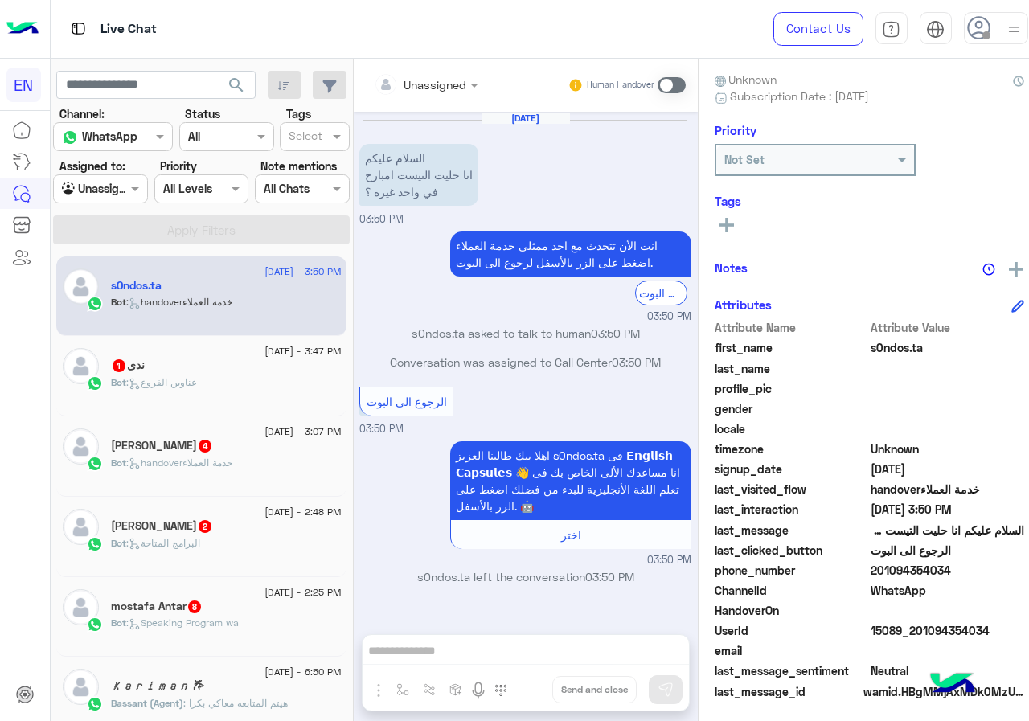
drag, startPoint x: 867, startPoint y: 566, endPoint x: 978, endPoint y: 564, distance: 111.0
click at [978, 564] on span "201094354034" at bounding box center [948, 570] width 154 height 17
copy span "01094354034"
click at [520, 388] on div "الرجوع الى البوت 03:50 PM" at bounding box center [525, 410] width 332 height 55
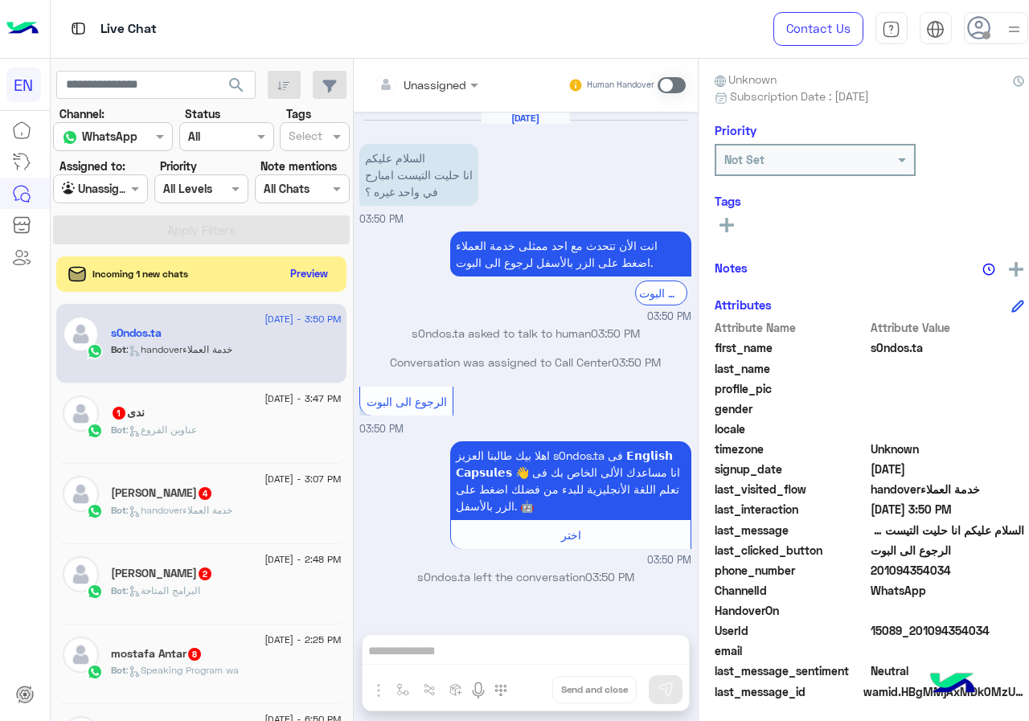
click at [420, 641] on div "Unassigned Human Handover [DATE] السلام عليكم انا حليت التيست امبارح في واحد غي…" at bounding box center [526, 393] width 344 height 669
click at [291, 286] on div "Incoming 1 new chats Preview" at bounding box center [201, 273] width 290 height 35
click at [293, 281] on button "Preview" at bounding box center [310, 273] width 50 height 22
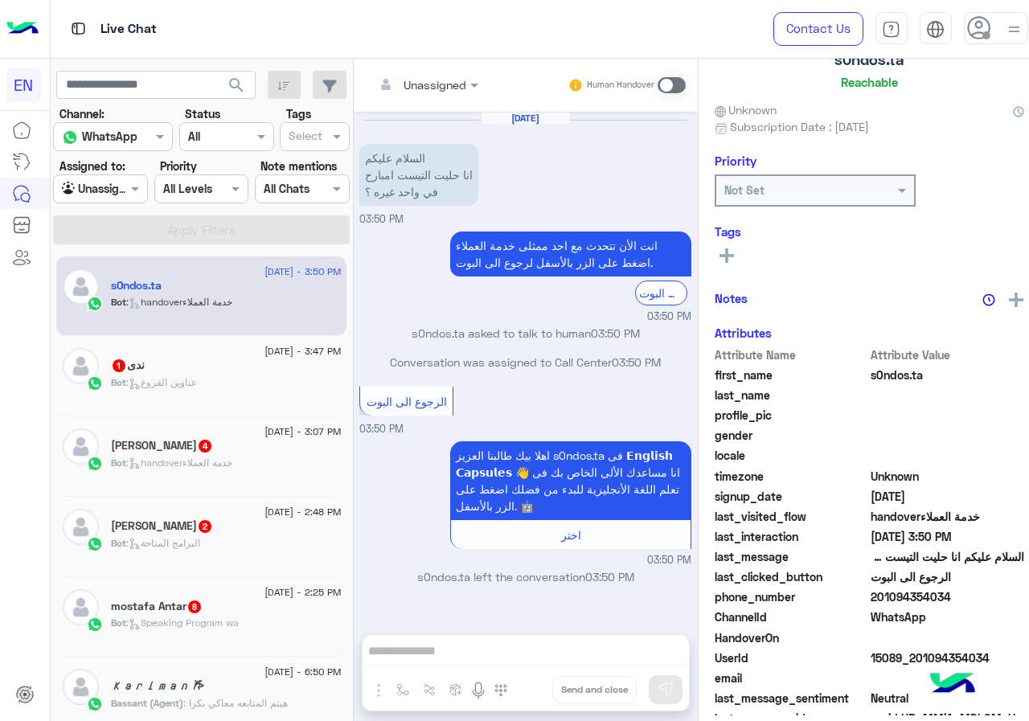
scroll to position [141, 0]
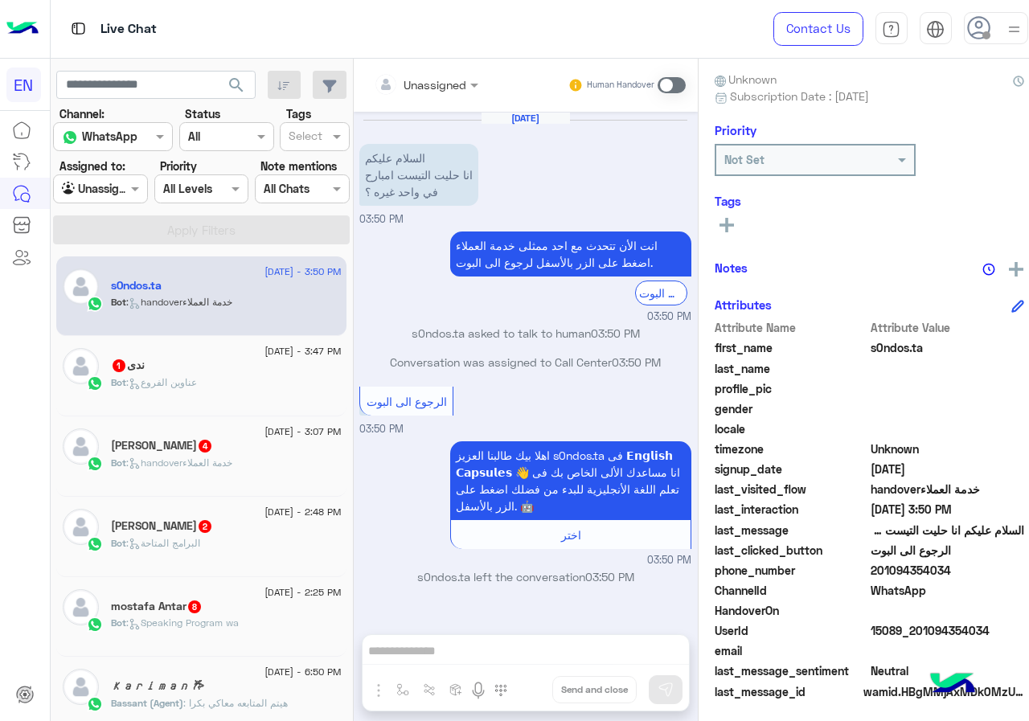
click at [658, 91] on span at bounding box center [672, 85] width 28 height 16
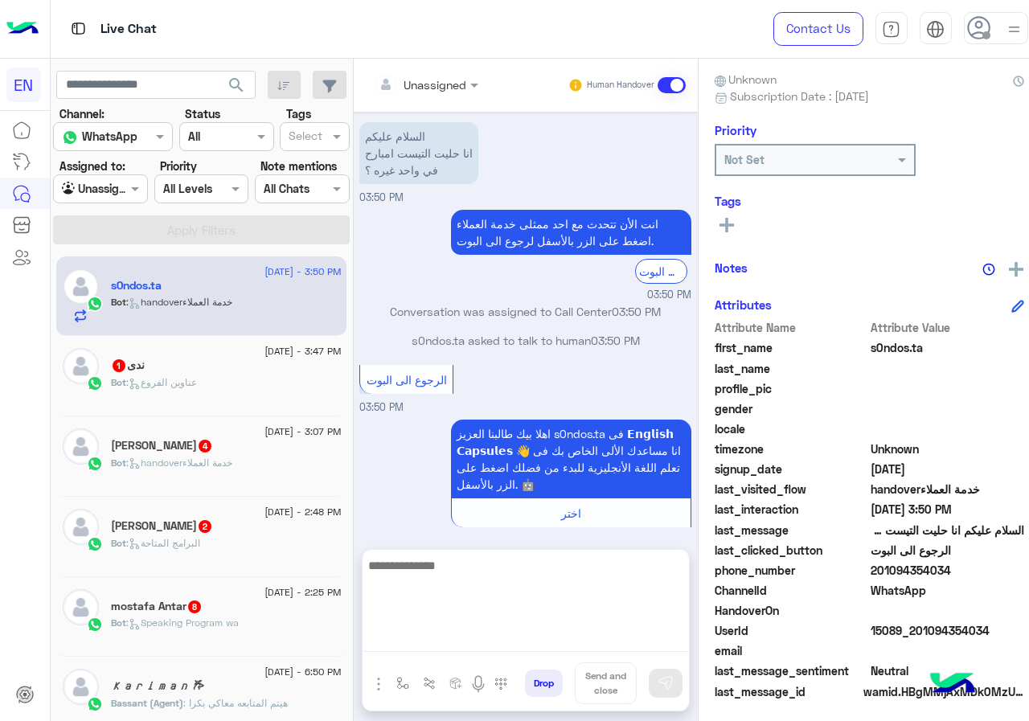
click at [483, 630] on textarea at bounding box center [526, 604] width 326 height 96
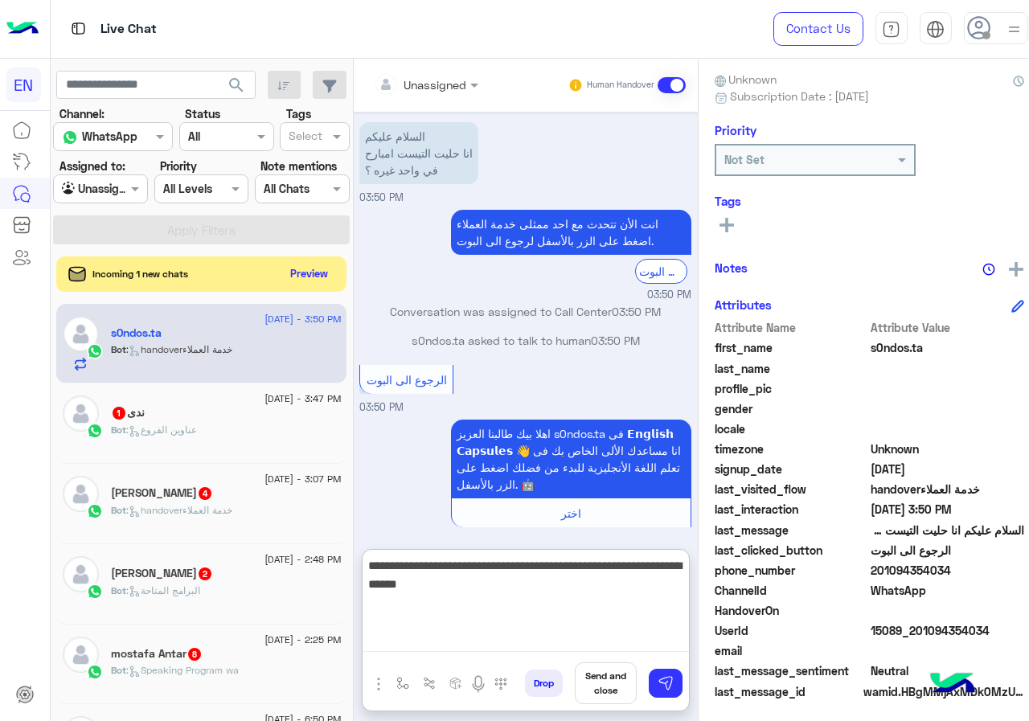
type textarea "**********"
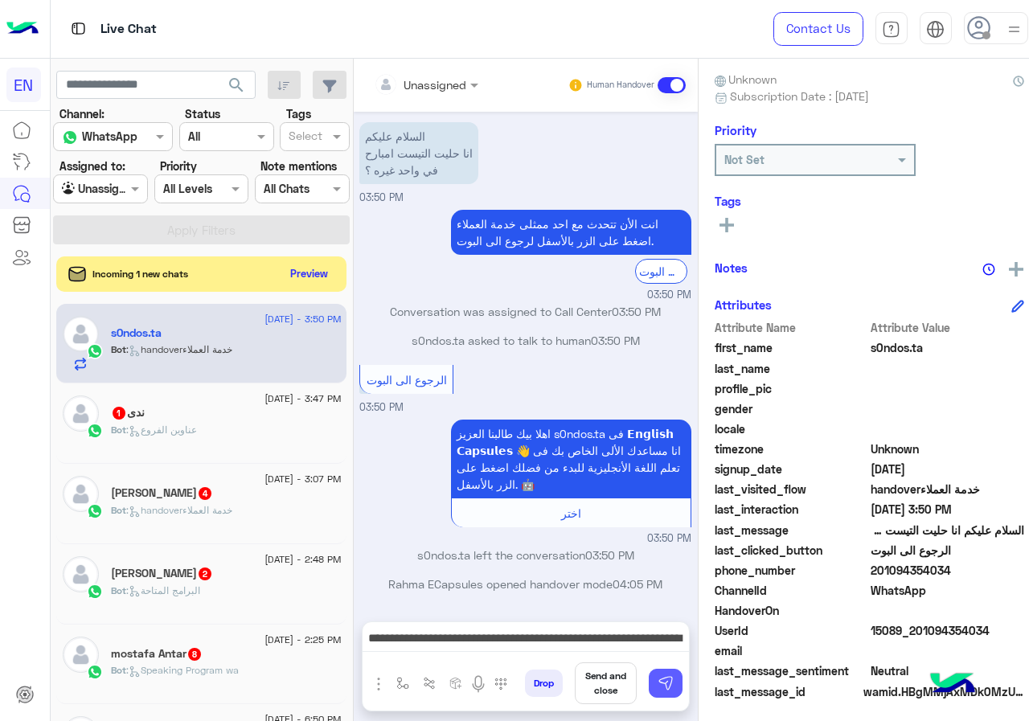
click at [658, 687] on img at bounding box center [666, 683] width 16 height 16
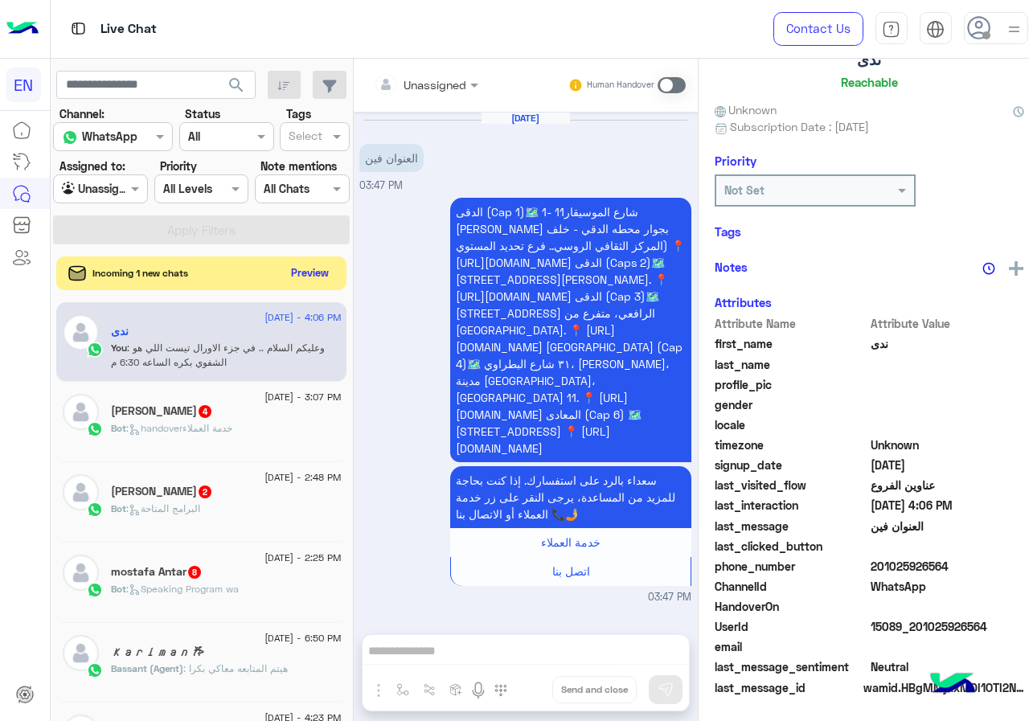
click at [296, 277] on button "Preview" at bounding box center [310, 273] width 50 height 22
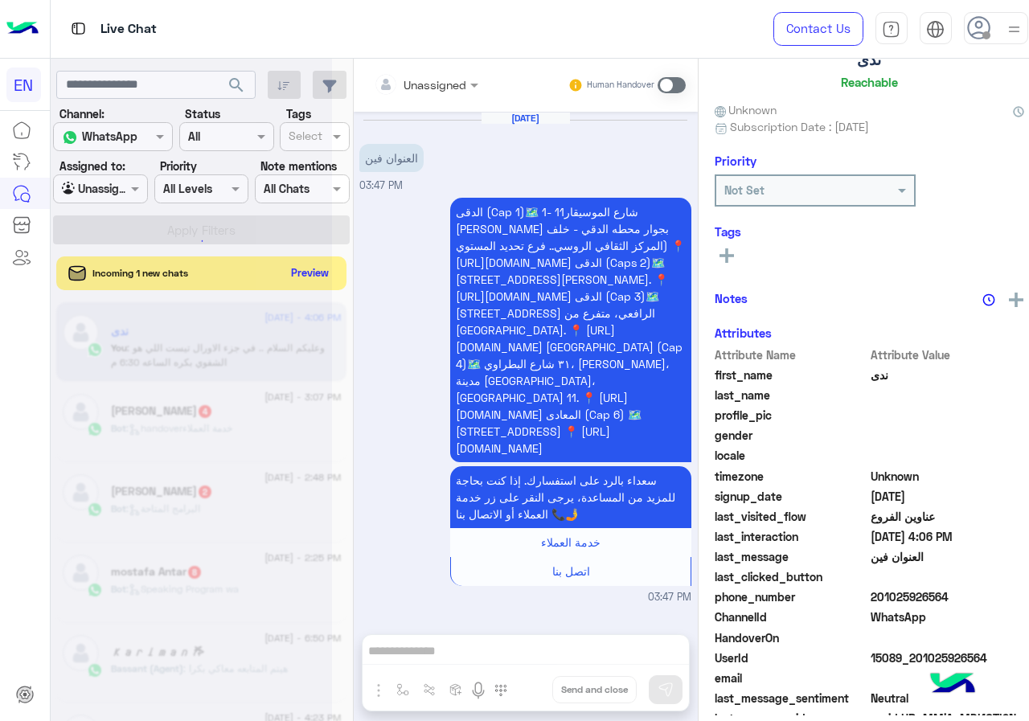
scroll to position [141, 0]
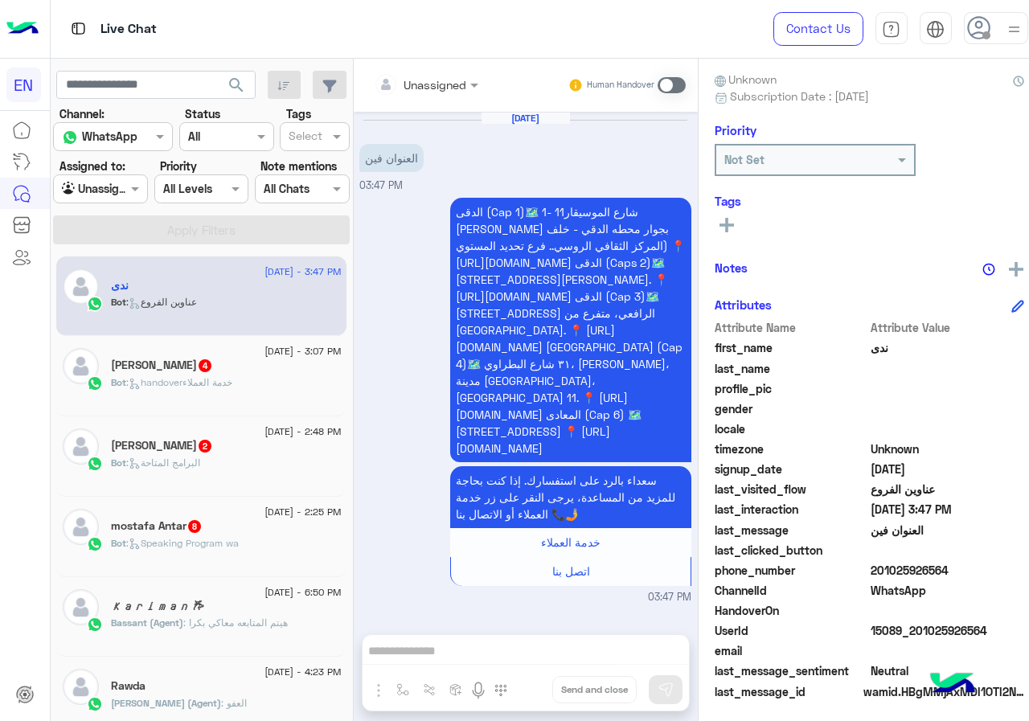
drag, startPoint x: 865, startPoint y: 562, endPoint x: 978, endPoint y: 562, distance: 112.6
click at [978, 562] on span "201025926564" at bounding box center [948, 570] width 154 height 17
drag, startPoint x: 911, startPoint y: 582, endPoint x: 836, endPoint y: 639, distance: 94.1
click at [836, 639] on span "UserId" at bounding box center [792, 630] width 154 height 17
drag, startPoint x: 867, startPoint y: 570, endPoint x: 978, endPoint y: 569, distance: 110.1
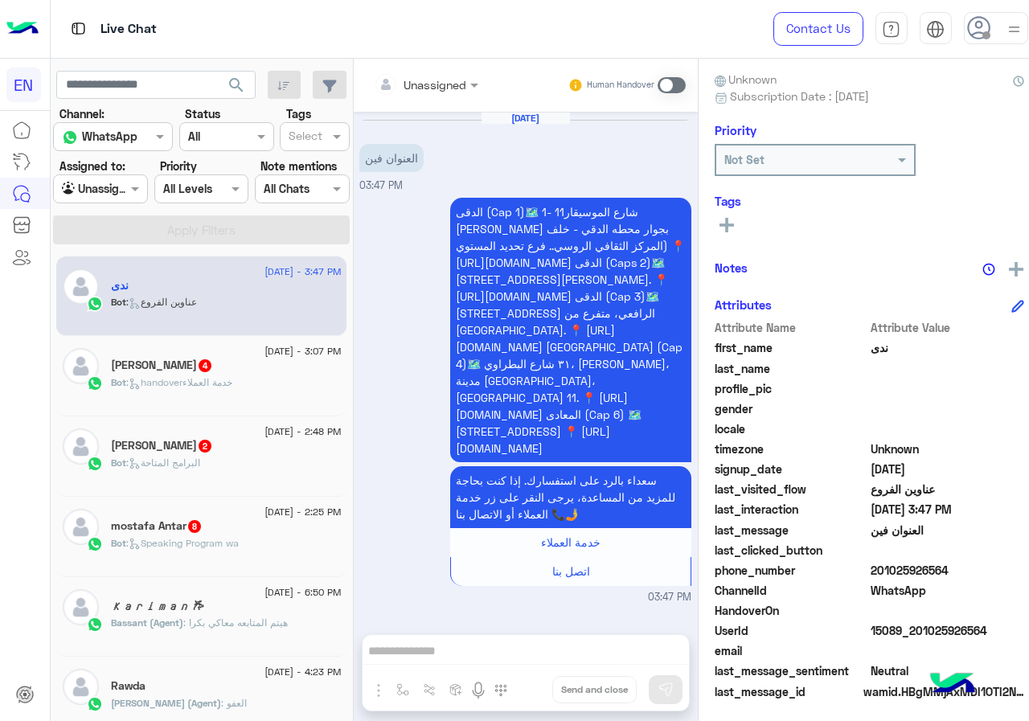
click at [978, 569] on span "201025926564" at bounding box center [948, 570] width 154 height 17
click at [925, 572] on span "201025926564" at bounding box center [948, 570] width 154 height 17
drag, startPoint x: 867, startPoint y: 568, endPoint x: 949, endPoint y: 564, distance: 82.9
click at [949, 564] on span "201025926564" at bounding box center [948, 570] width 154 height 17
click at [433, 95] on div "Unassigned" at bounding box center [420, 84] width 93 height 32
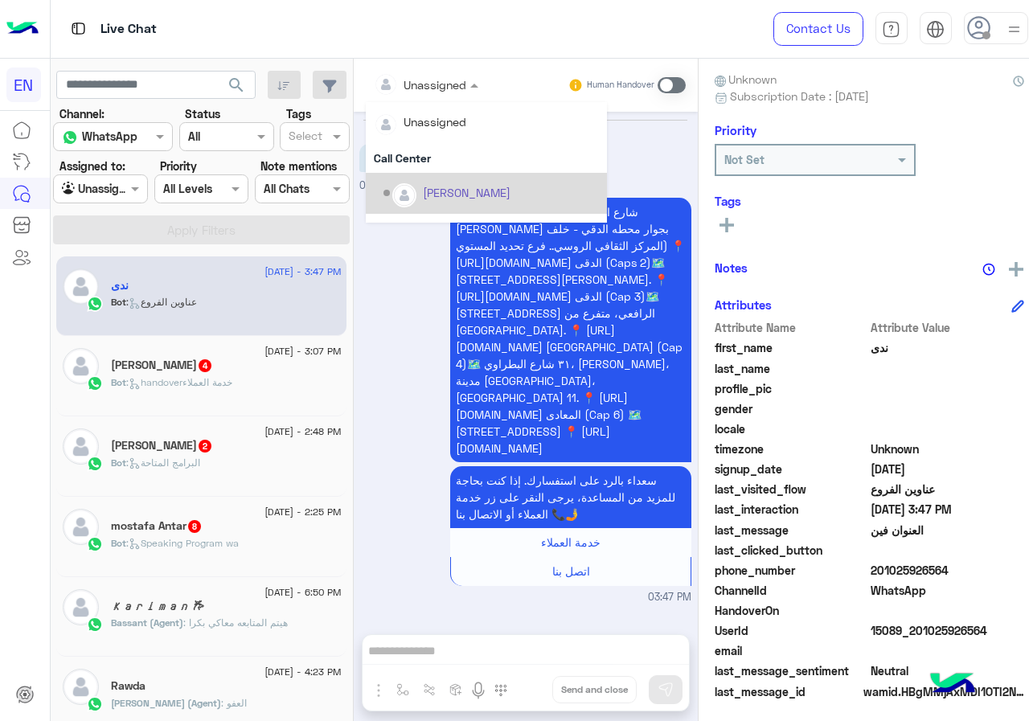
scroll to position [267, 0]
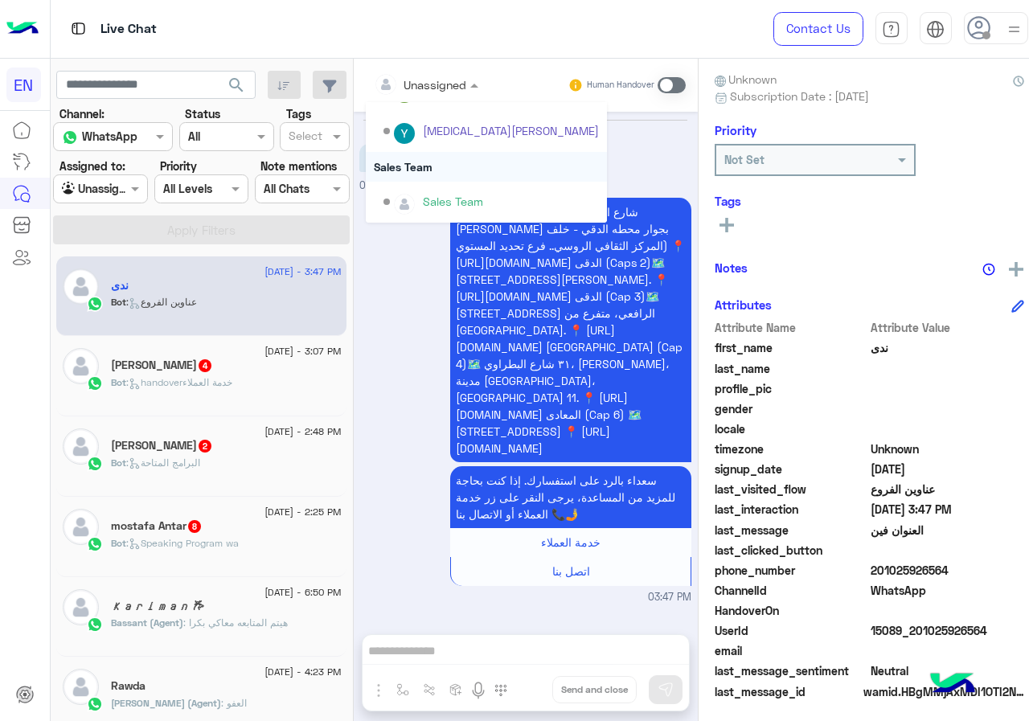
click at [437, 165] on div "Sales Team" at bounding box center [486, 167] width 241 height 30
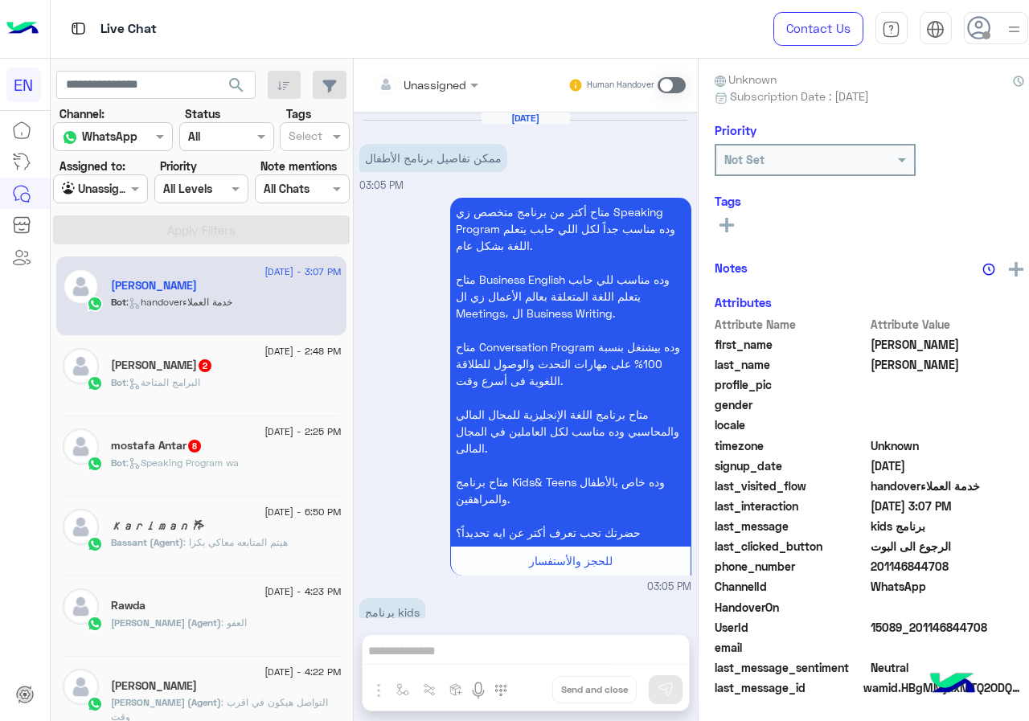
scroll to position [1052, 0]
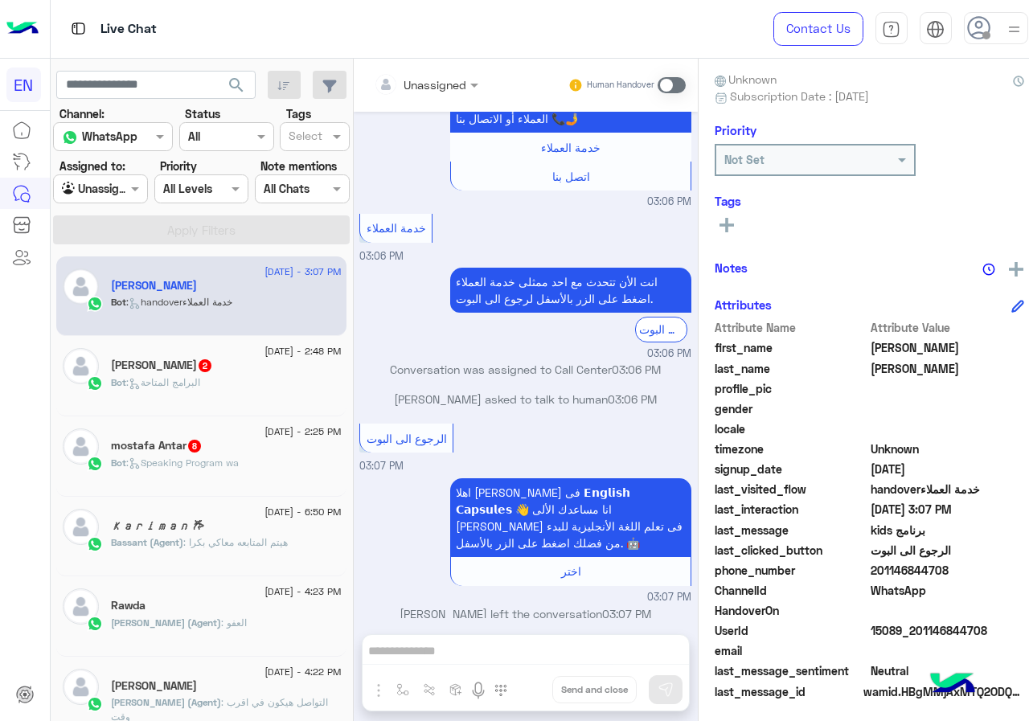
drag, startPoint x: 865, startPoint y: 565, endPoint x: 972, endPoint y: 565, distance: 106.9
click at [972, 565] on span "201146844708" at bounding box center [948, 570] width 154 height 17
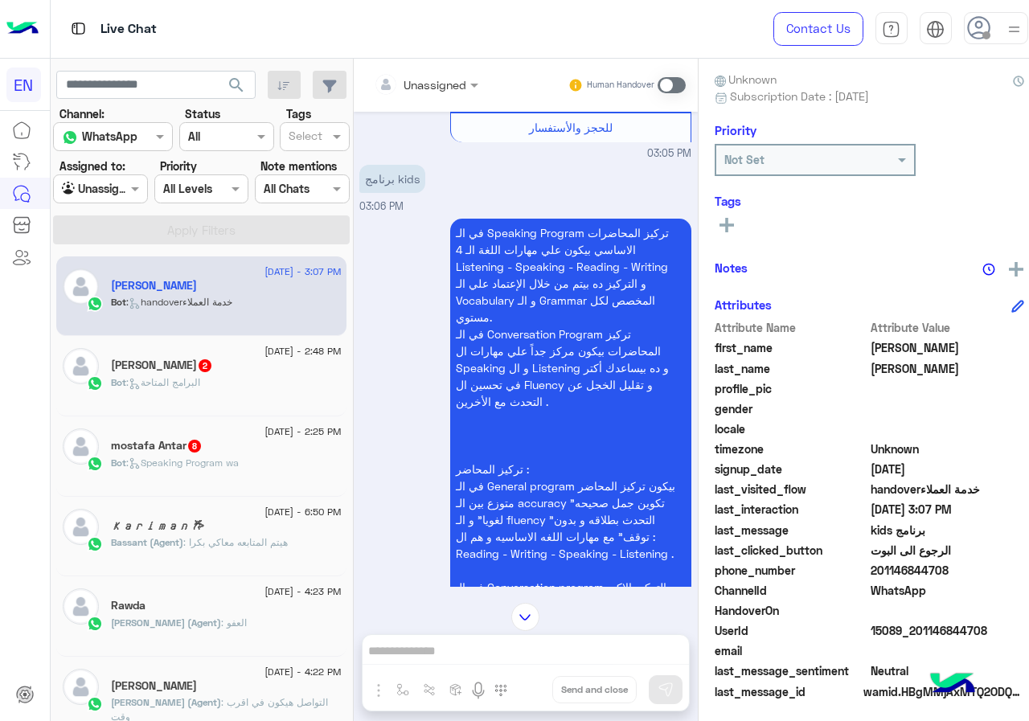
scroll to position [409, 0]
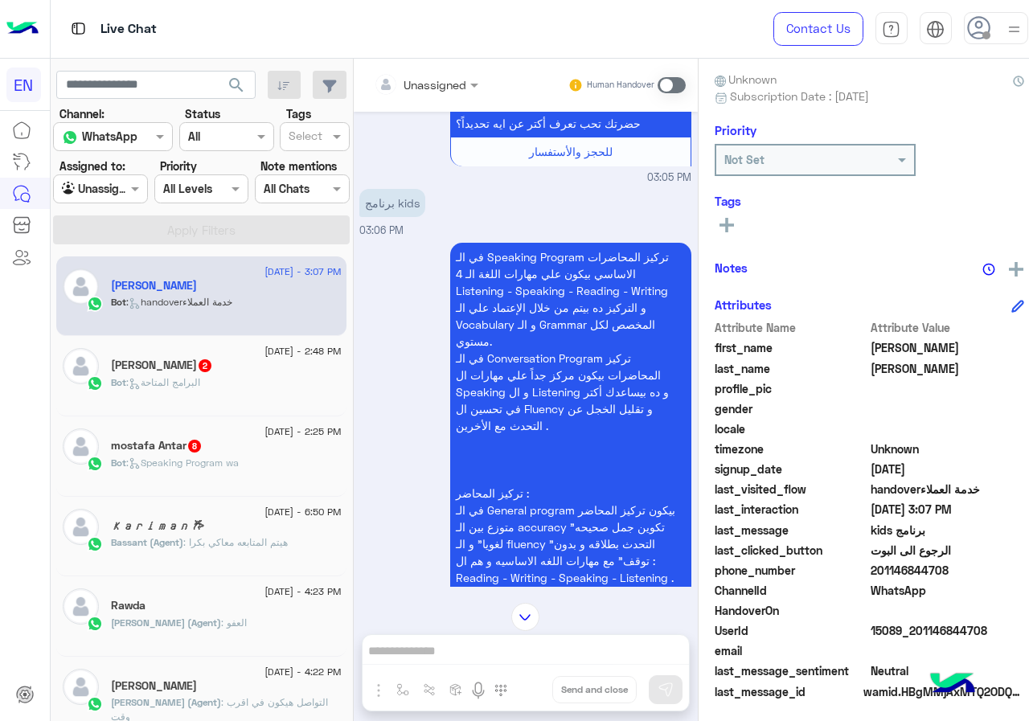
click at [420, 95] on div "Unassigned" at bounding box center [420, 84] width 93 height 32
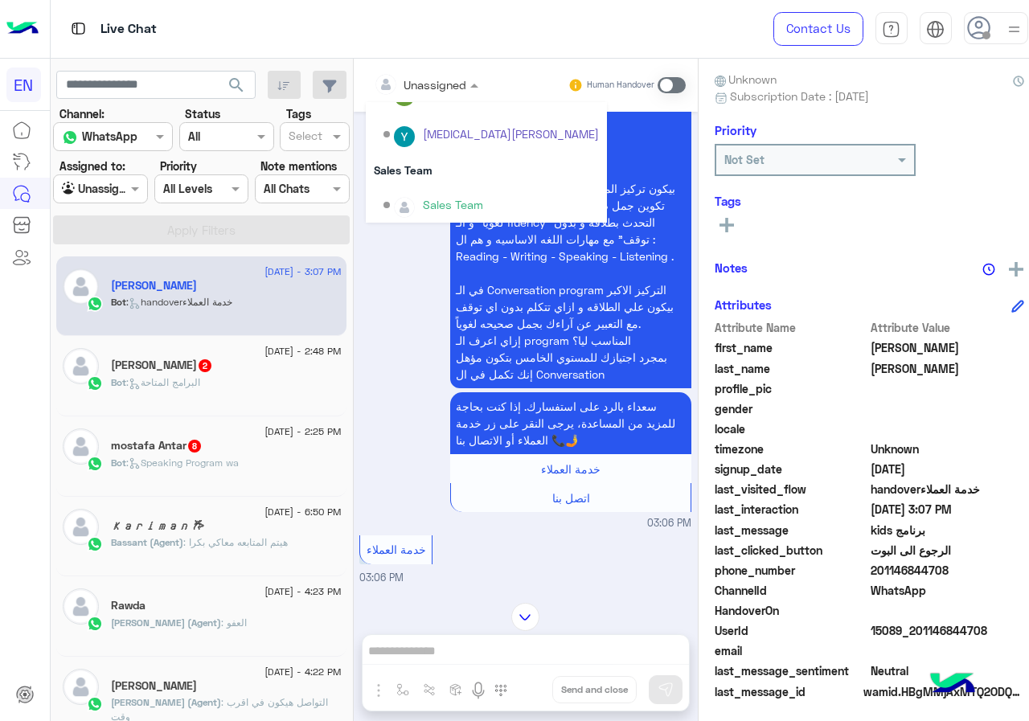
scroll to position [267, 0]
click at [435, 174] on div "Sales Team" at bounding box center [486, 167] width 241 height 30
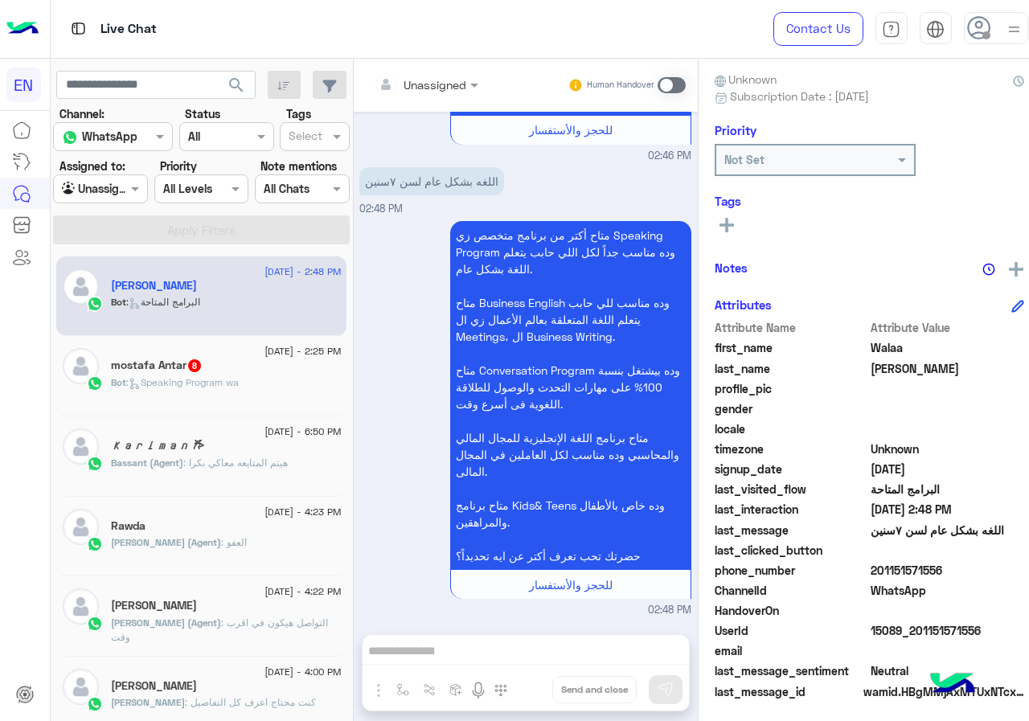
scroll to position [145, 0]
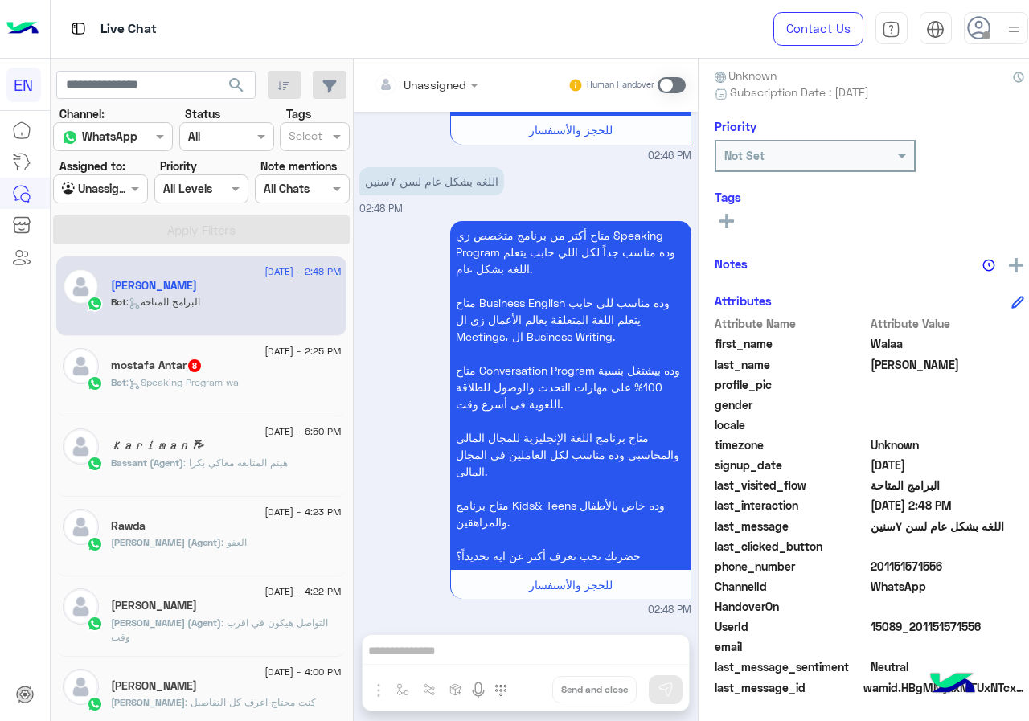
drag, startPoint x: 862, startPoint y: 563, endPoint x: 962, endPoint y: 564, distance: 100.5
click at [962, 564] on span "201151571556" at bounding box center [948, 566] width 154 height 17
click at [432, 71] on div "Unassigned" at bounding box center [420, 84] width 93 height 32
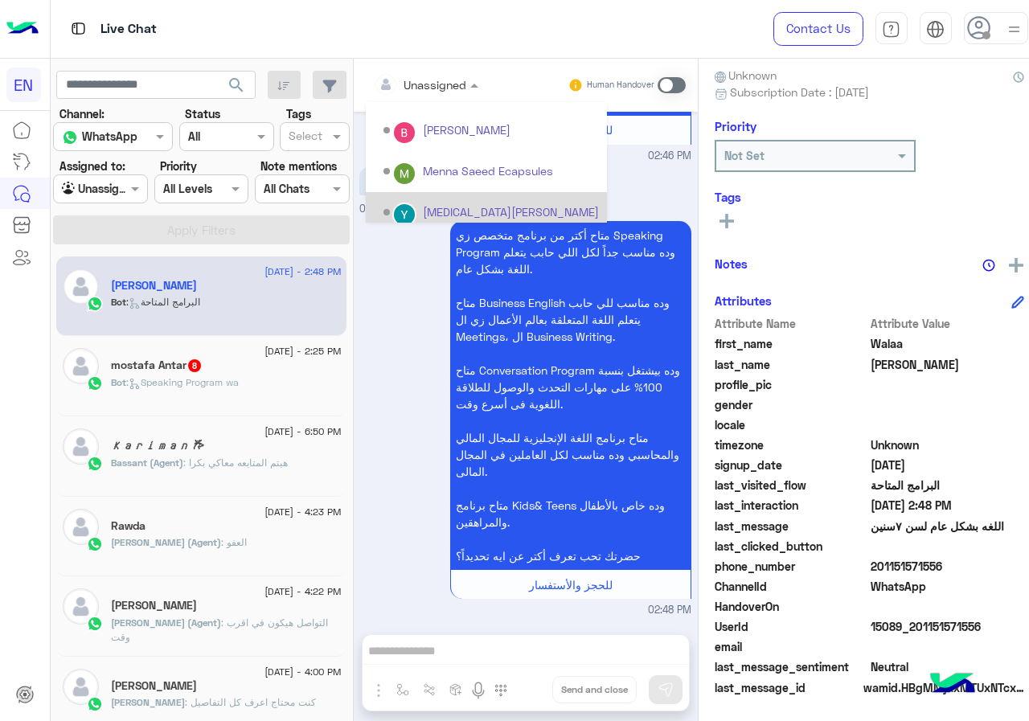
scroll to position [267, 0]
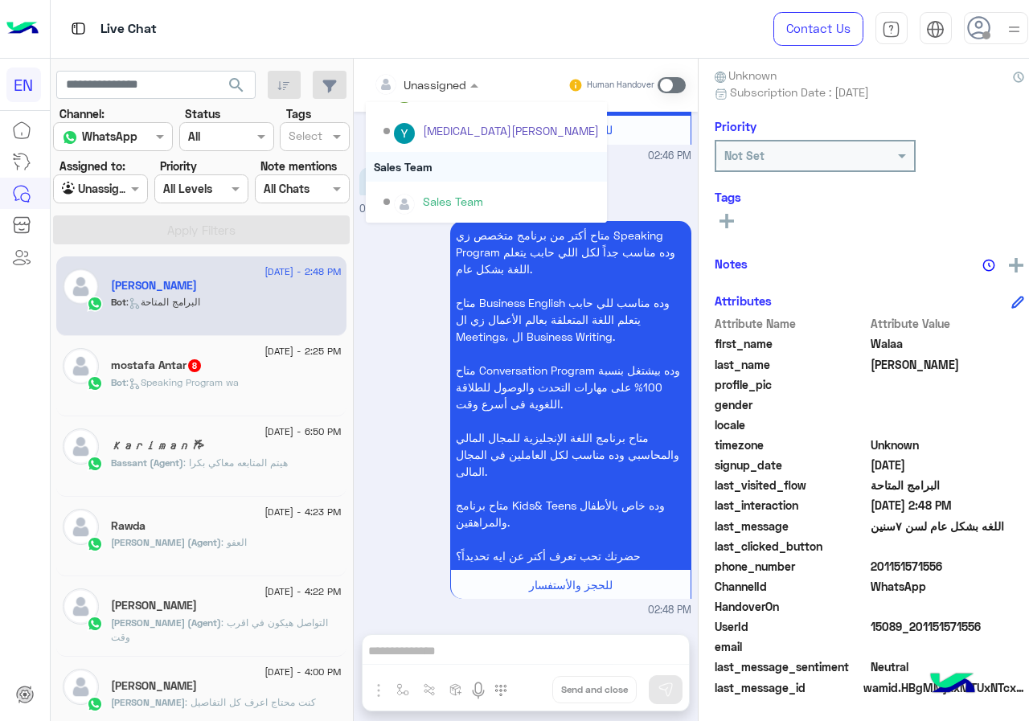
click at [431, 169] on div "Sales Team" at bounding box center [486, 167] width 241 height 30
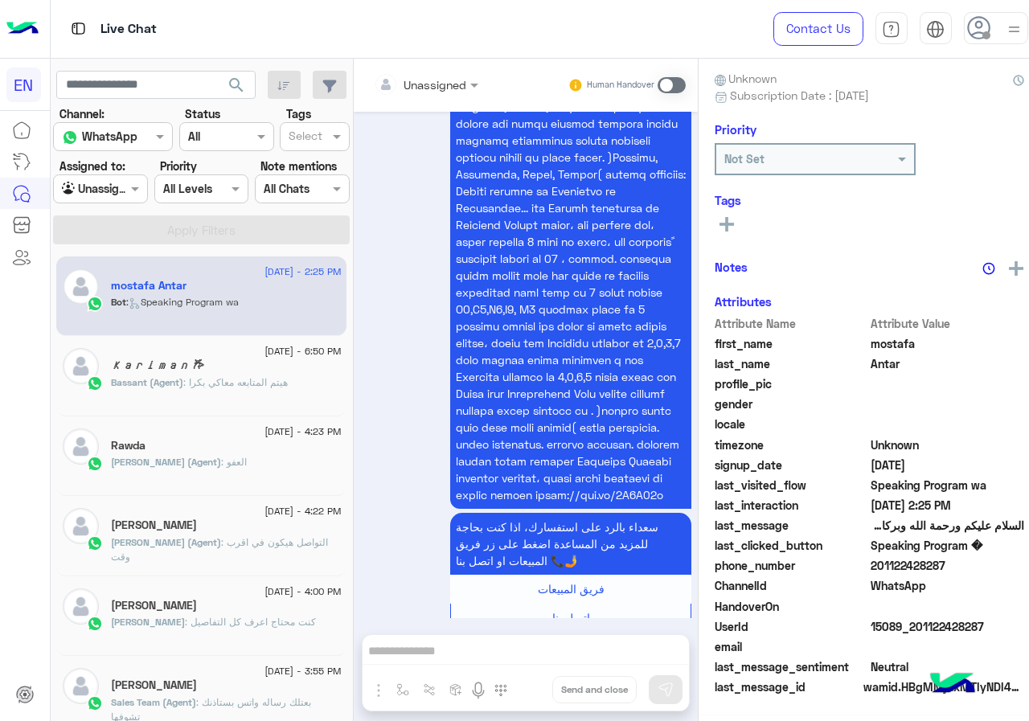
scroll to position [145, 0]
drag, startPoint x: 866, startPoint y: 566, endPoint x: 963, endPoint y: 565, distance: 97.3
click at [963, 565] on span "201122428287" at bounding box center [948, 566] width 154 height 17
click at [392, 100] on div "Unassigned Human Handover" at bounding box center [526, 85] width 344 height 53
click at [437, 81] on div at bounding box center [426, 84] width 121 height 18
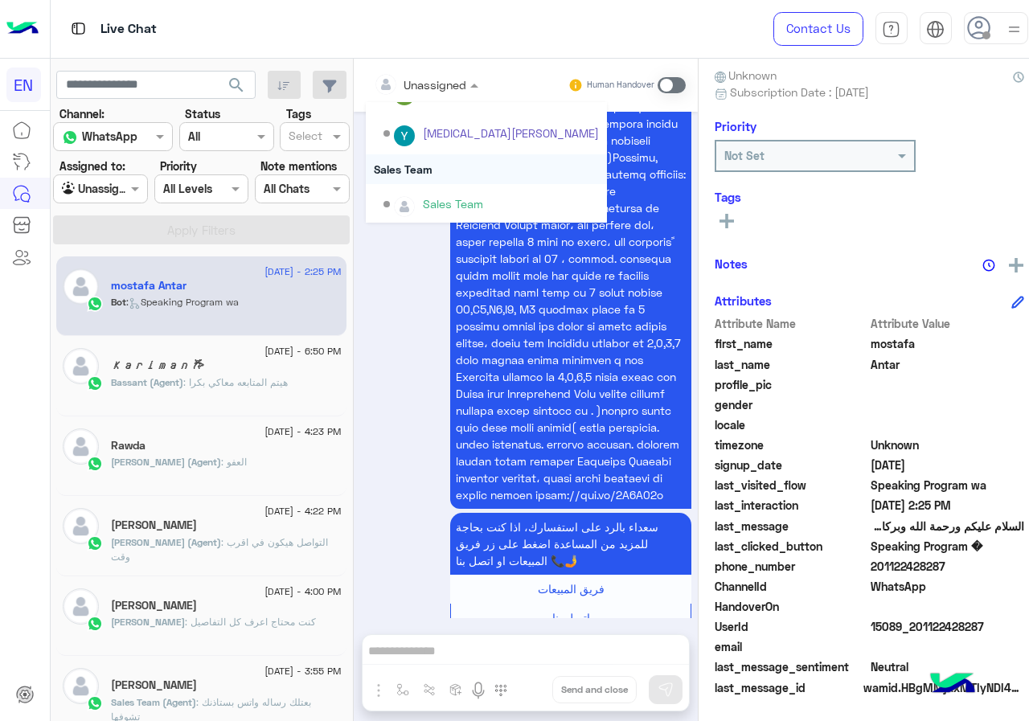
scroll to position [267, 0]
click at [430, 163] on div "Sales Team" at bounding box center [486, 167] width 241 height 30
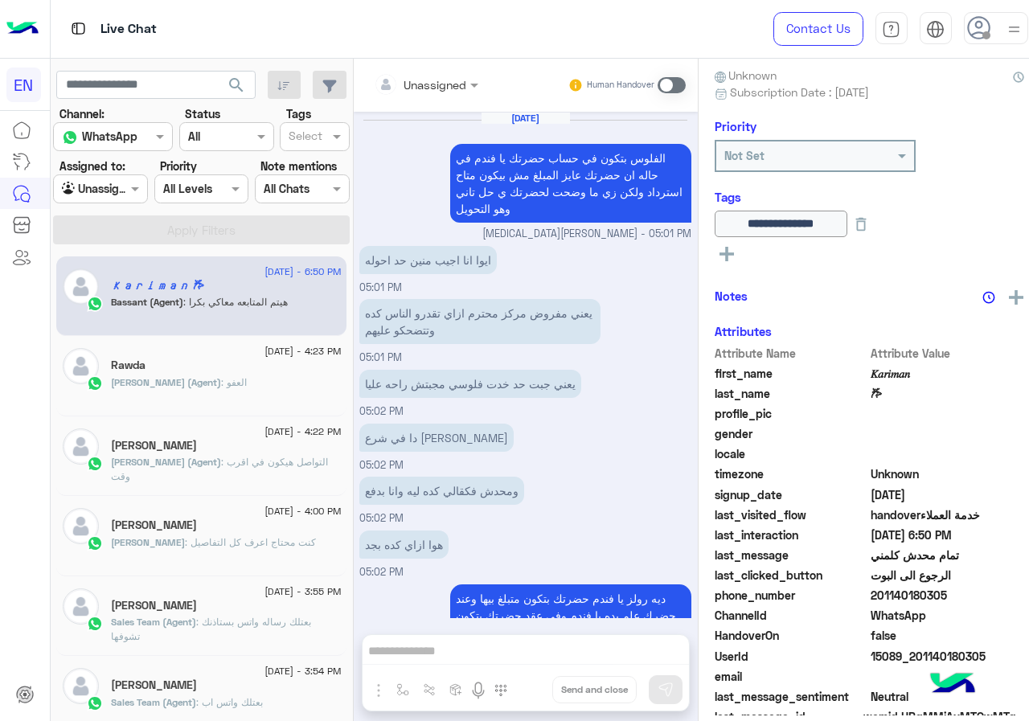
scroll to position [734, 0]
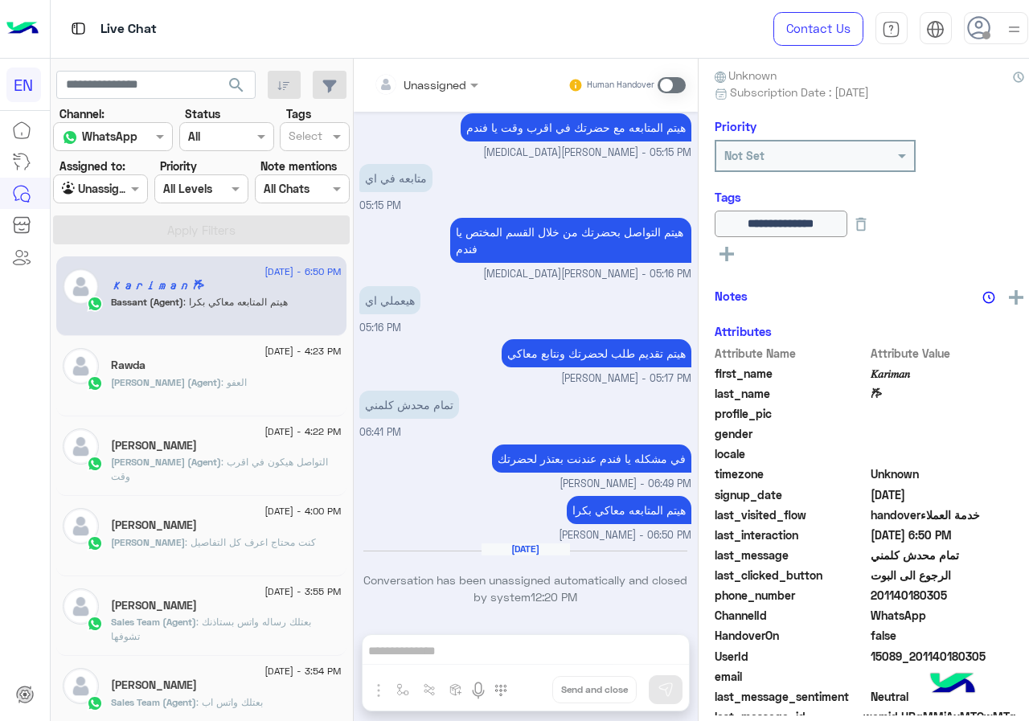
click at [84, 187] on input "text" at bounding box center [82, 189] width 40 height 17
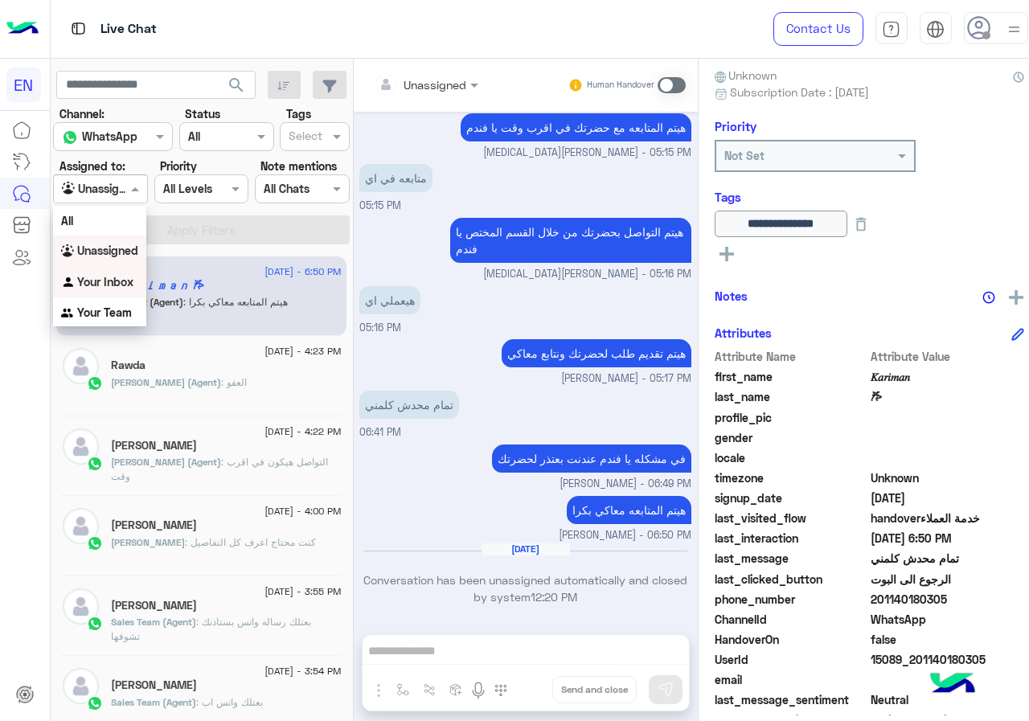
click at [105, 271] on div "Your Inbox" at bounding box center [99, 282] width 93 height 31
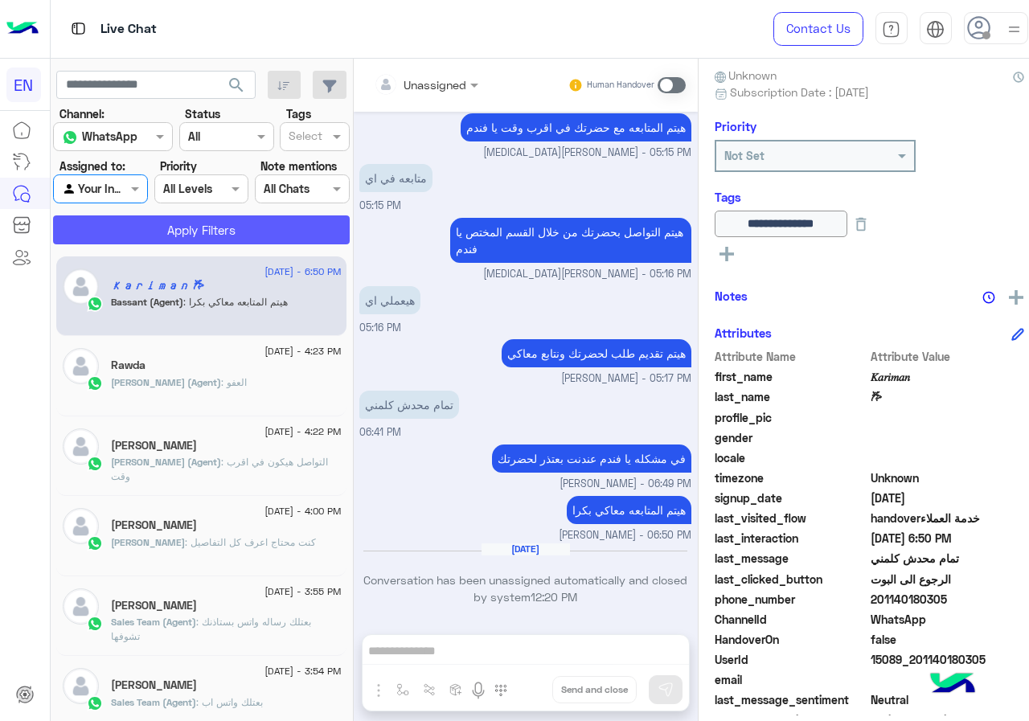
click at [126, 224] on button "Apply Filters" at bounding box center [201, 229] width 297 height 29
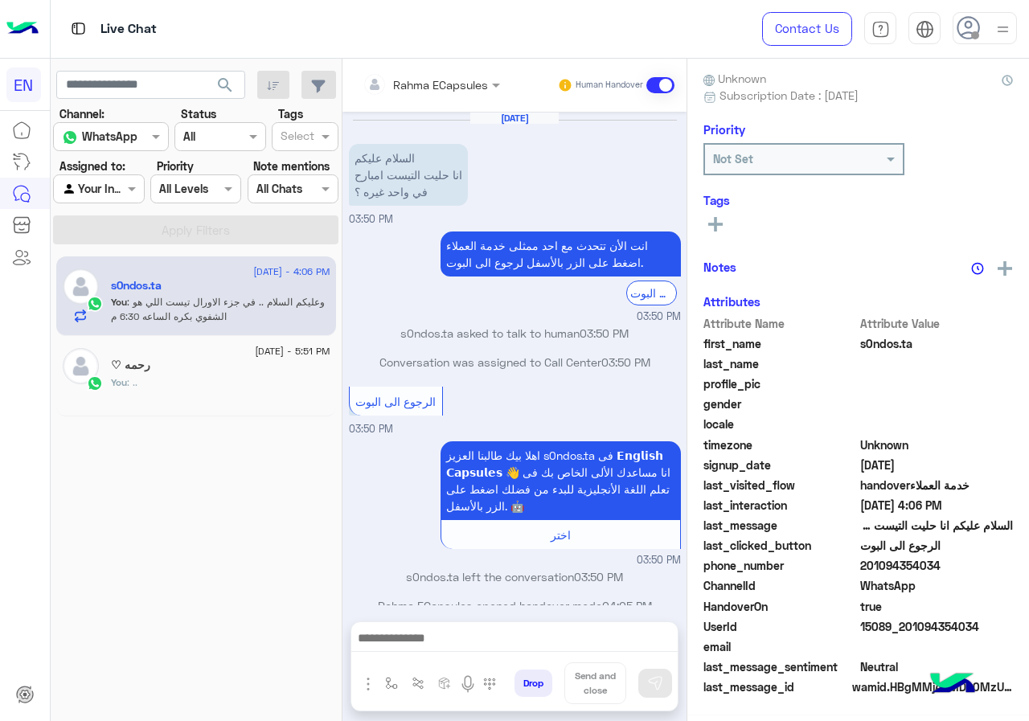
scroll to position [141, 0]
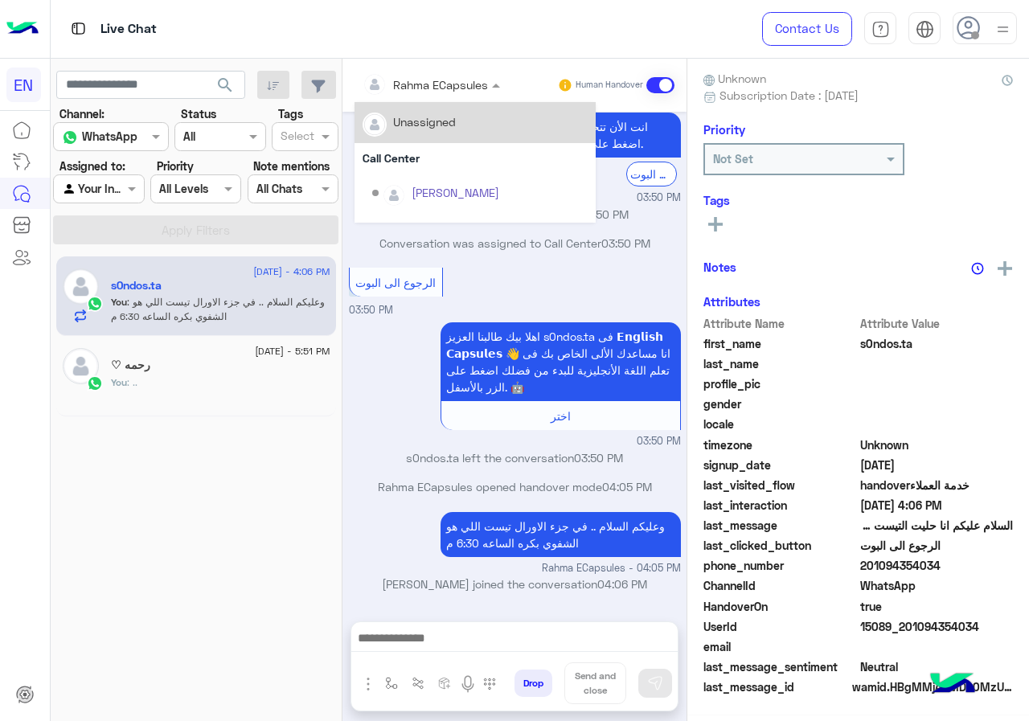
click at [383, 79] on input "text" at bounding box center [410, 84] width 94 height 17
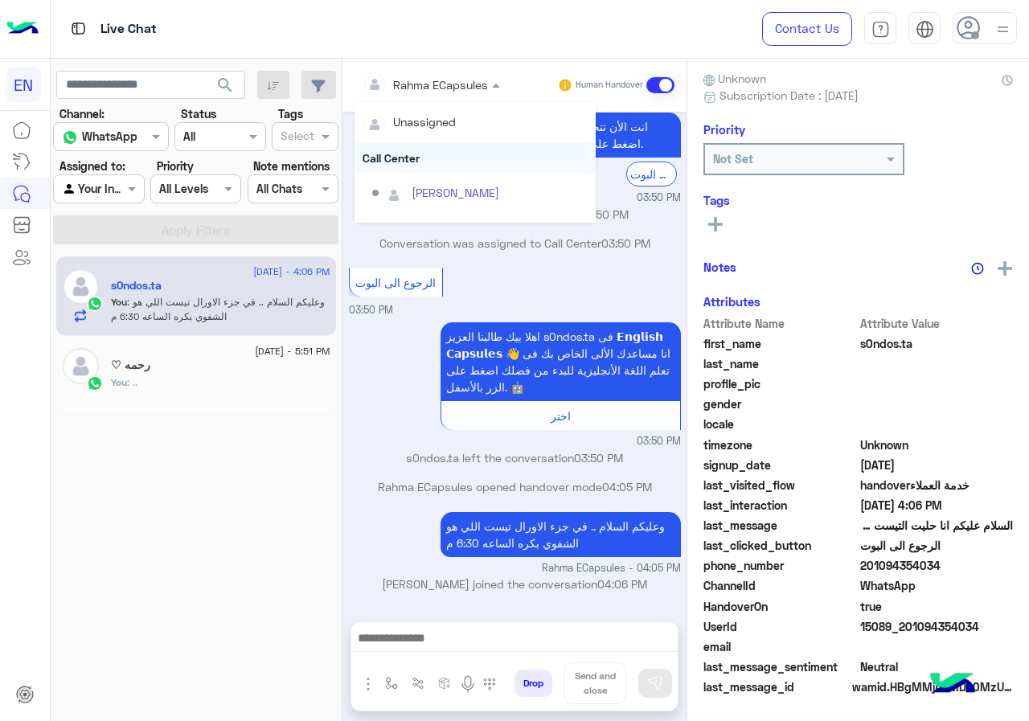
click at [400, 163] on div "Call Center" at bounding box center [475, 158] width 241 height 30
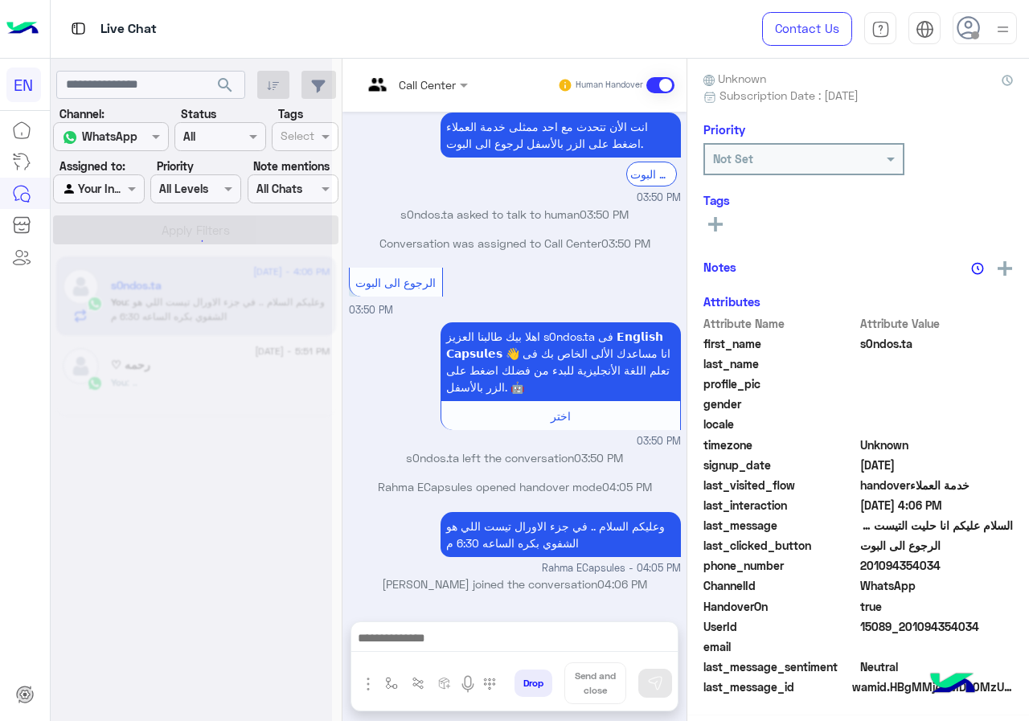
scroll to position [145, 0]
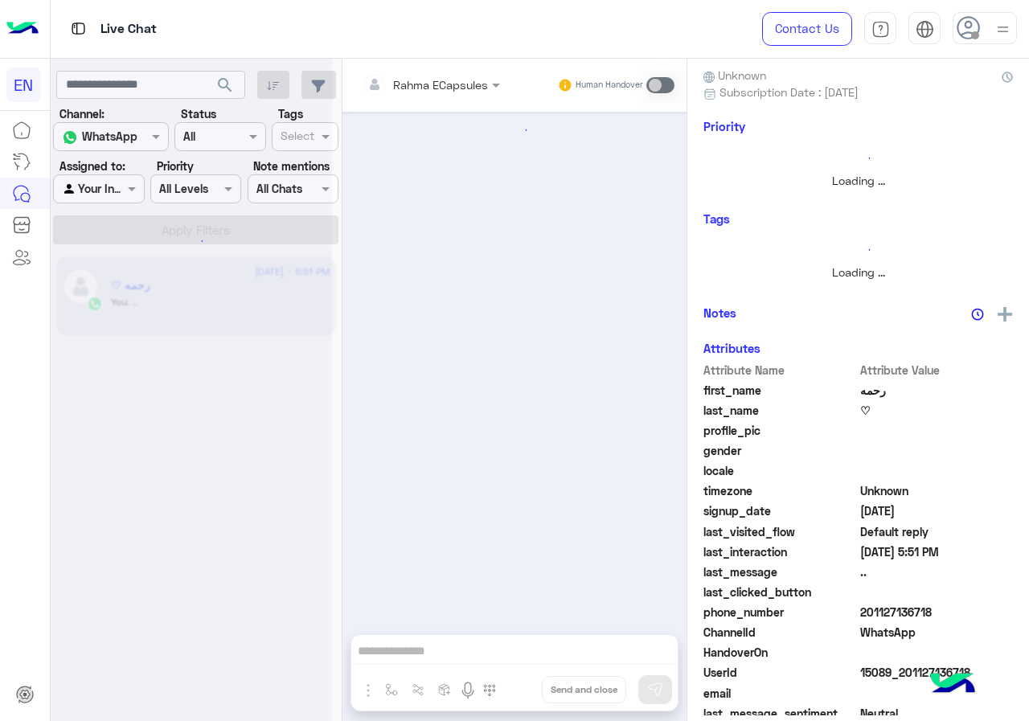
click at [96, 181] on div at bounding box center [191, 366] width 281 height 721
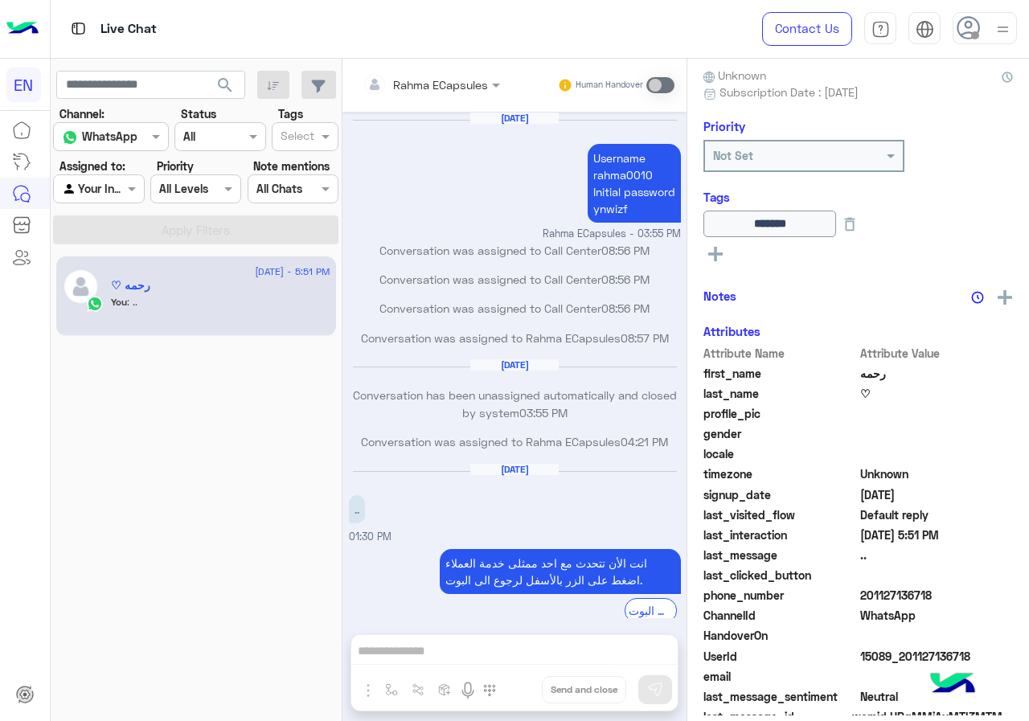
click at [105, 194] on div at bounding box center [98, 188] width 89 height 18
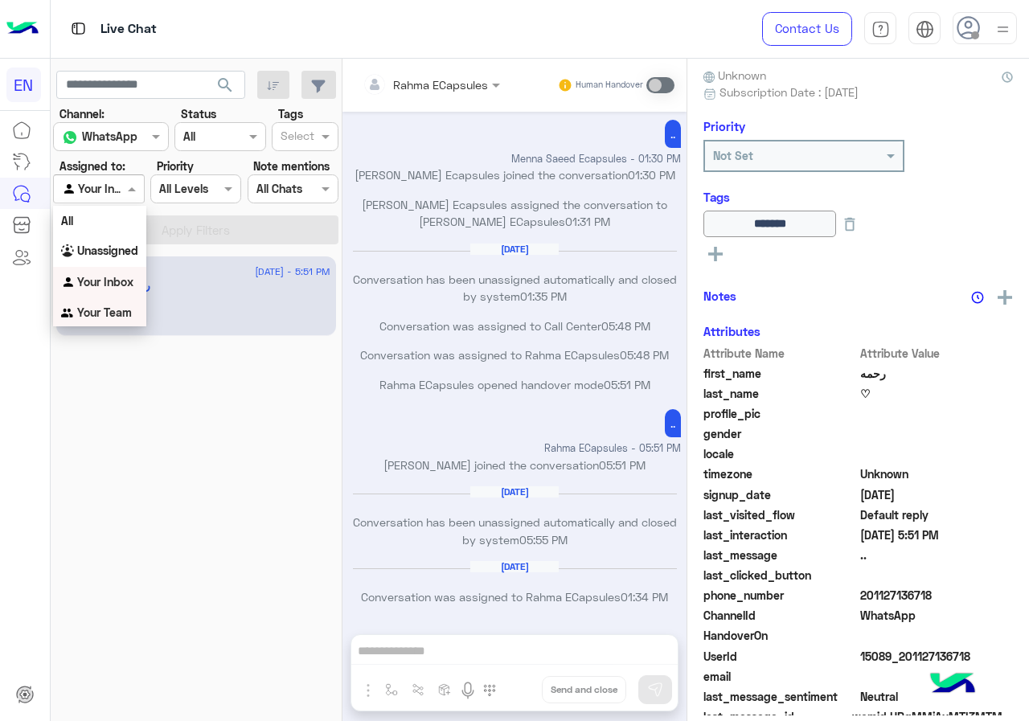
click at [108, 308] on b "Your Team" at bounding box center [104, 313] width 55 height 14
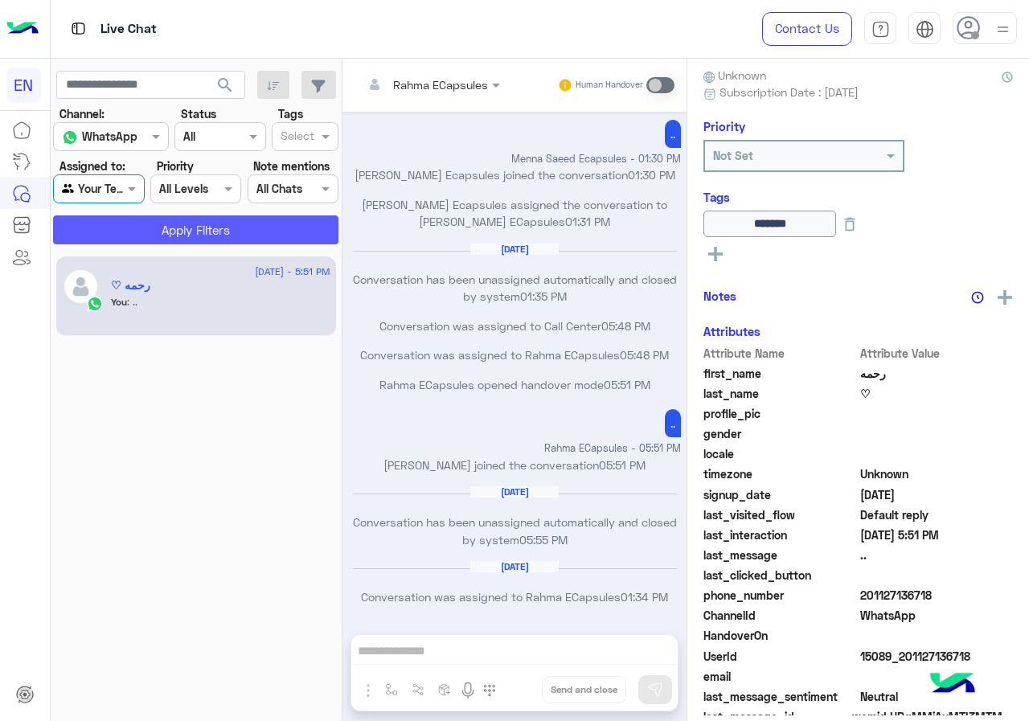
click at [136, 241] on button "Apply Filters" at bounding box center [195, 229] width 285 height 29
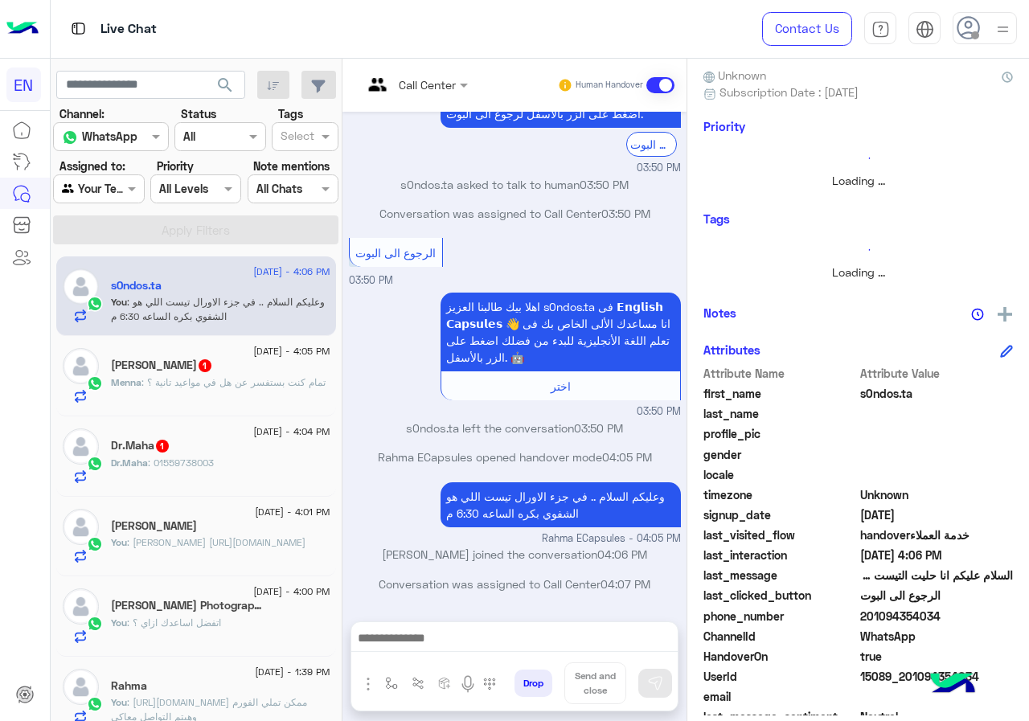
scroll to position [149, 0]
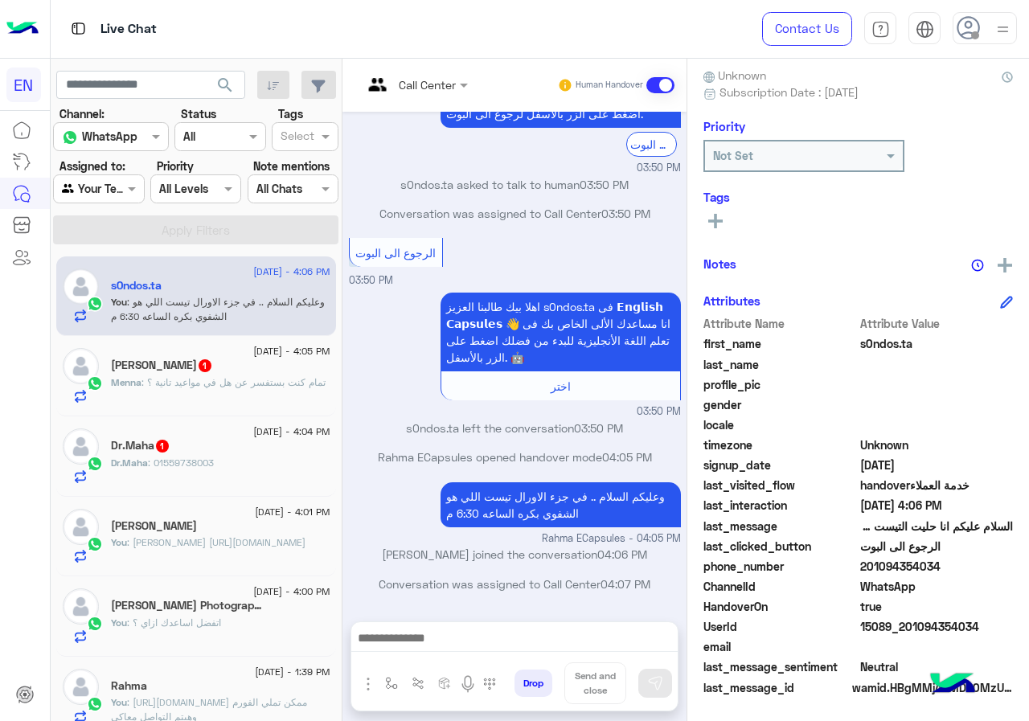
click at [198, 468] on span ": 01559738003" at bounding box center [181, 463] width 66 height 12
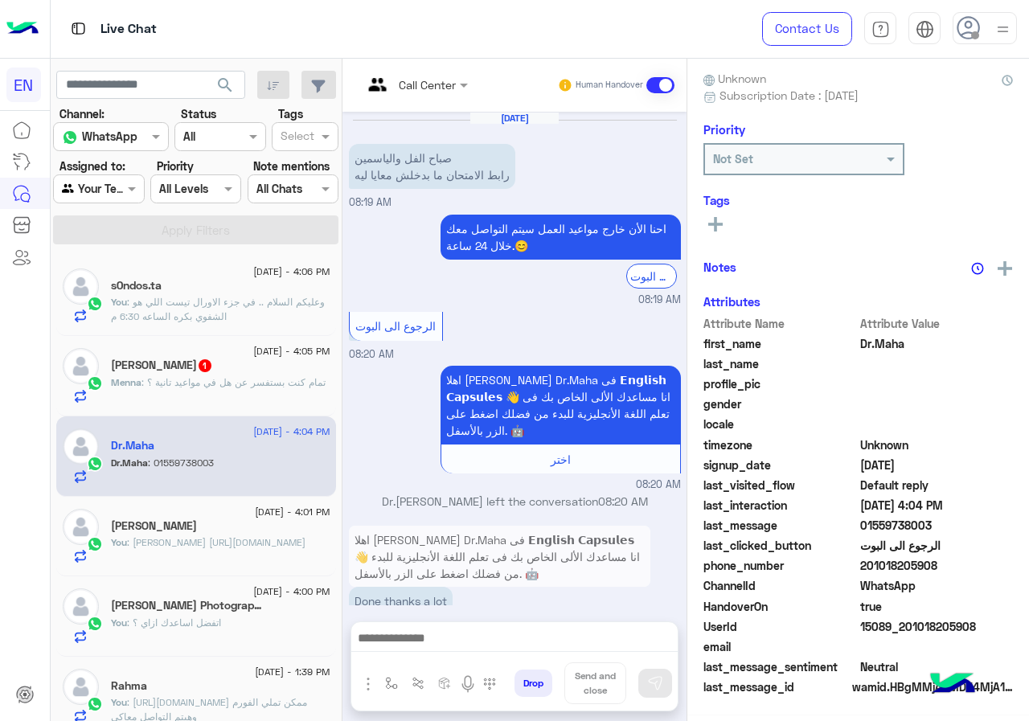
scroll to position [866, 0]
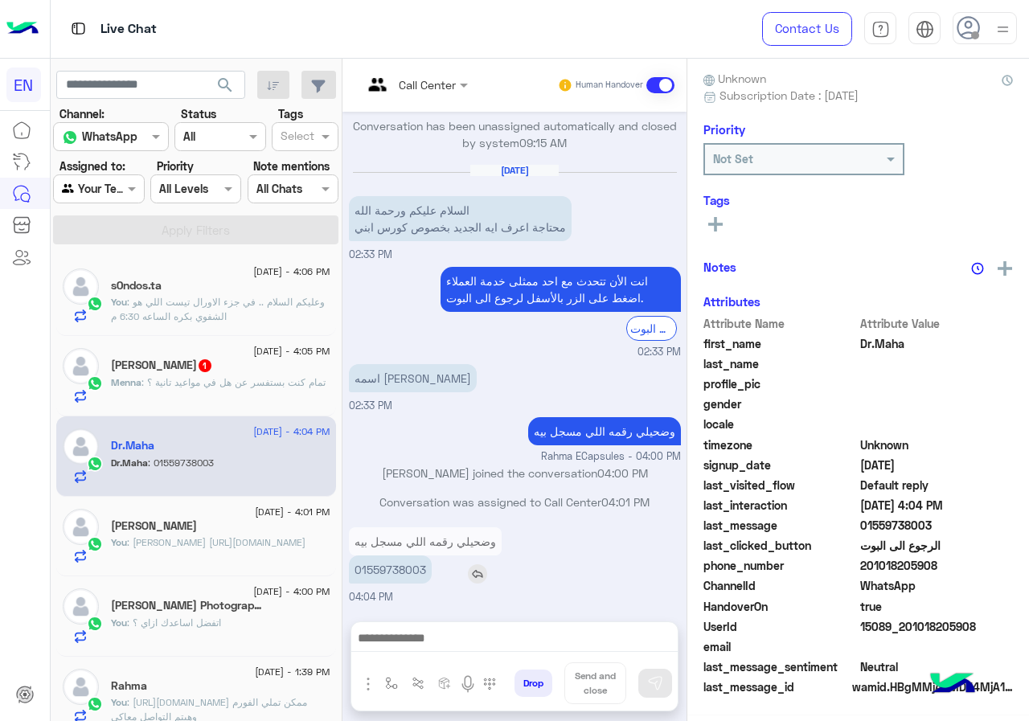
click at [432, 576] on p "01559738003" at bounding box center [390, 570] width 83 height 28
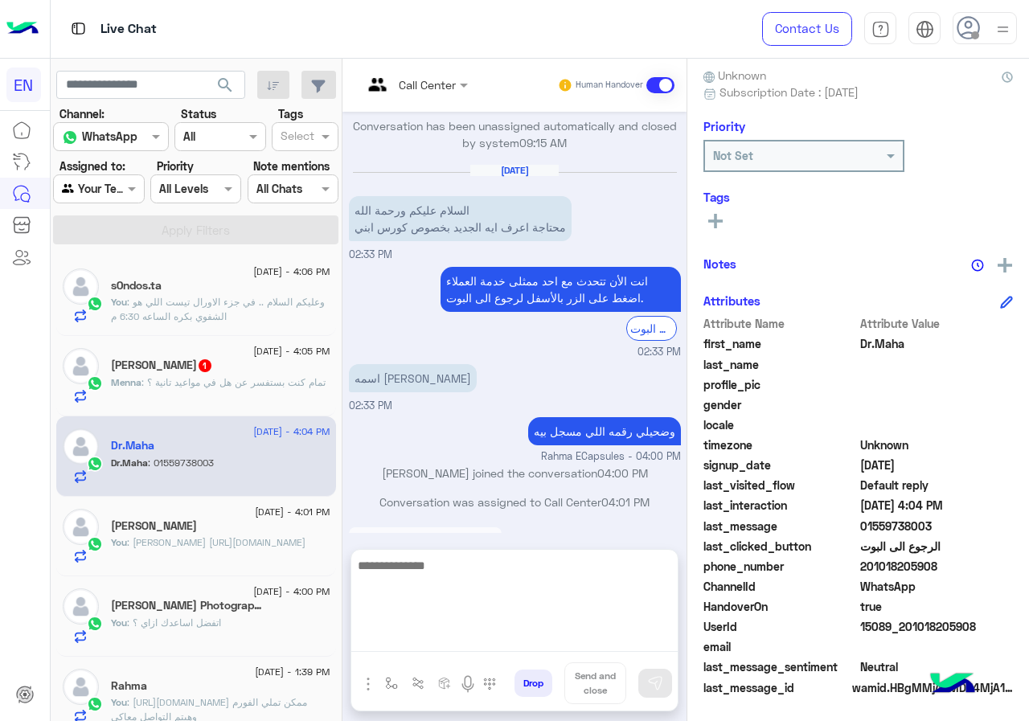
click at [511, 642] on textarea at bounding box center [514, 604] width 326 height 96
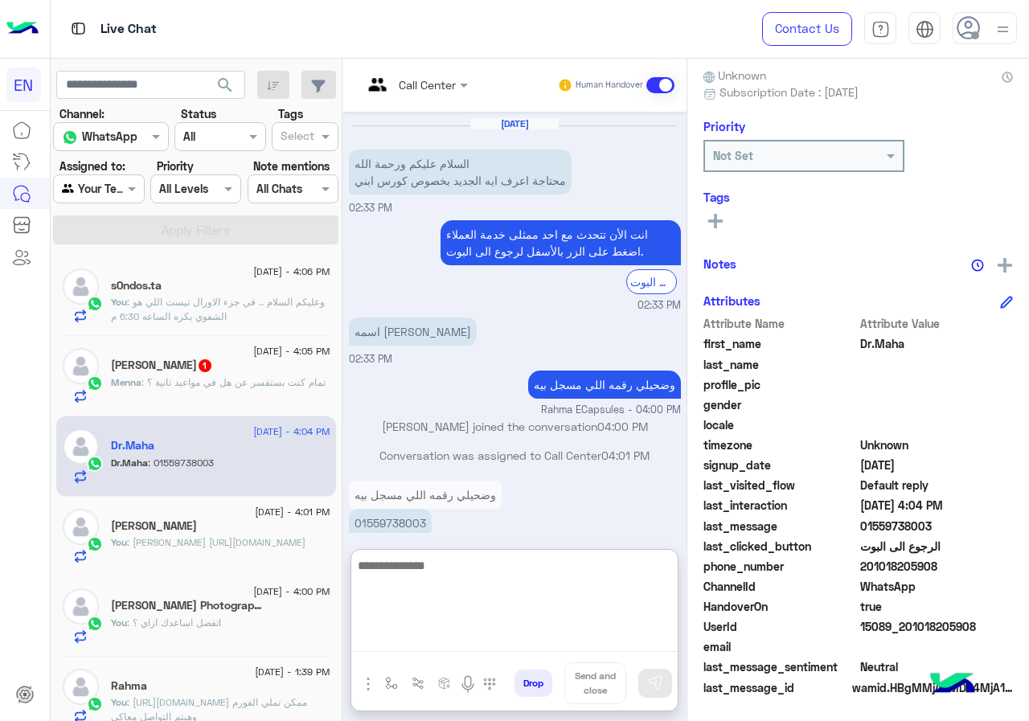
scroll to position [938, 0]
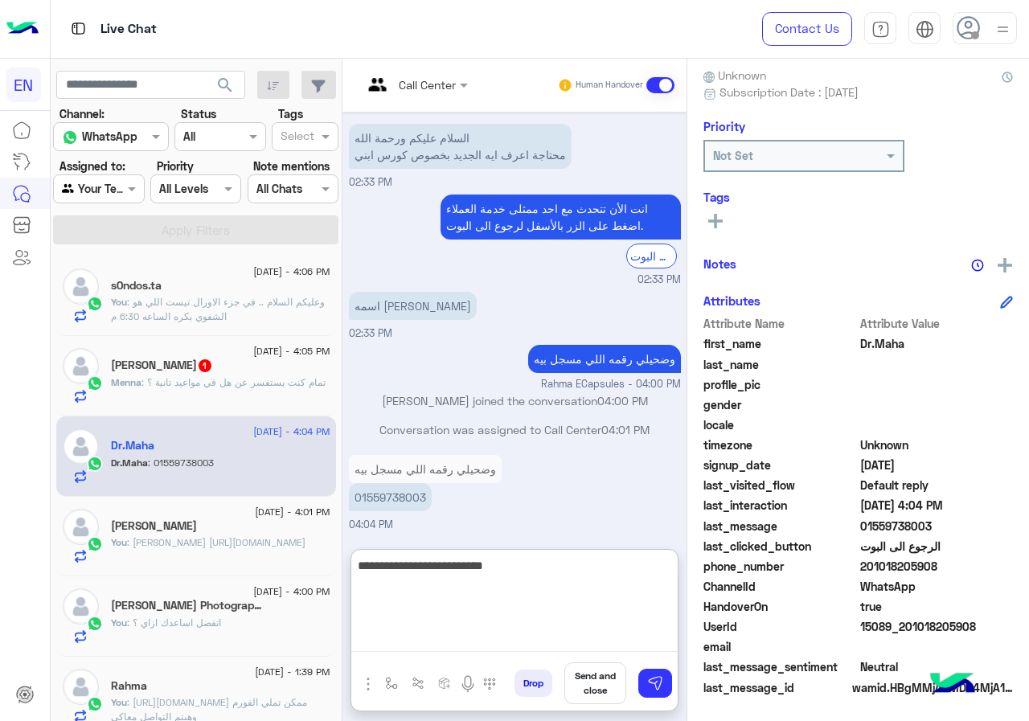
type textarea "**********"
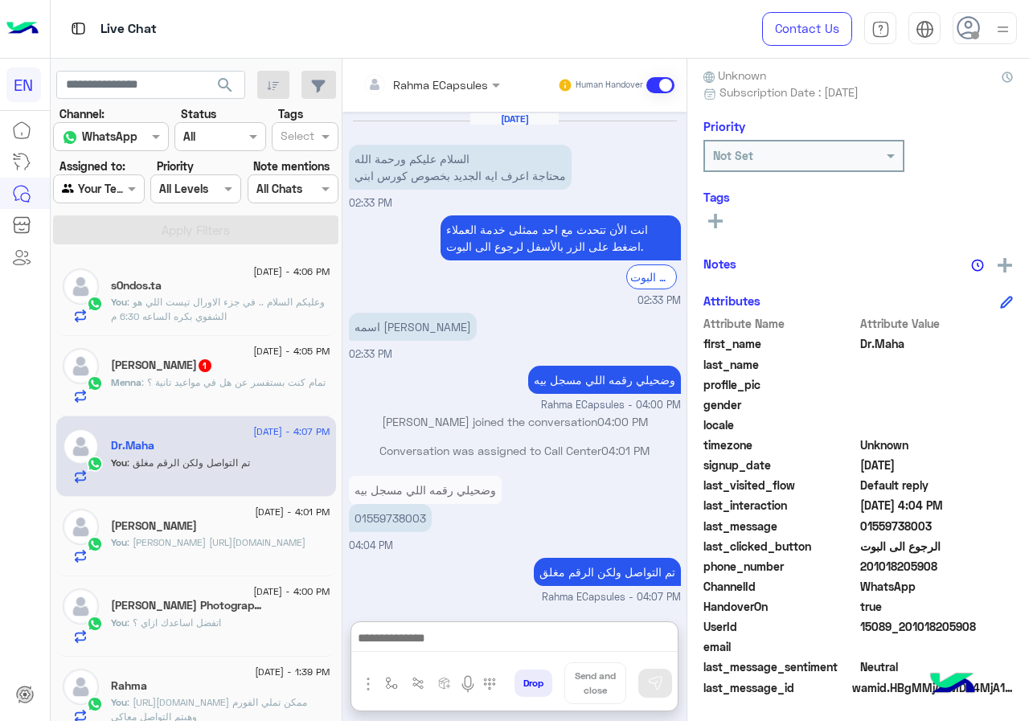
click at [256, 396] on div "[PERSON_NAME] : تمام كنت بستفسر عن هل في مواعيد تانية ؟" at bounding box center [220, 389] width 219 height 28
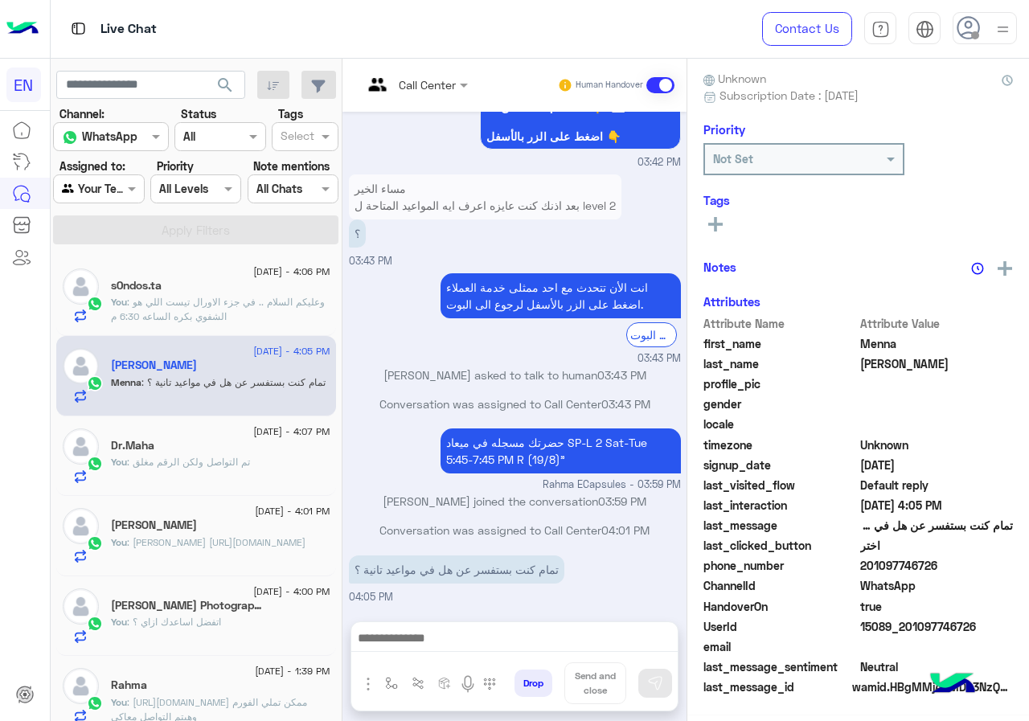
scroll to position [141, 0]
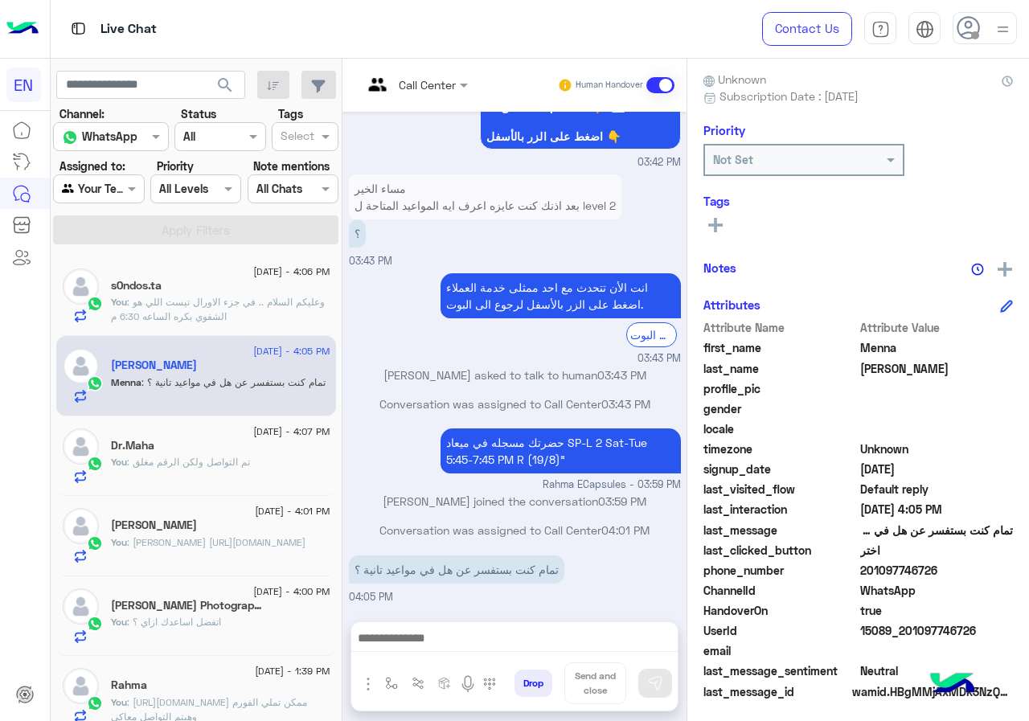
drag, startPoint x: 928, startPoint y: 567, endPoint x: 987, endPoint y: 562, distance: 59.7
click at [987, 562] on span "201097746726" at bounding box center [937, 570] width 154 height 17
click at [978, 568] on span "201097746726" at bounding box center [937, 570] width 154 height 17
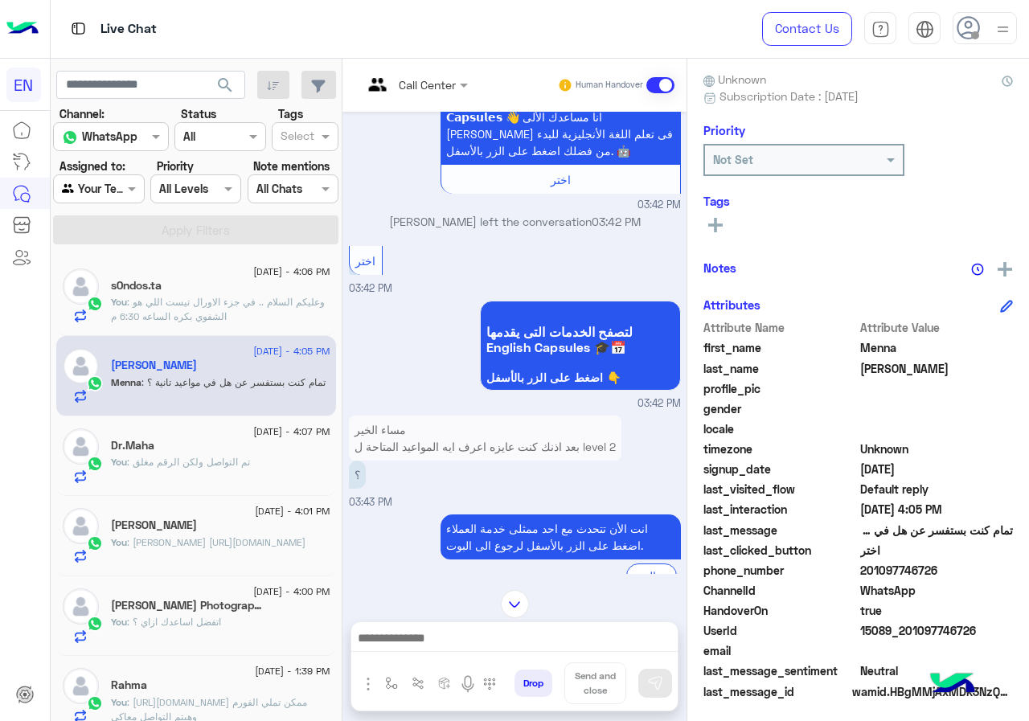
scroll to position [538, 0]
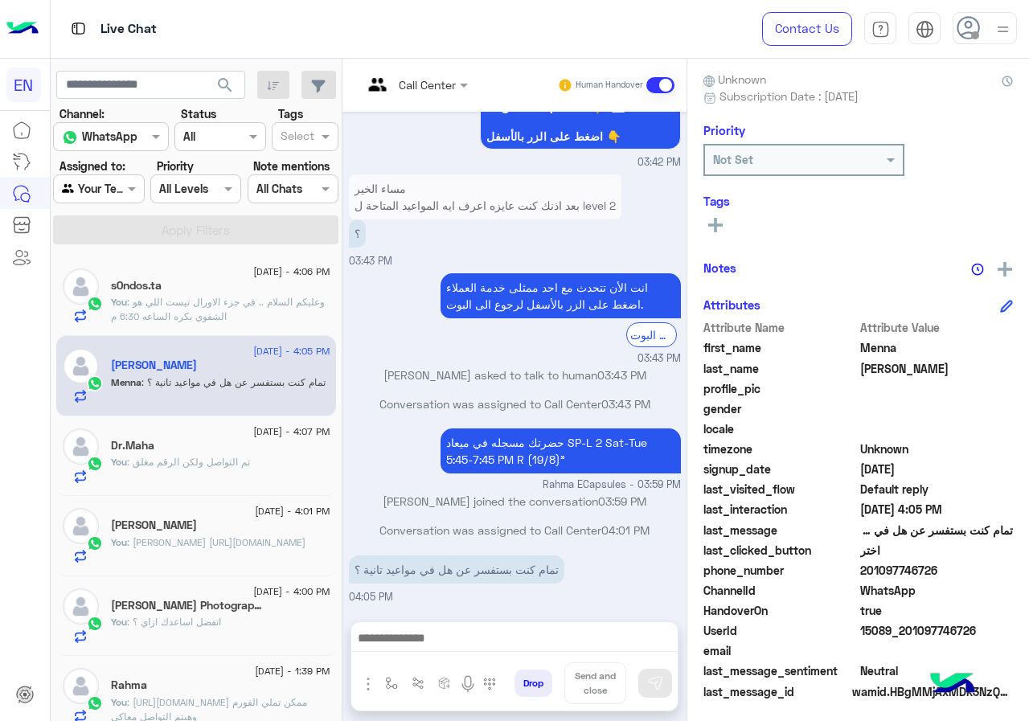
click at [545, 624] on div at bounding box center [514, 642] width 326 height 40
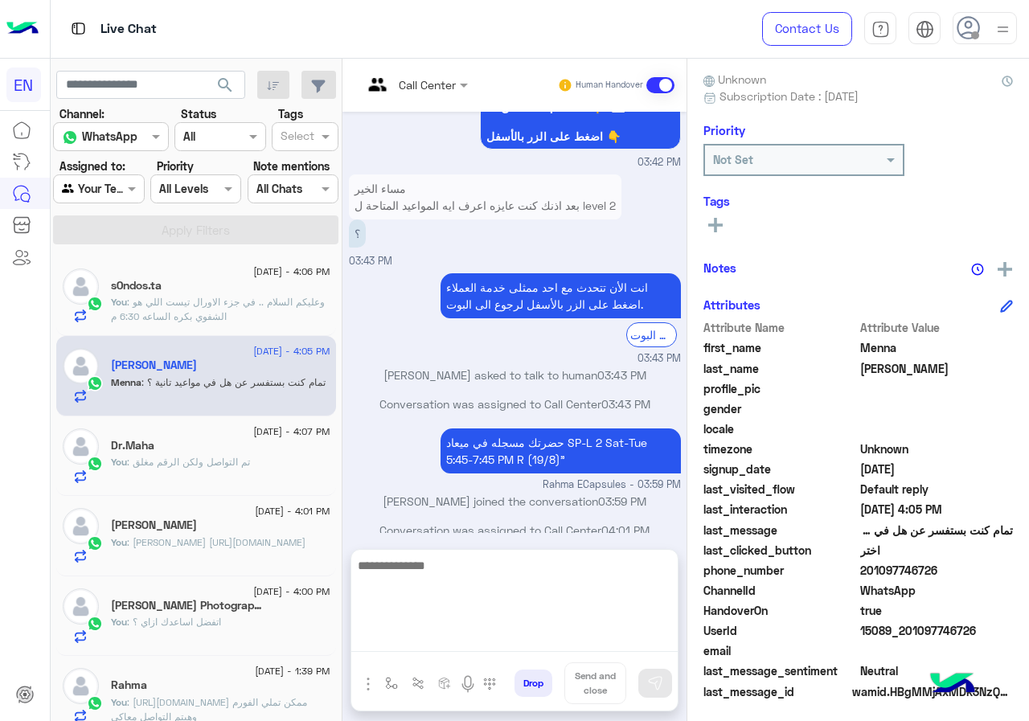
click at [545, 640] on textarea at bounding box center [514, 604] width 326 height 96
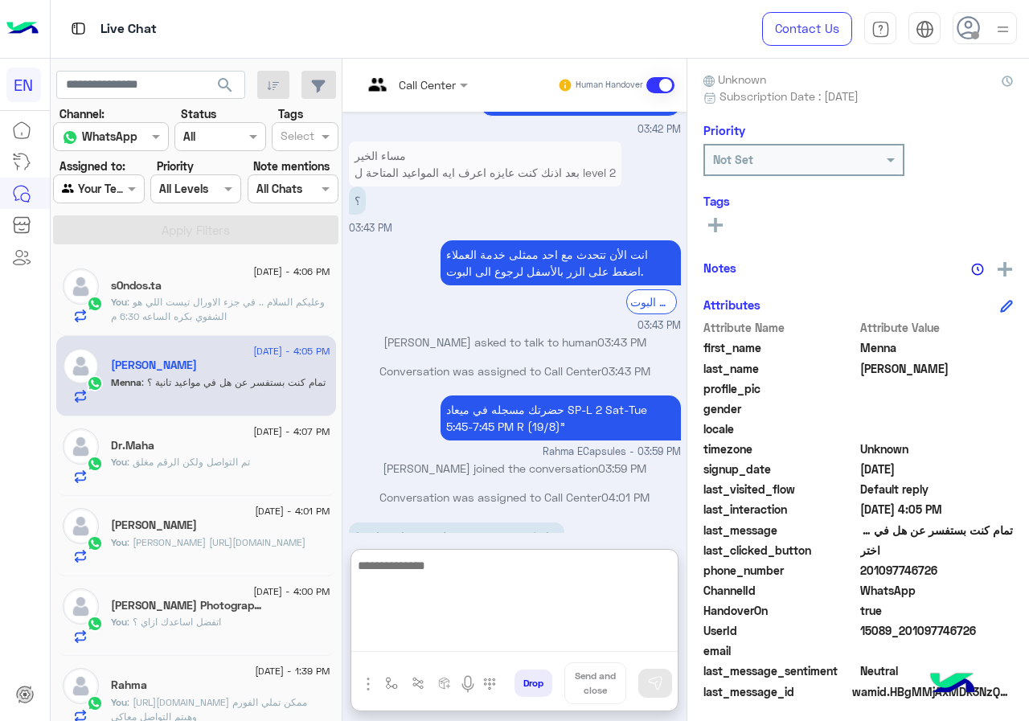
scroll to position [610, 0]
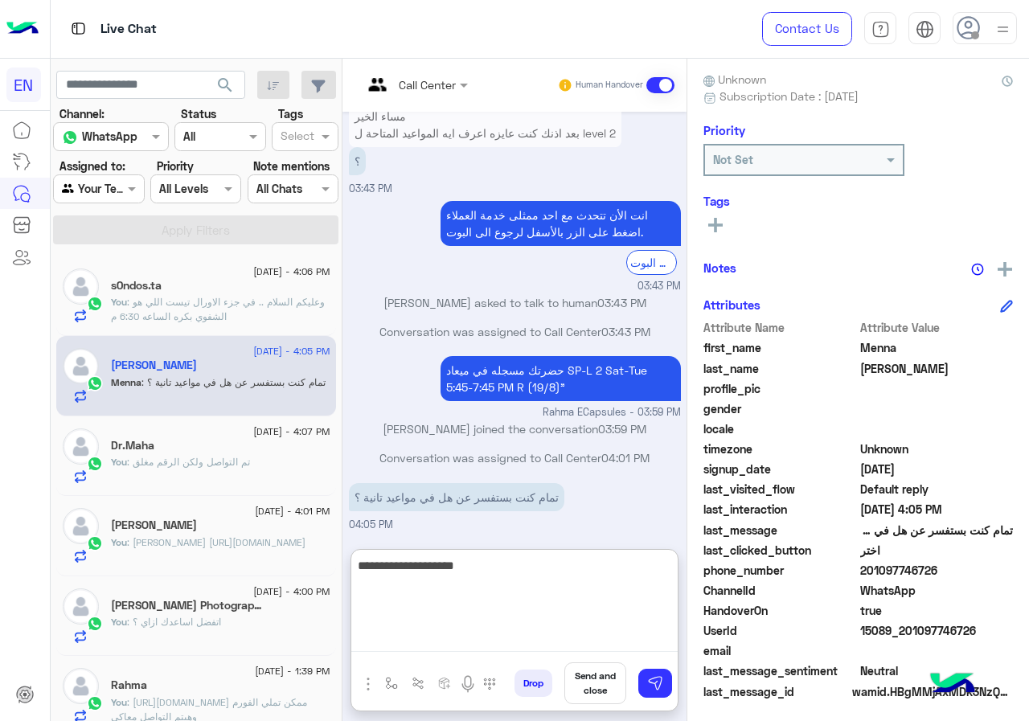
type textarea "**********"
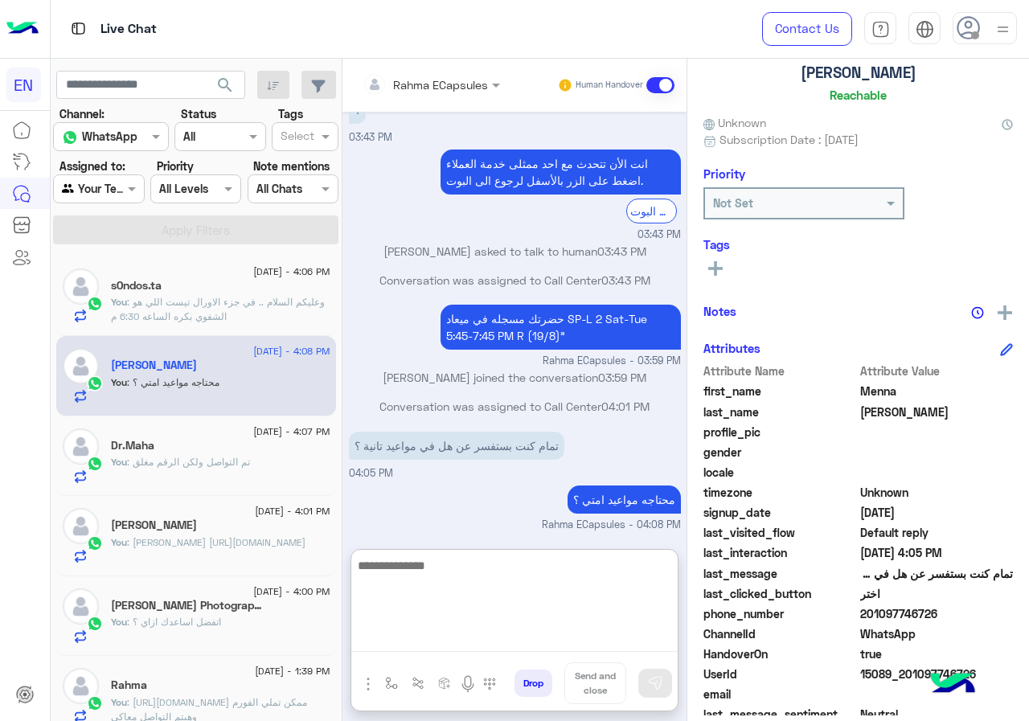
scroll to position [0, 0]
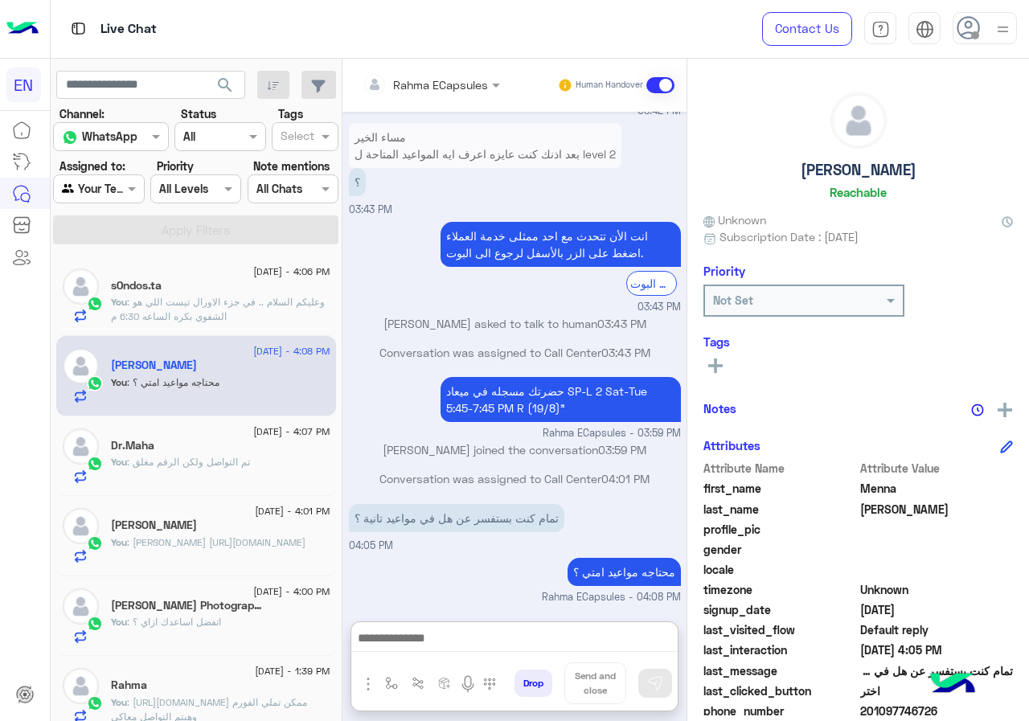
click at [59, 176] on div "Agent Filter Your Team" at bounding box center [98, 188] width 91 height 29
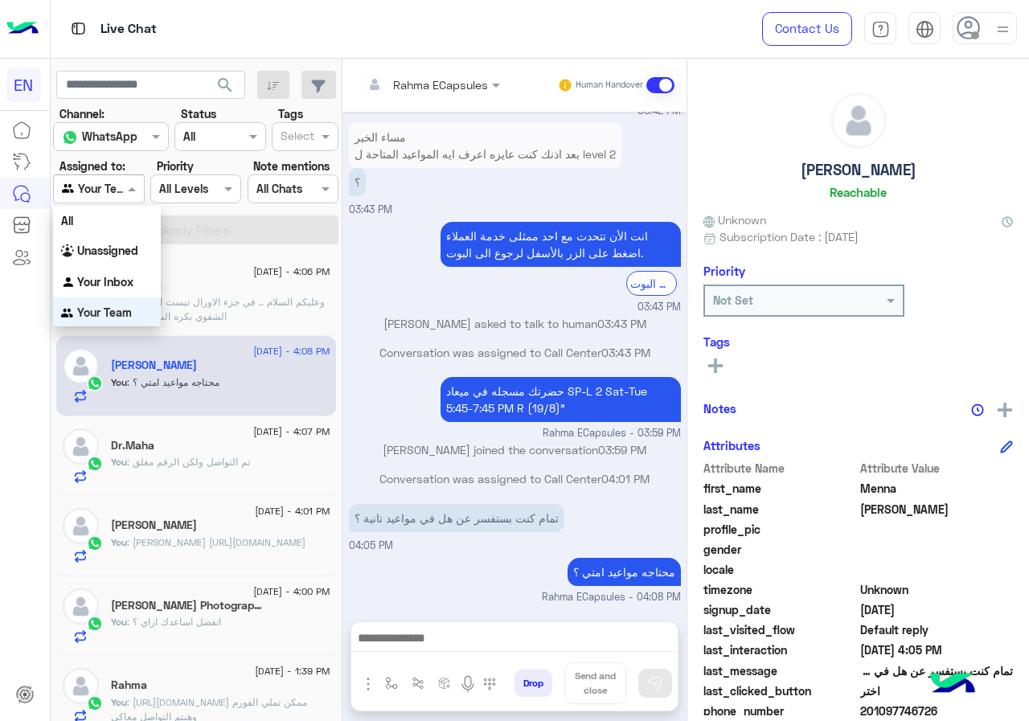
scroll to position [632, 0]
click at [89, 191] on input "text" at bounding box center [80, 189] width 37 height 17
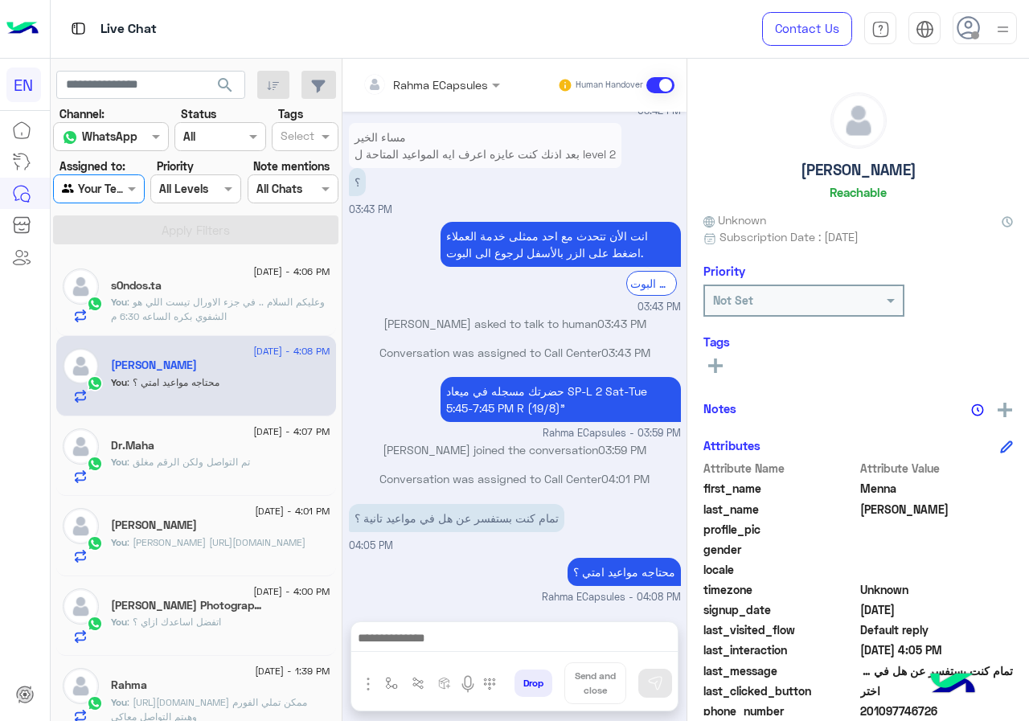
click at [106, 206] on section "Channel: Channel WhatsApp Status Channel All Tags Select Assigned to: Agent Fil…" at bounding box center [197, 174] width 268 height 139
click at [114, 198] on div "Your Team" at bounding box center [92, 189] width 61 height 18
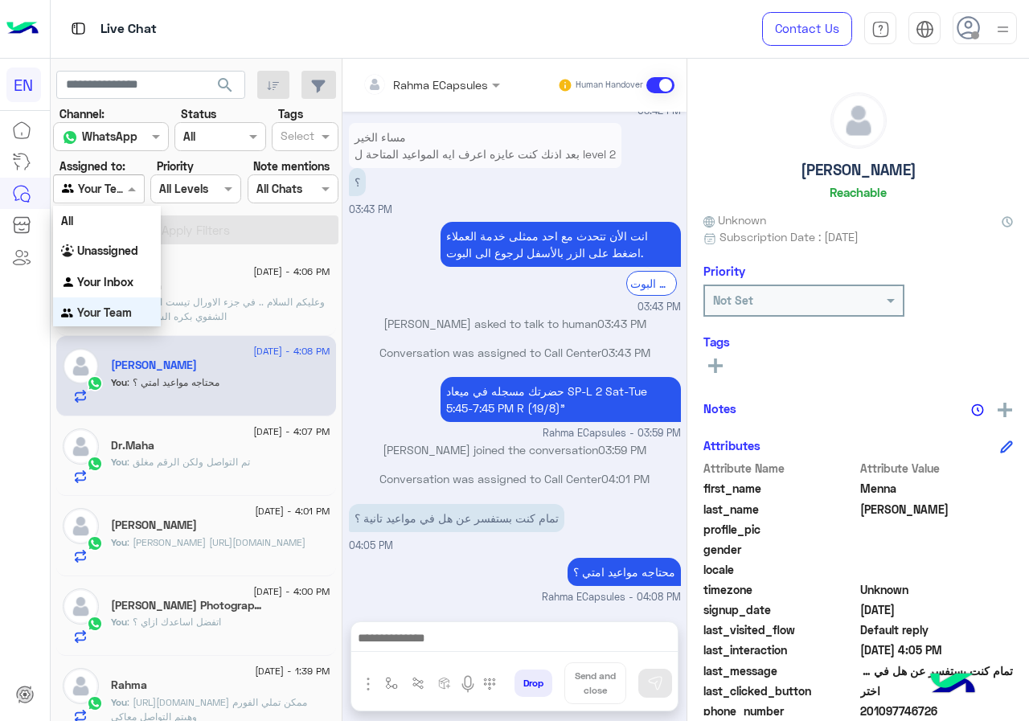
scroll to position [2, 0]
click at [108, 279] on b "Your Inbox" at bounding box center [105, 280] width 56 height 14
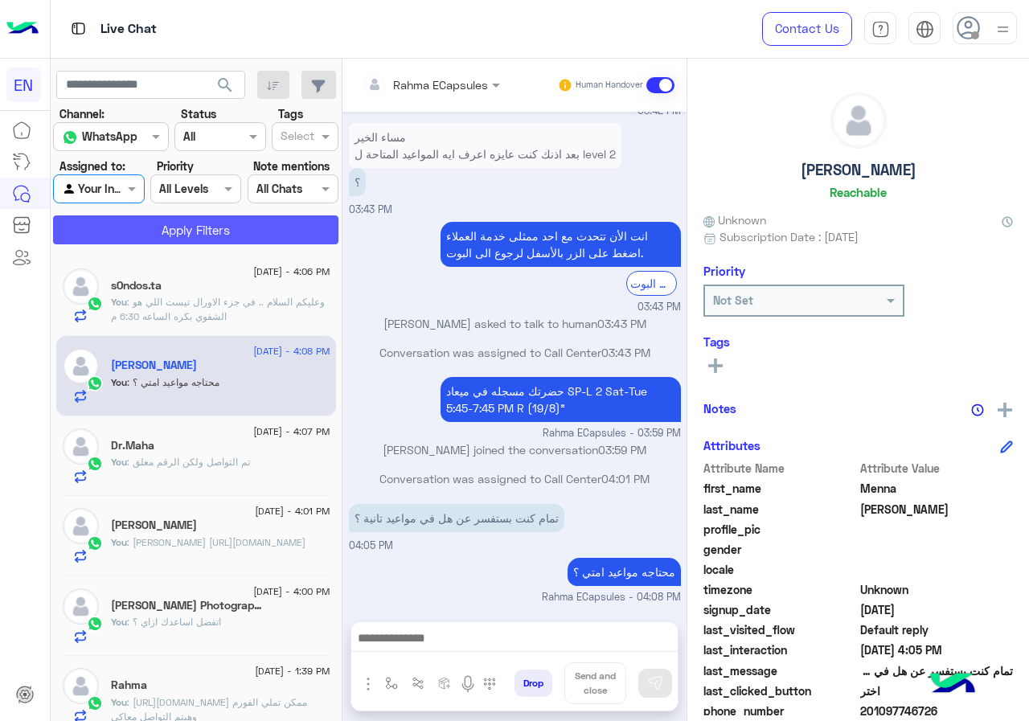
click at [122, 239] on button "Apply Filters" at bounding box center [195, 229] width 285 height 29
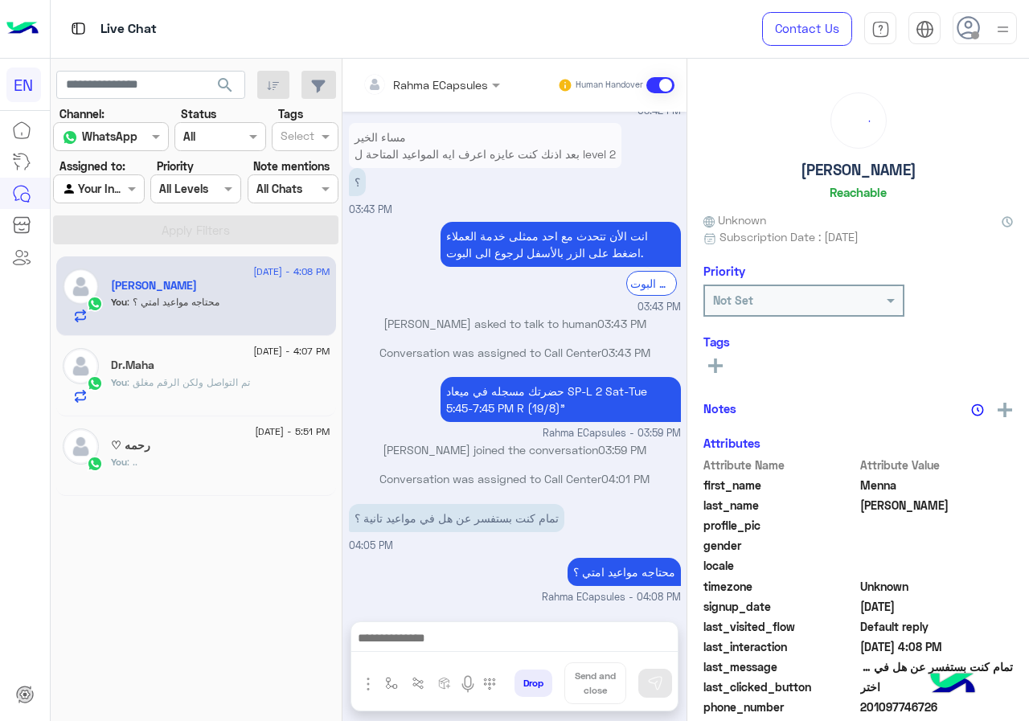
click at [398, 80] on input "text" at bounding box center [410, 84] width 94 height 17
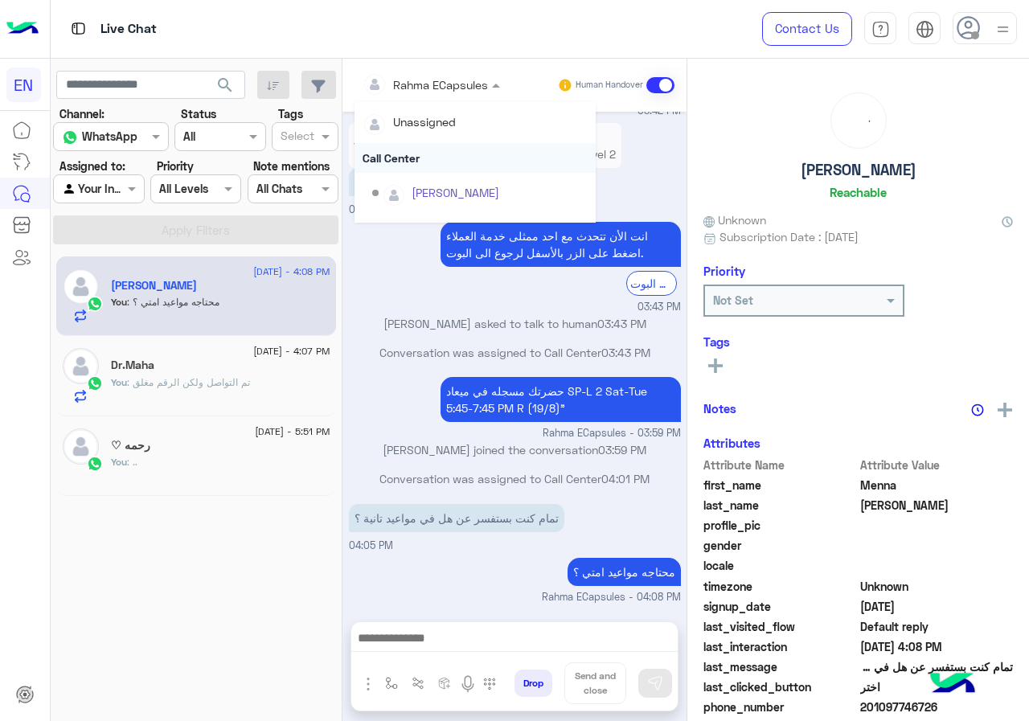
click at [405, 157] on div "Call Center" at bounding box center [475, 158] width 241 height 30
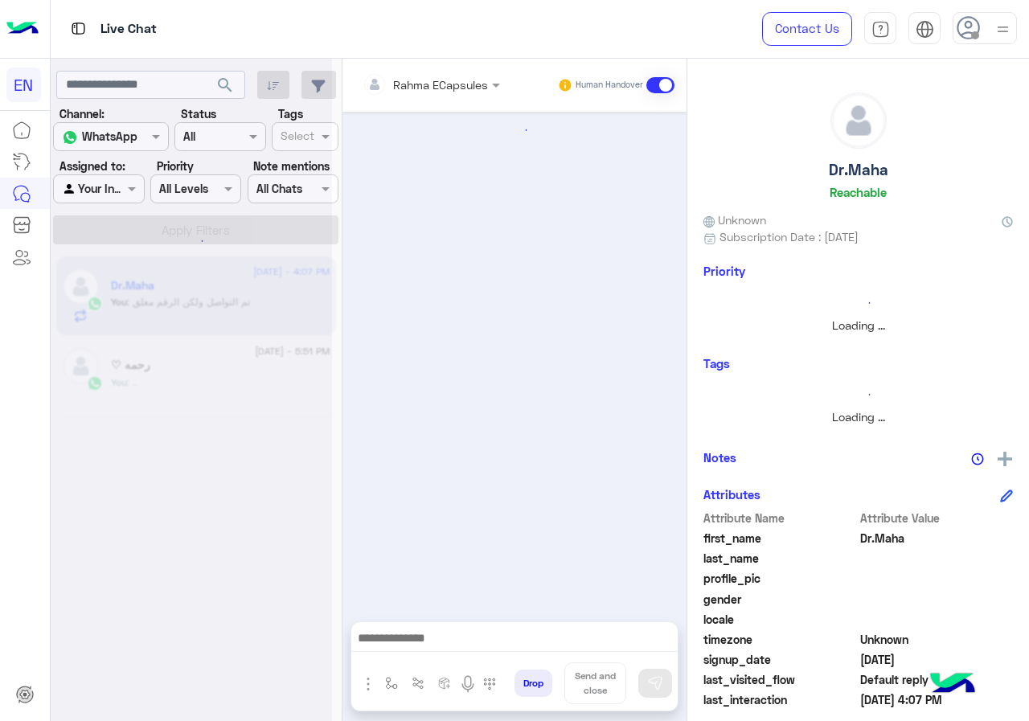
click at [416, 76] on input "text" at bounding box center [410, 84] width 94 height 17
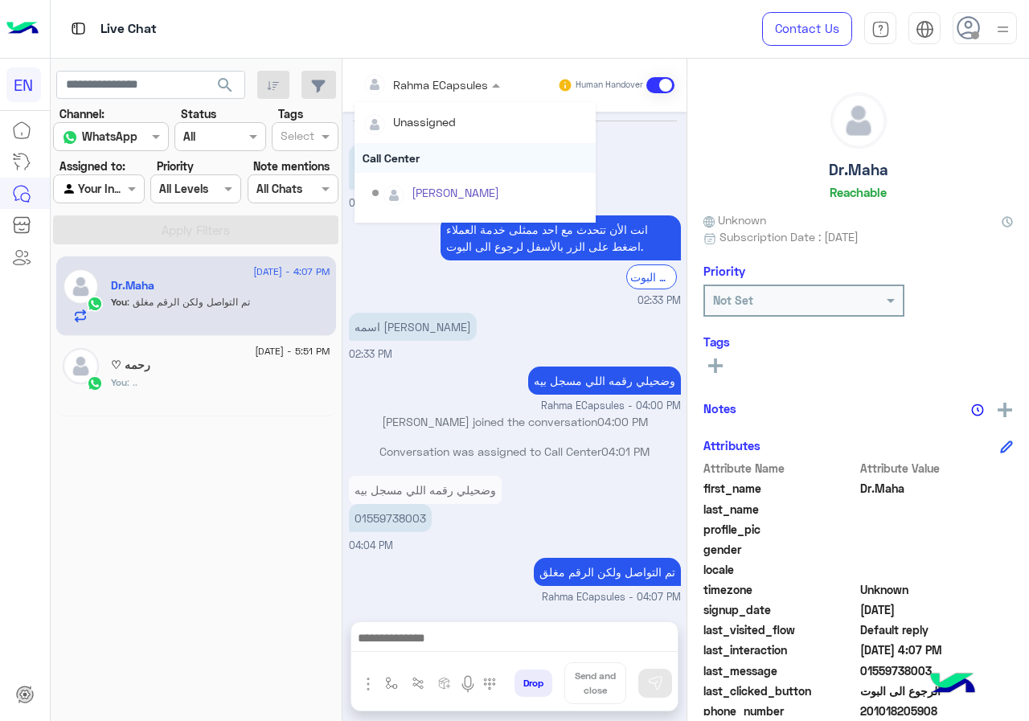
click at [419, 154] on div "Call Center" at bounding box center [475, 158] width 241 height 30
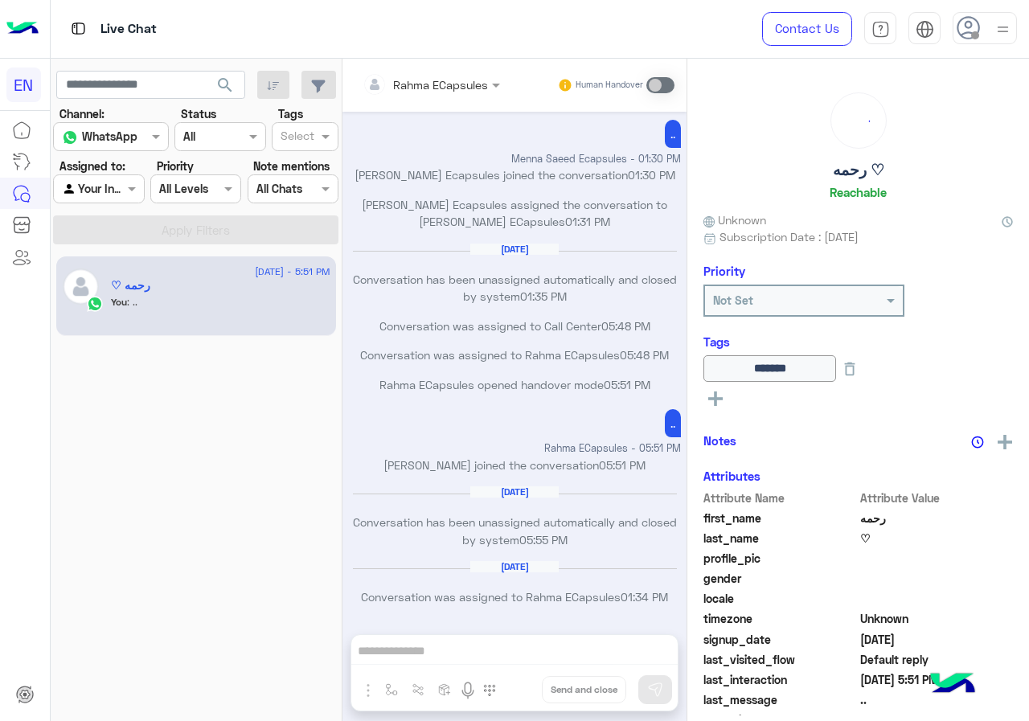
click at [100, 188] on div at bounding box center [98, 188] width 89 height 18
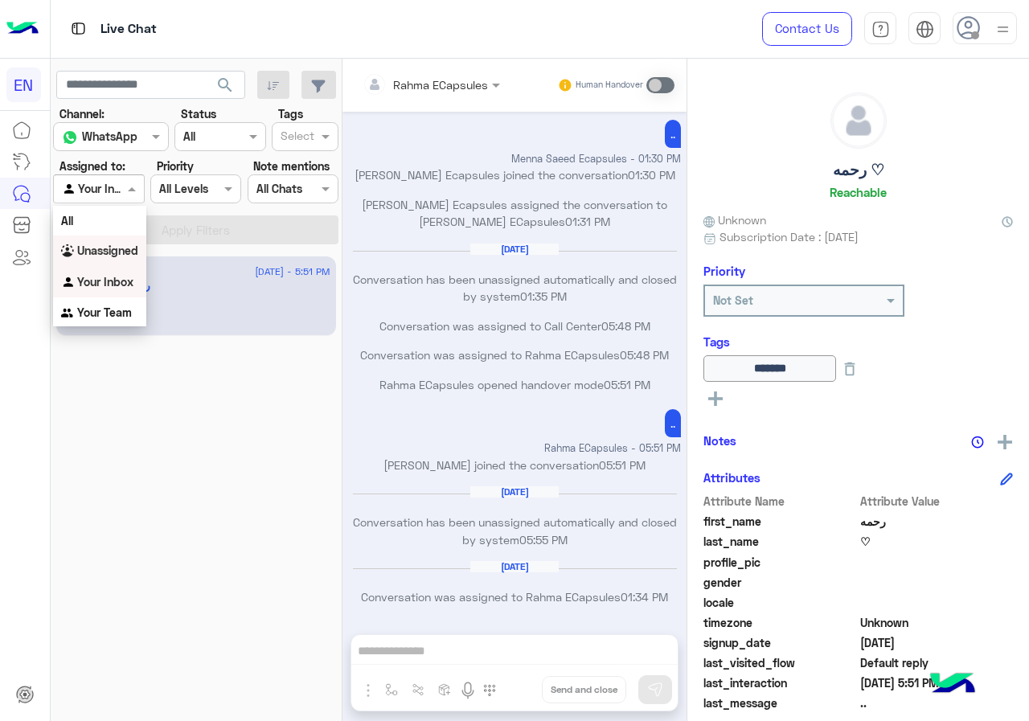
click at [126, 245] on b "Unassigned" at bounding box center [107, 251] width 61 height 14
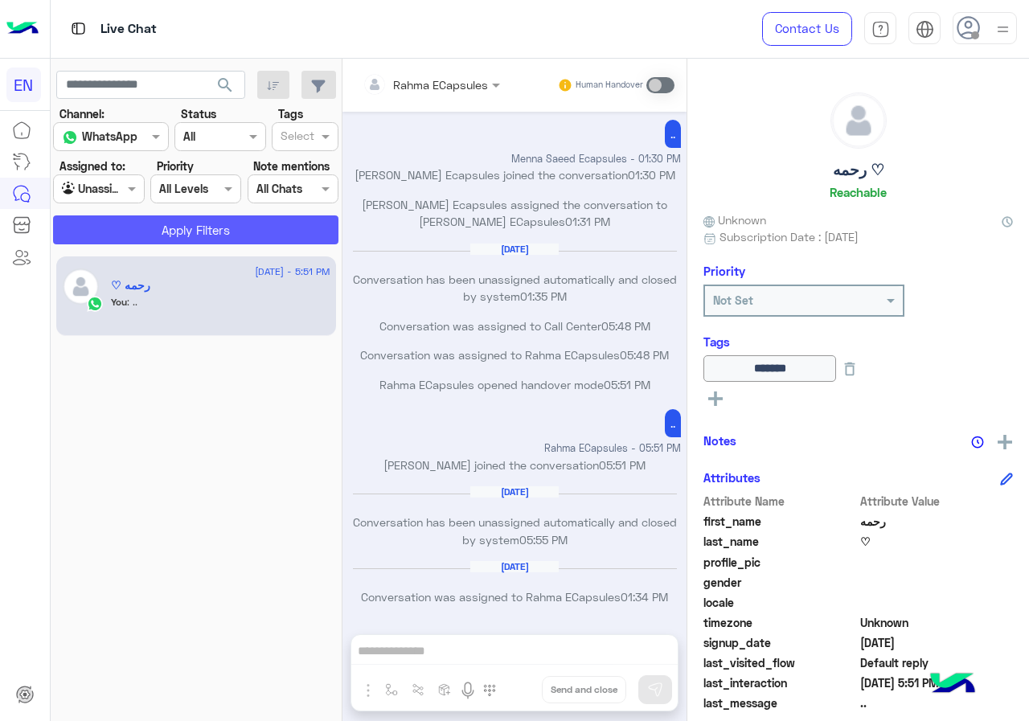
click at [141, 230] on button "Apply Filters" at bounding box center [195, 229] width 285 height 29
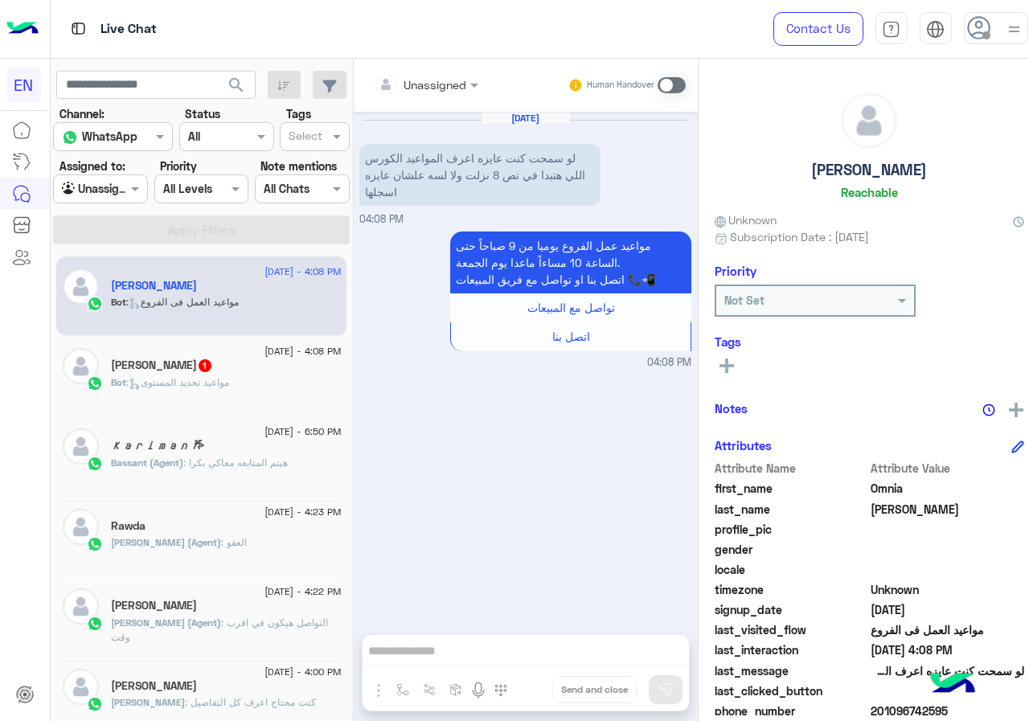
scroll to position [145, 0]
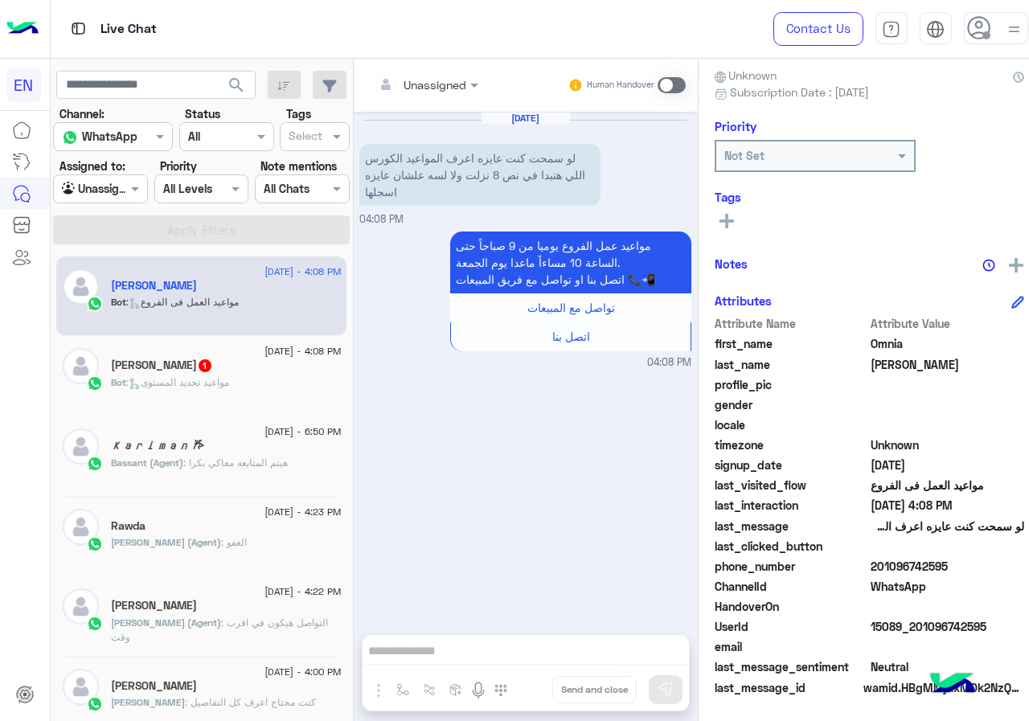
drag, startPoint x: 863, startPoint y: 568, endPoint x: 997, endPoint y: 564, distance: 133.5
click at [997, 564] on span "201096742595" at bounding box center [948, 566] width 154 height 17
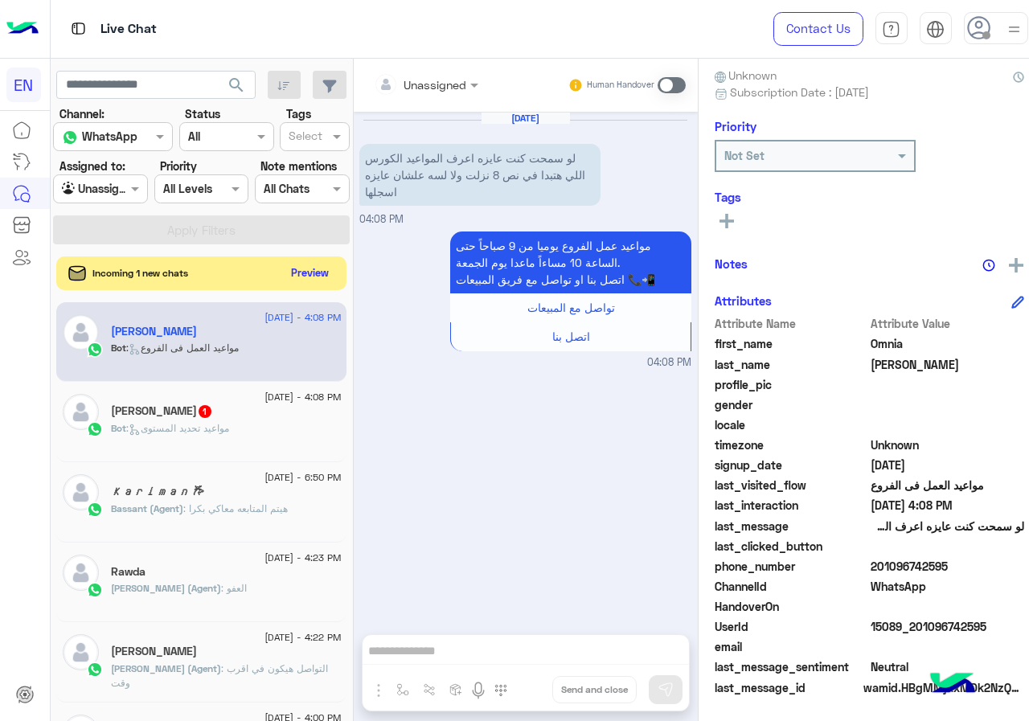
click at [300, 267] on button "Preview" at bounding box center [310, 273] width 50 height 22
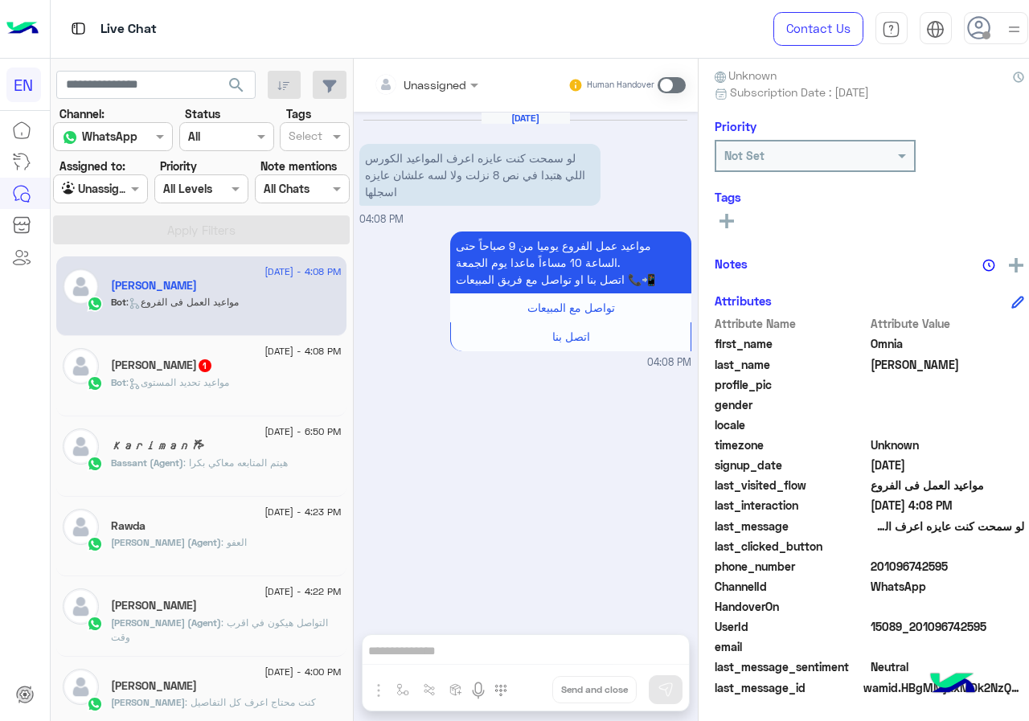
click at [668, 75] on div "Human Handover" at bounding box center [627, 85] width 118 height 29
click at [662, 88] on span at bounding box center [672, 85] width 28 height 16
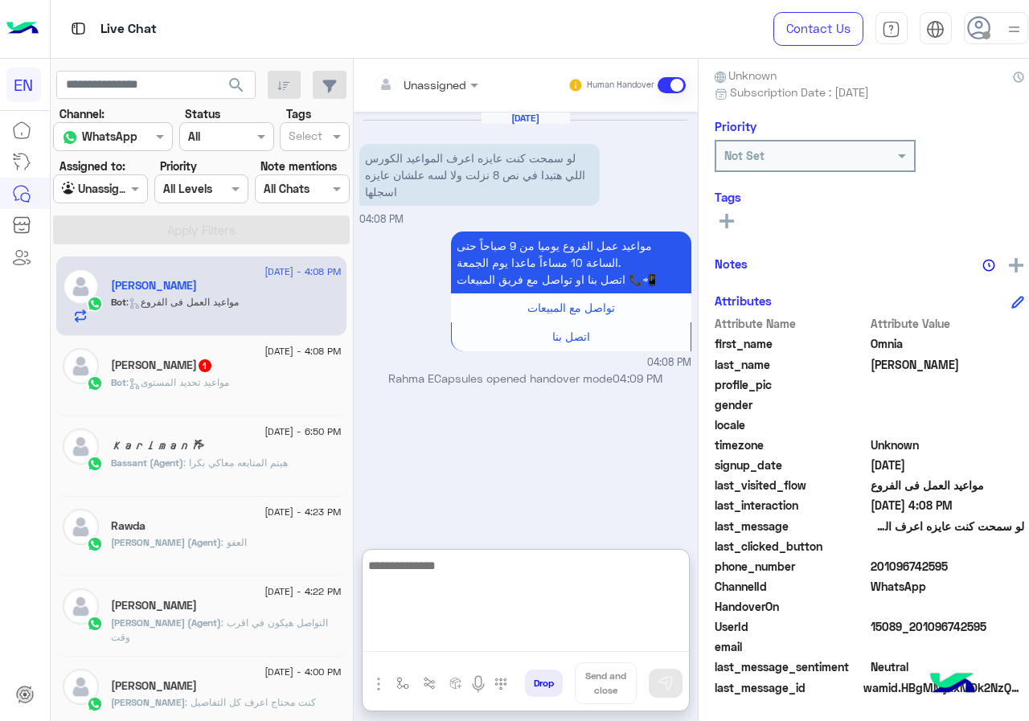
paste textarea "**********"
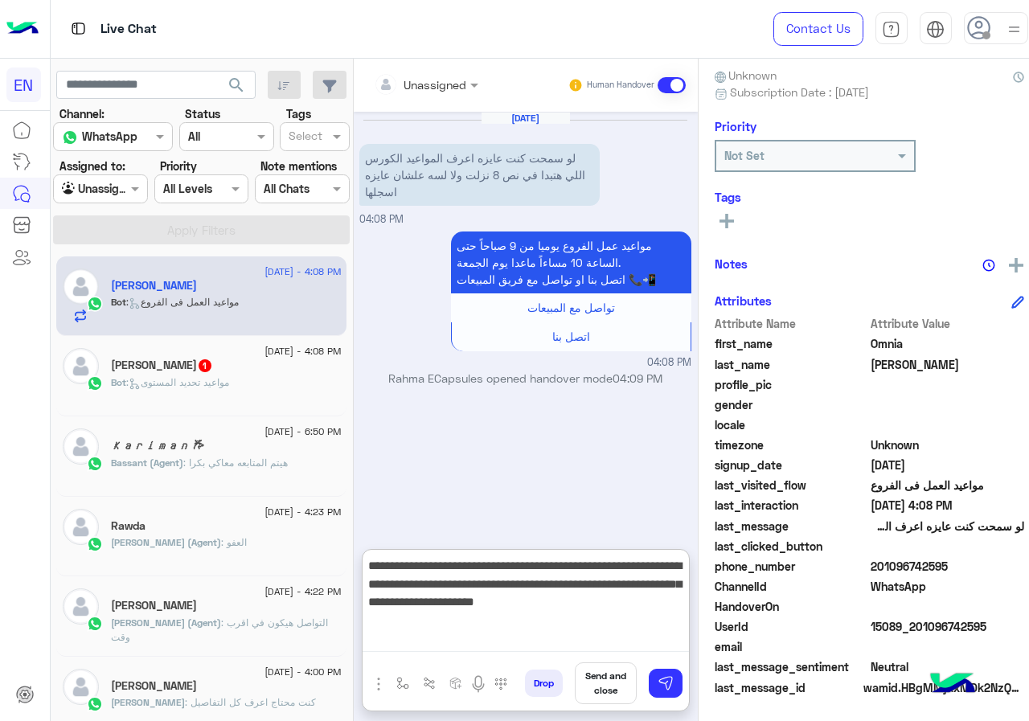
type textarea "**********"
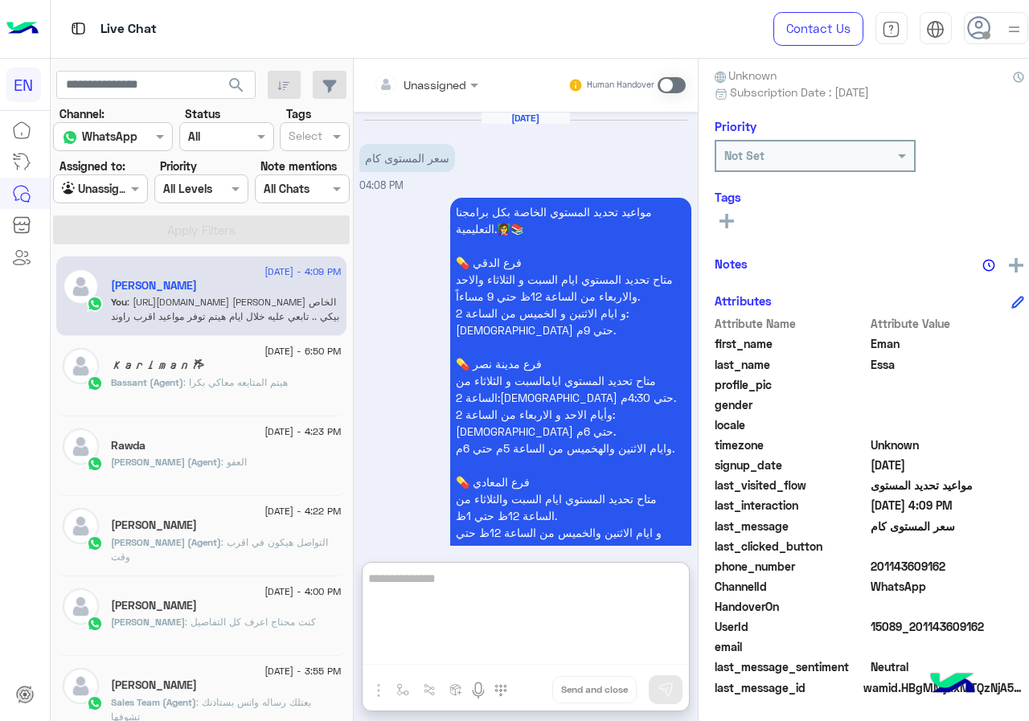
scroll to position [156, 0]
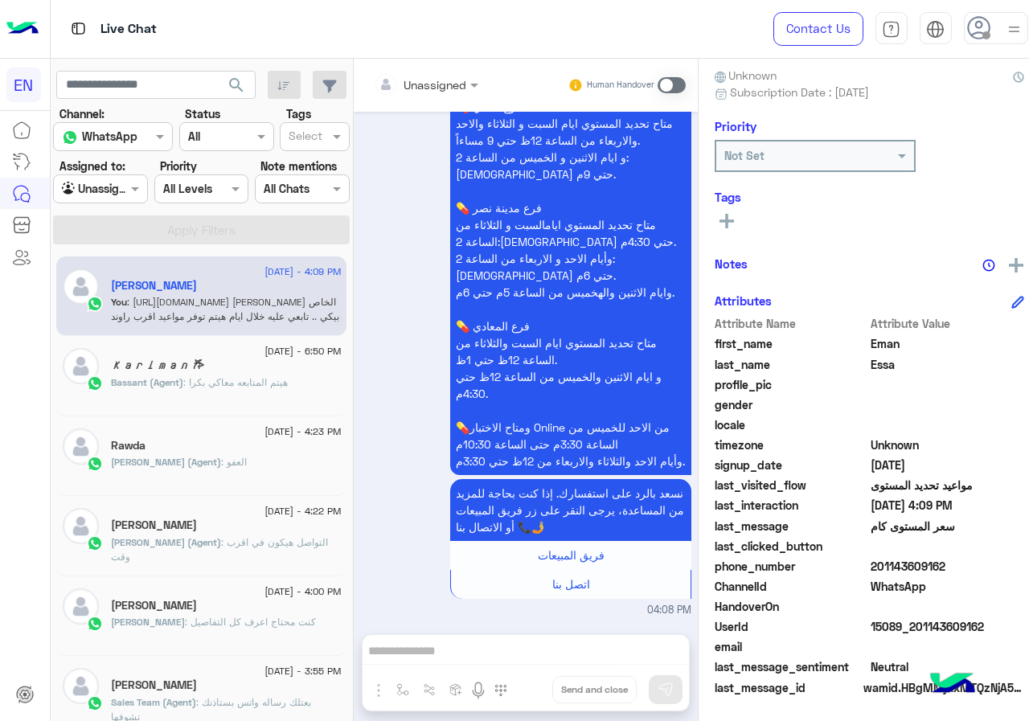
drag, startPoint x: 912, startPoint y: 564, endPoint x: 1028, endPoint y: 564, distance: 116.6
click at [1024, 564] on span "201143609162" at bounding box center [948, 566] width 154 height 17
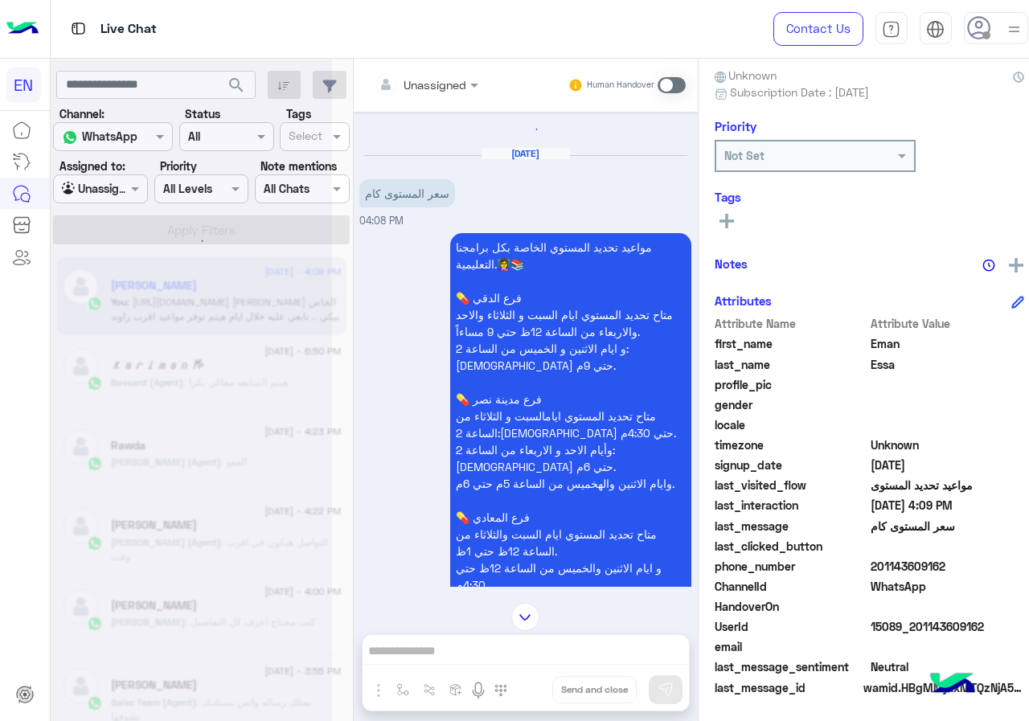
scroll to position [0, 0]
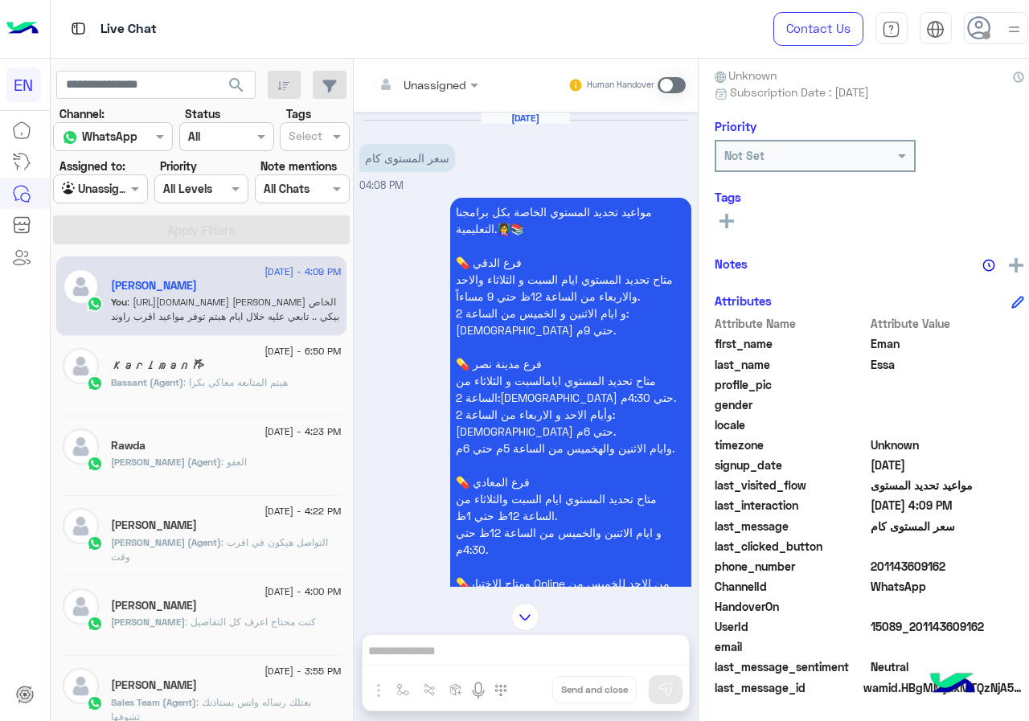
click at [439, 80] on input "text" at bounding box center [406, 84] width 65 height 17
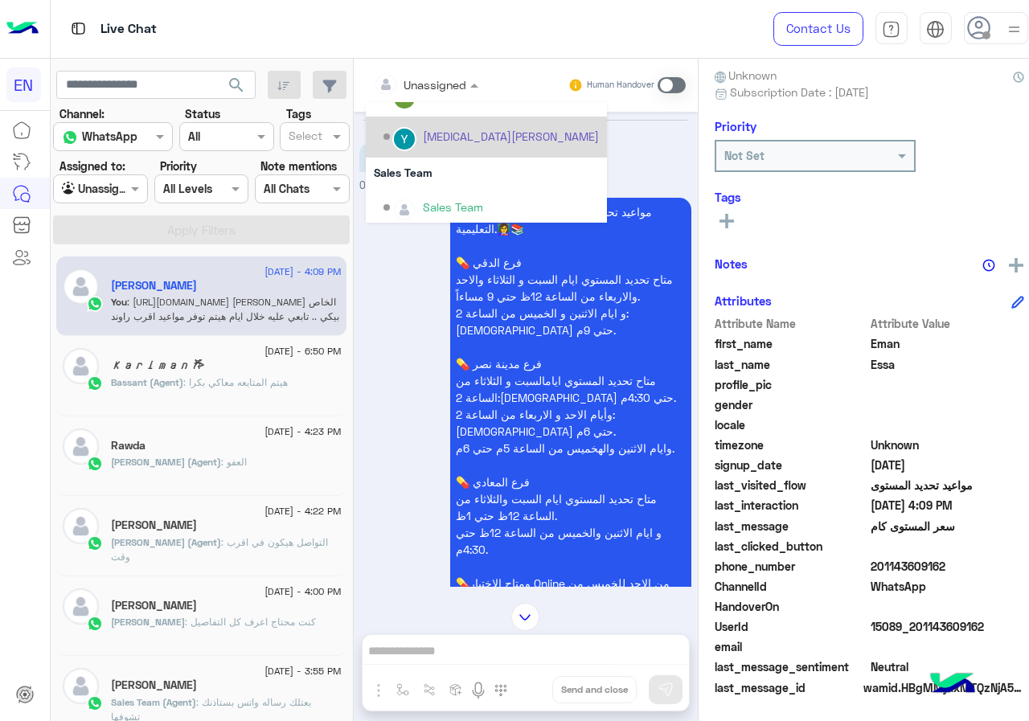
scroll to position [267, 0]
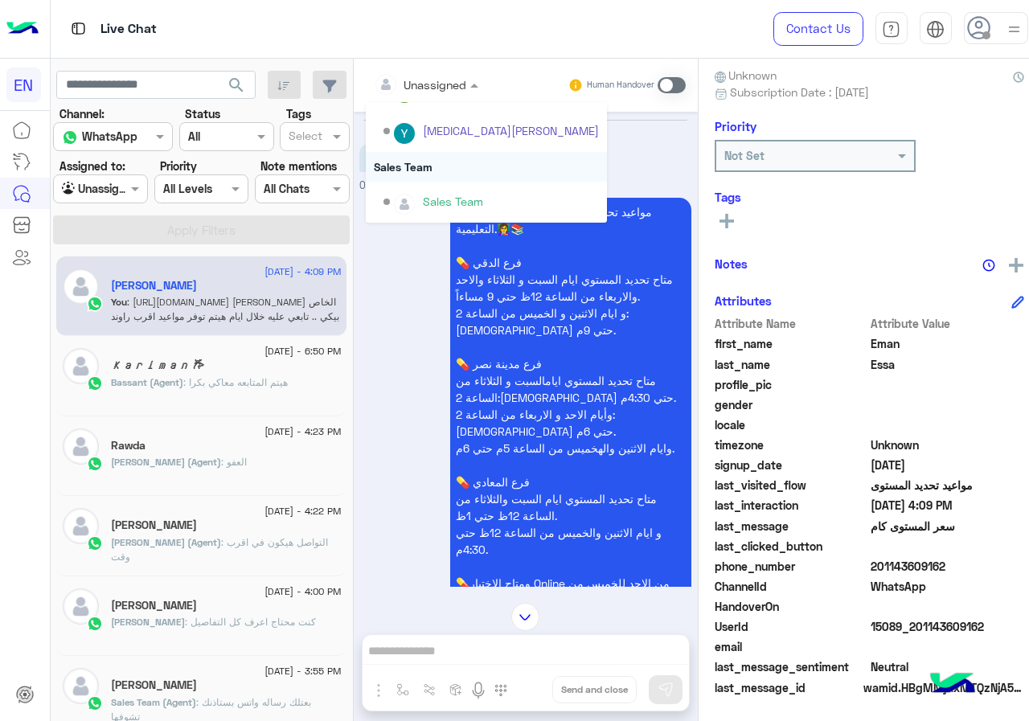
click at [465, 165] on div "Sales Team" at bounding box center [486, 167] width 241 height 30
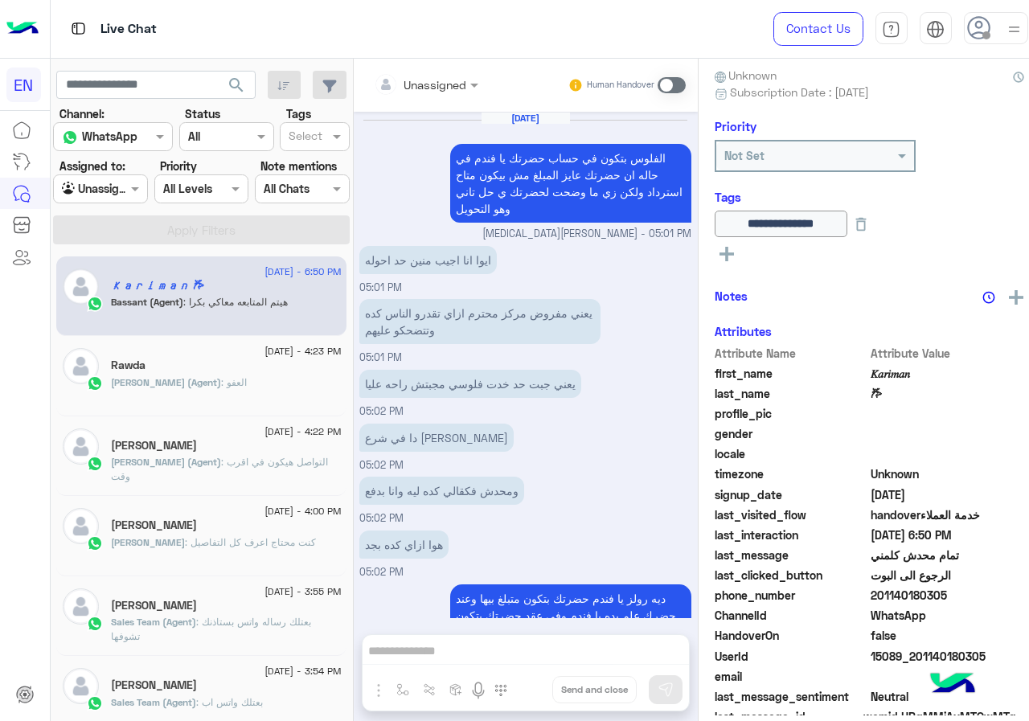
scroll to position [734, 0]
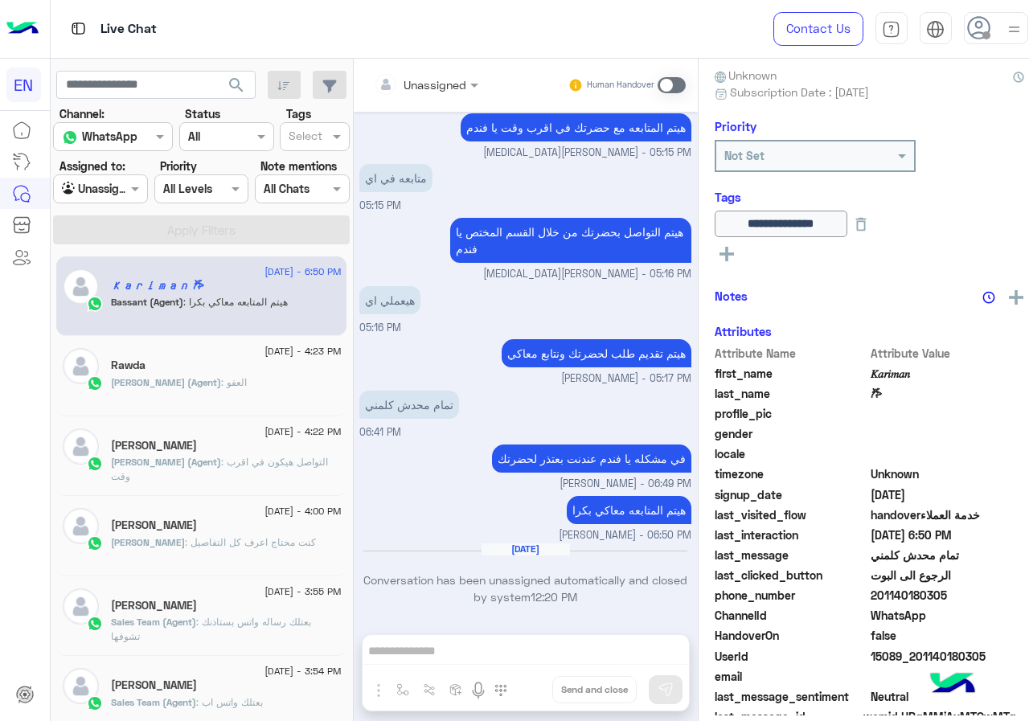
click at [100, 183] on div at bounding box center [100, 188] width 93 height 18
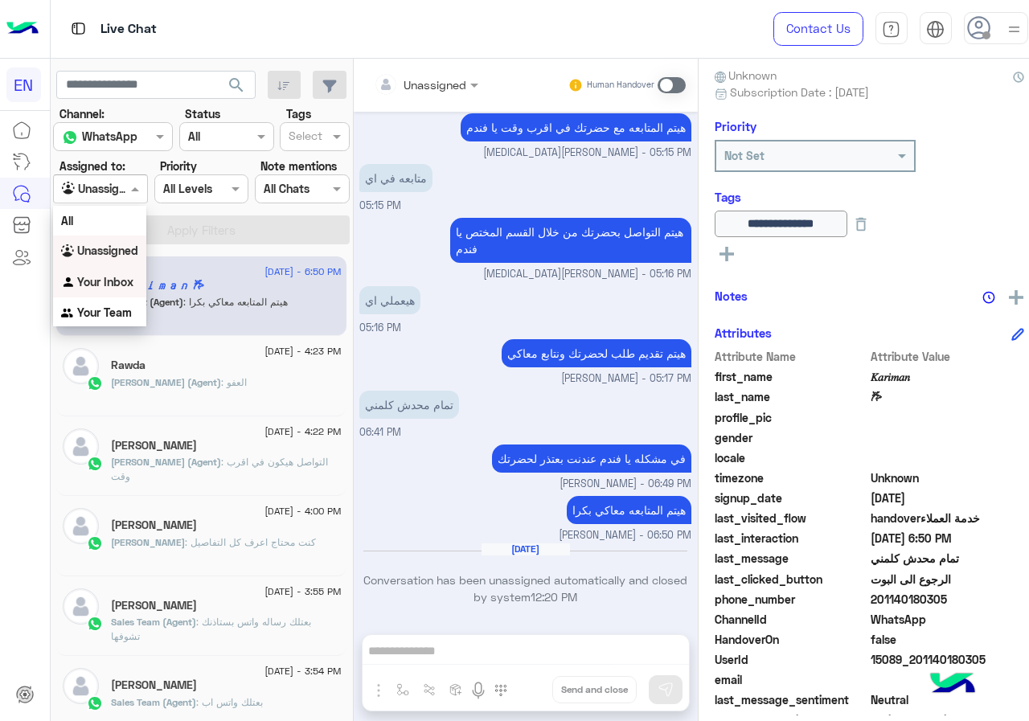
click at [103, 287] on b "Your Inbox" at bounding box center [105, 282] width 56 height 14
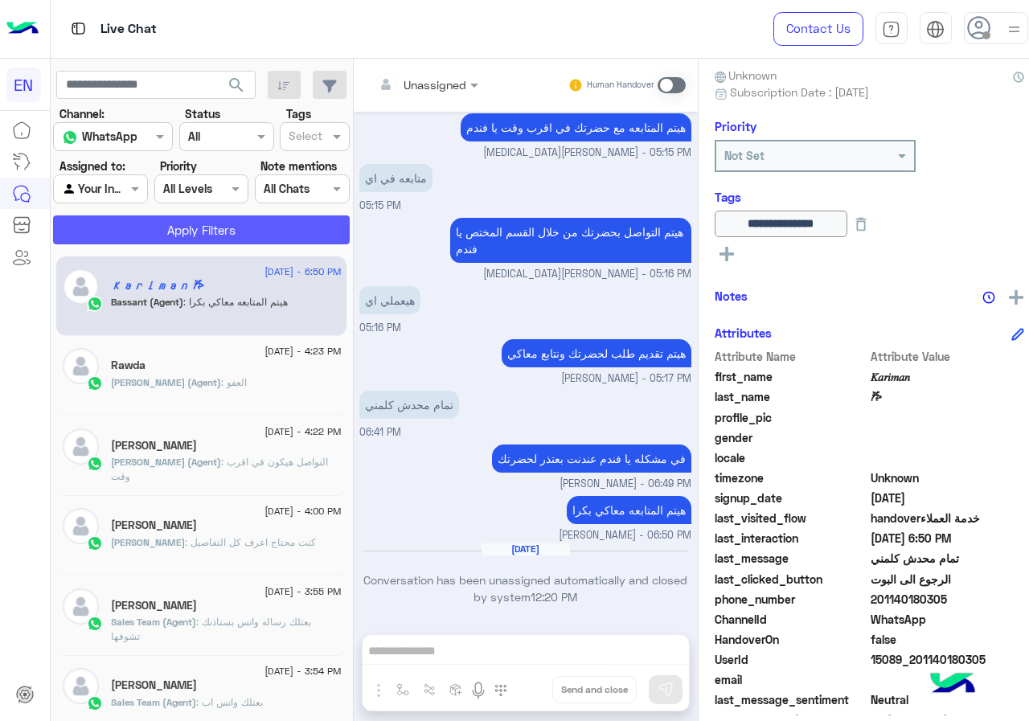
click at [134, 240] on button "Apply Filters" at bounding box center [201, 229] width 297 height 29
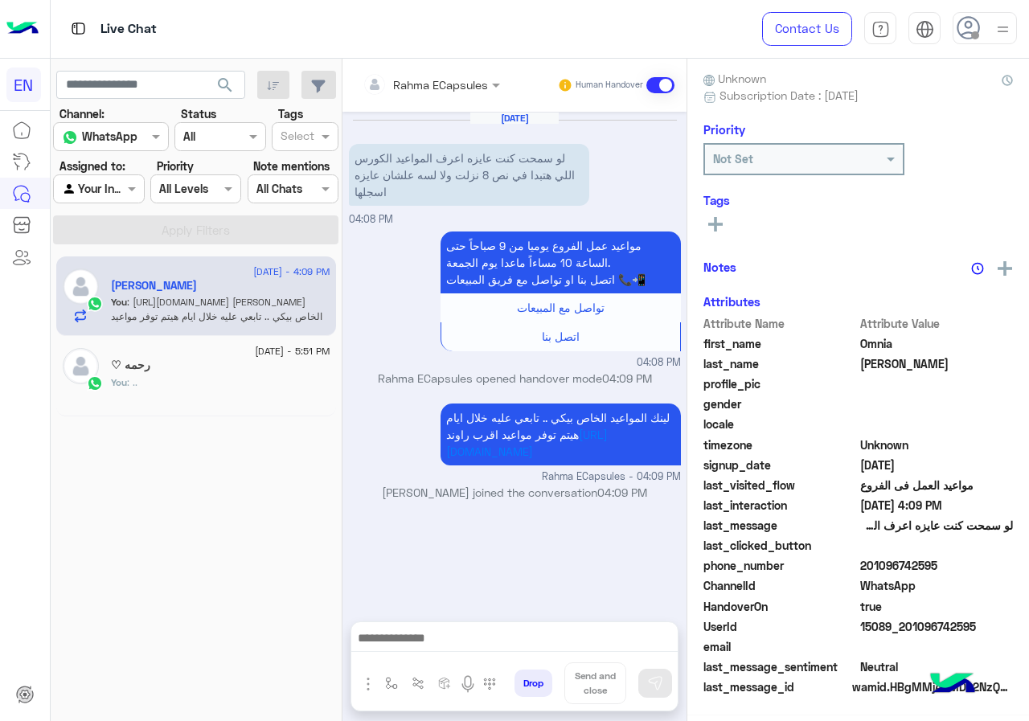
scroll to position [141, 0]
click at [566, 75] on div "Rahma ECapsules Human Handover" at bounding box center [515, 85] width 320 height 29
click at [457, 90] on input "text" at bounding box center [410, 84] width 94 height 17
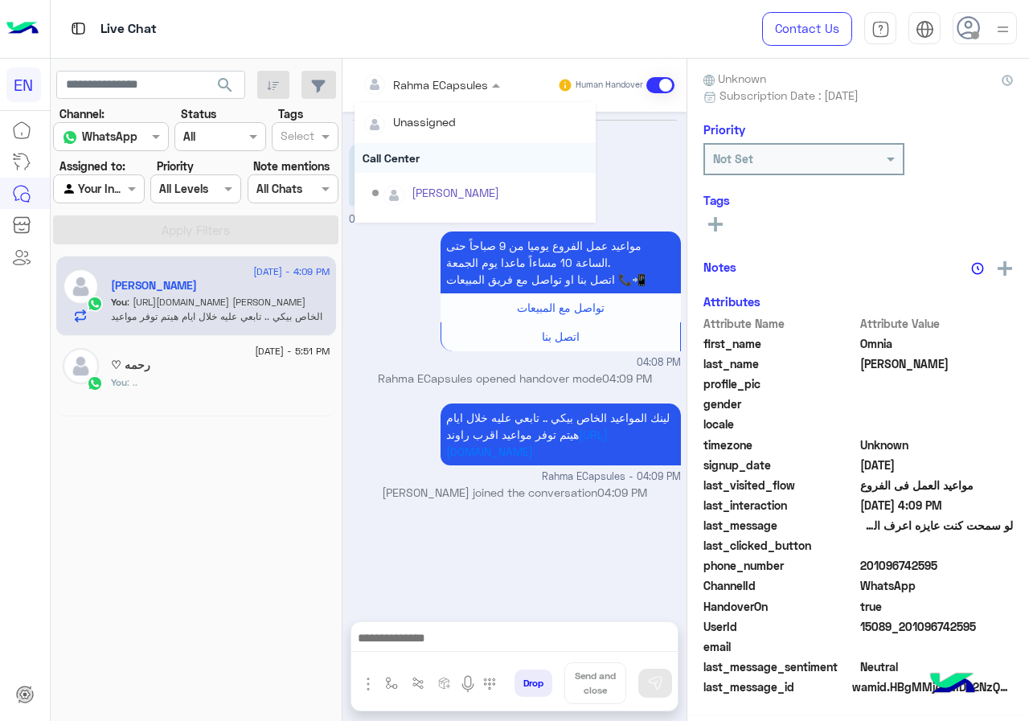
click at [474, 164] on div "Call Center" at bounding box center [475, 158] width 241 height 30
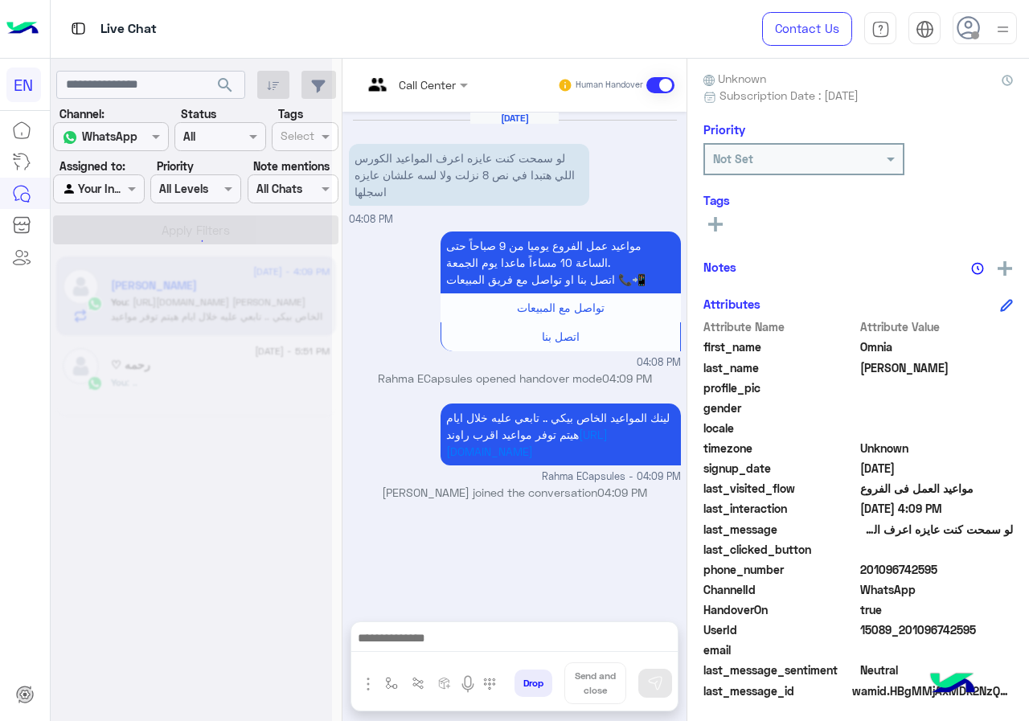
scroll to position [145, 0]
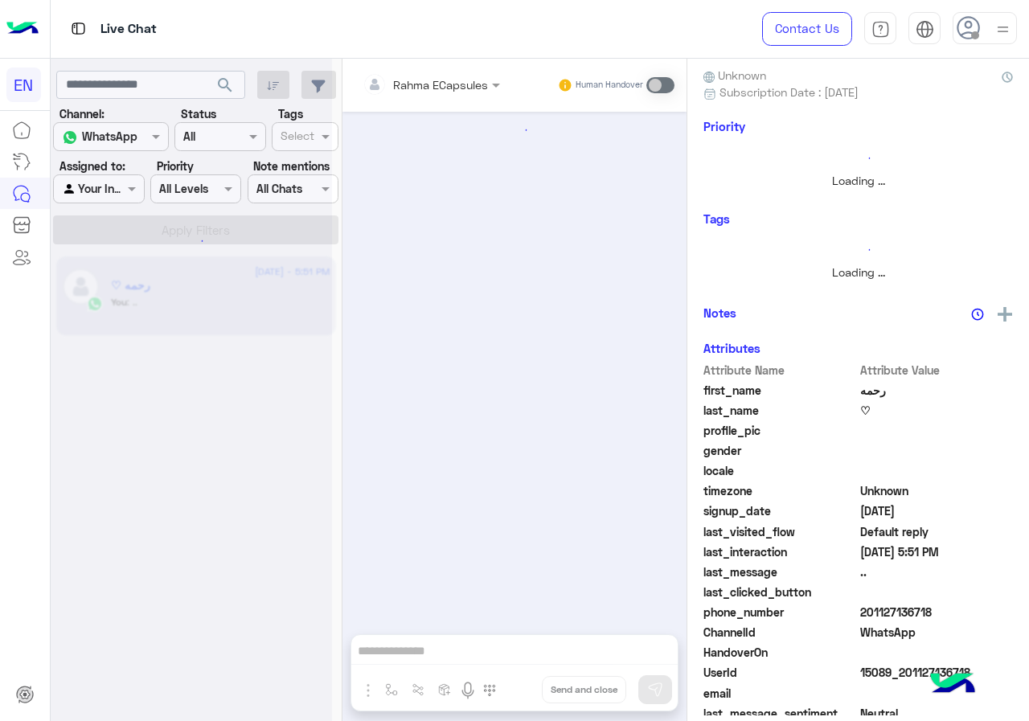
click at [95, 191] on div at bounding box center [191, 366] width 281 height 721
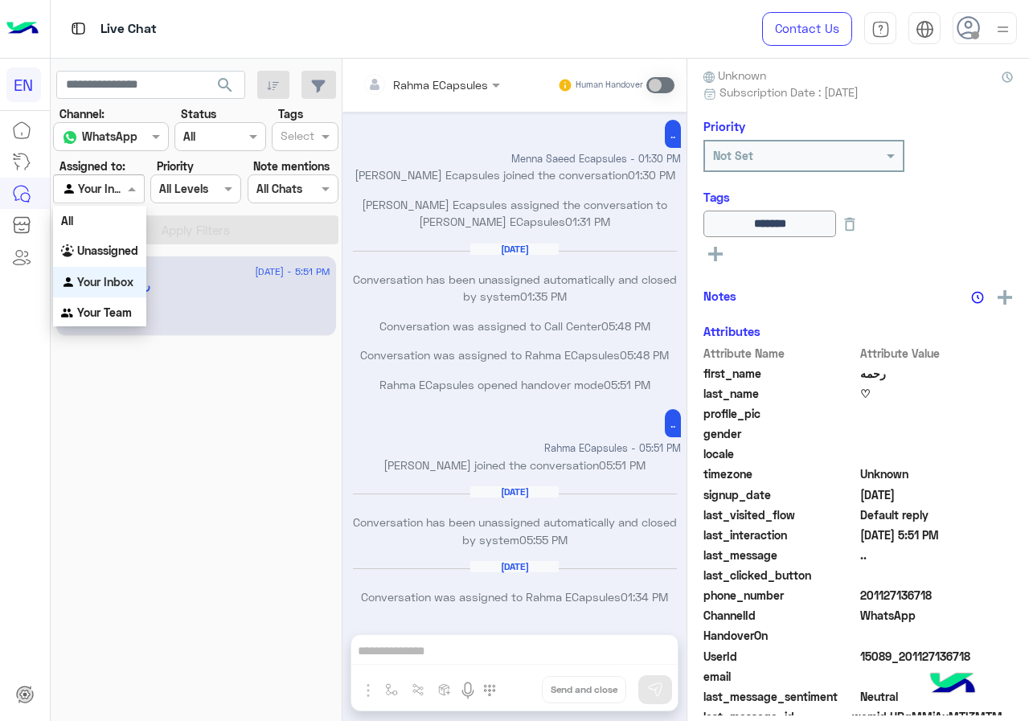
click at [115, 196] on div at bounding box center [98, 188] width 89 height 18
click at [109, 306] on b "Your Team" at bounding box center [104, 313] width 55 height 14
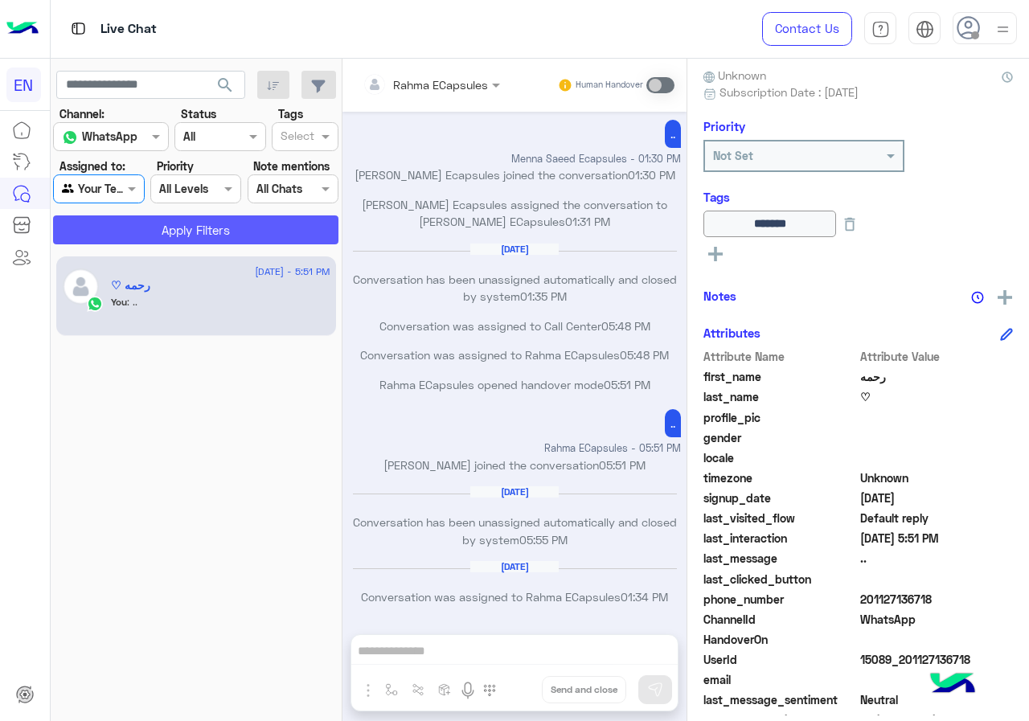
click at [141, 229] on button "Apply Filters" at bounding box center [195, 229] width 285 height 29
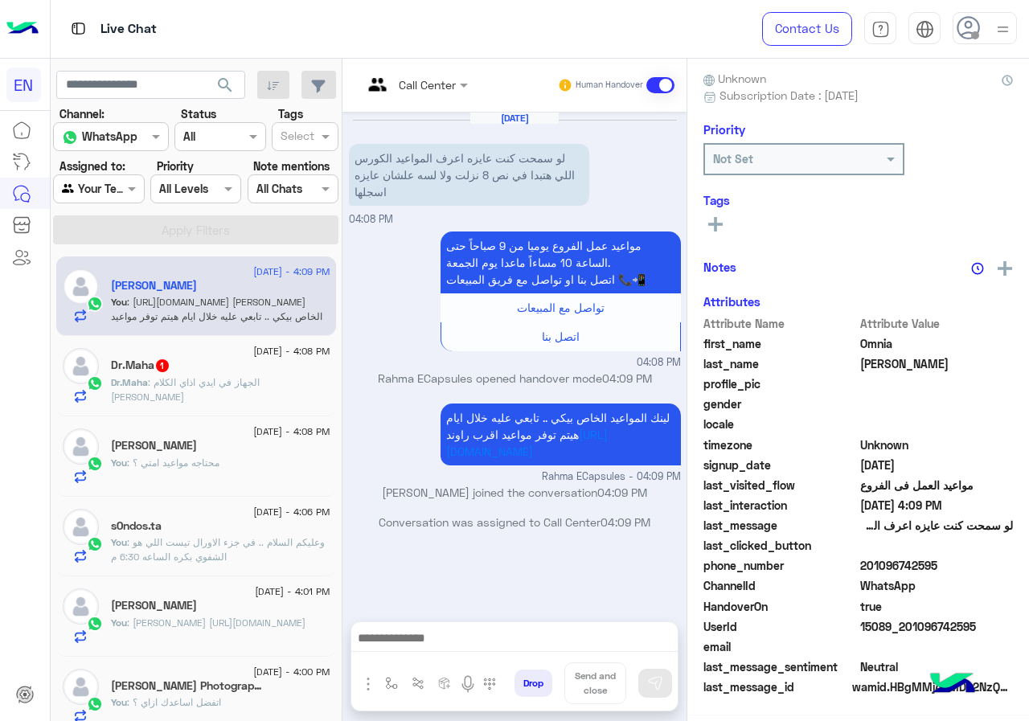
click at [269, 400] on div "Dr.Maha : الجهاز في ايدي اذاي الكلام دا" at bounding box center [220, 389] width 219 height 28
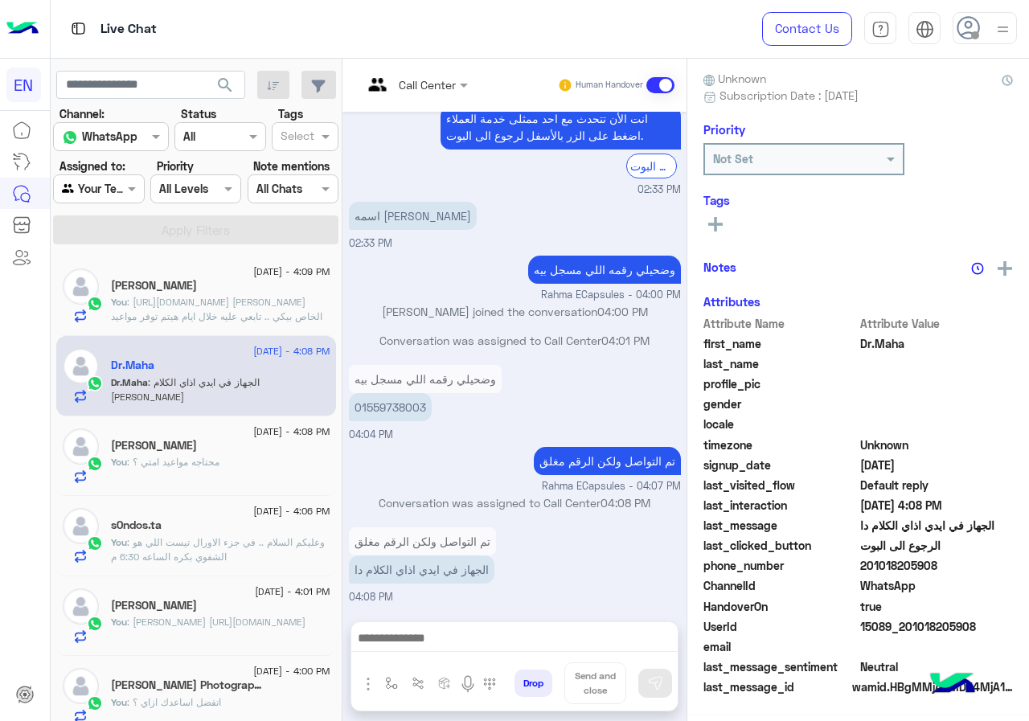
scroll to position [145, 0]
click at [432, 420] on p "01559738003" at bounding box center [390, 407] width 83 height 28
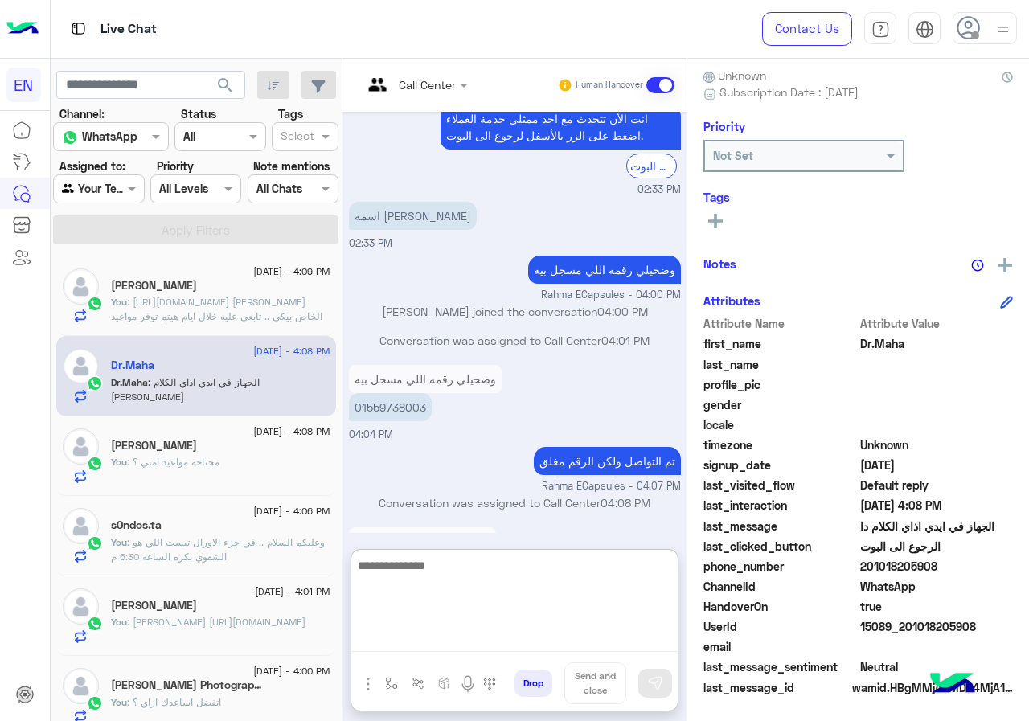
paste textarea "**********"
type textarea "**********"
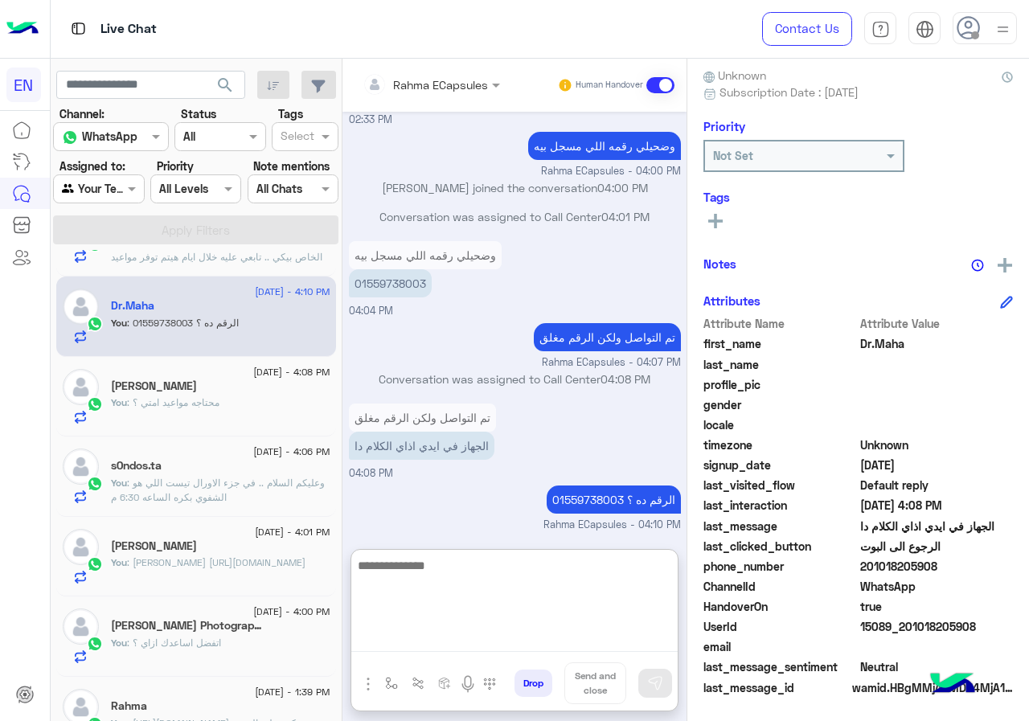
scroll to position [0, 0]
